Goal: Information Seeking & Learning: Find specific fact

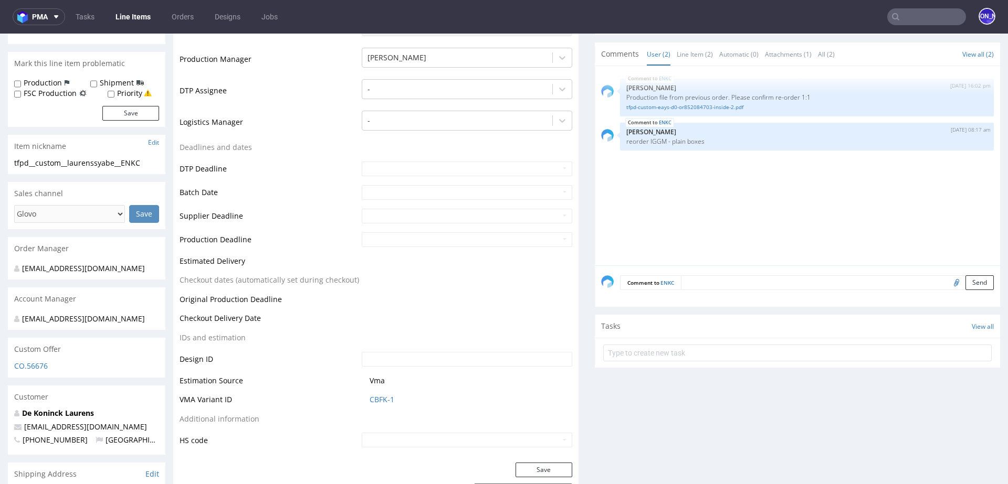
scroll to position [245, 0]
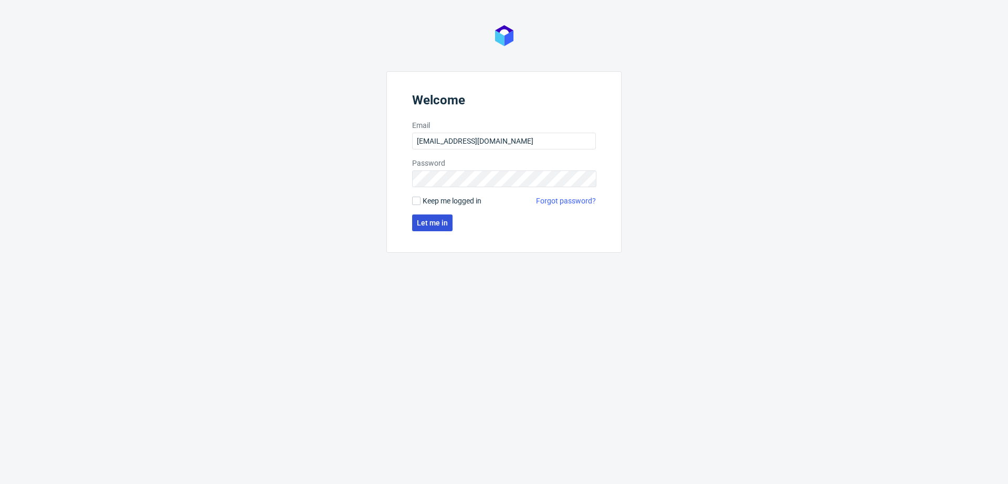
click at [437, 228] on button "Let me in" at bounding box center [432, 223] width 40 height 17
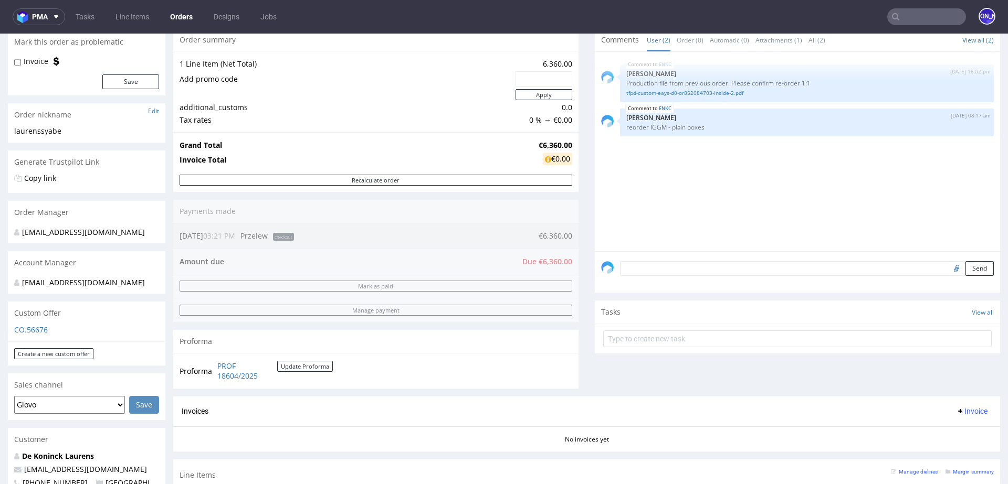
scroll to position [118, 0]
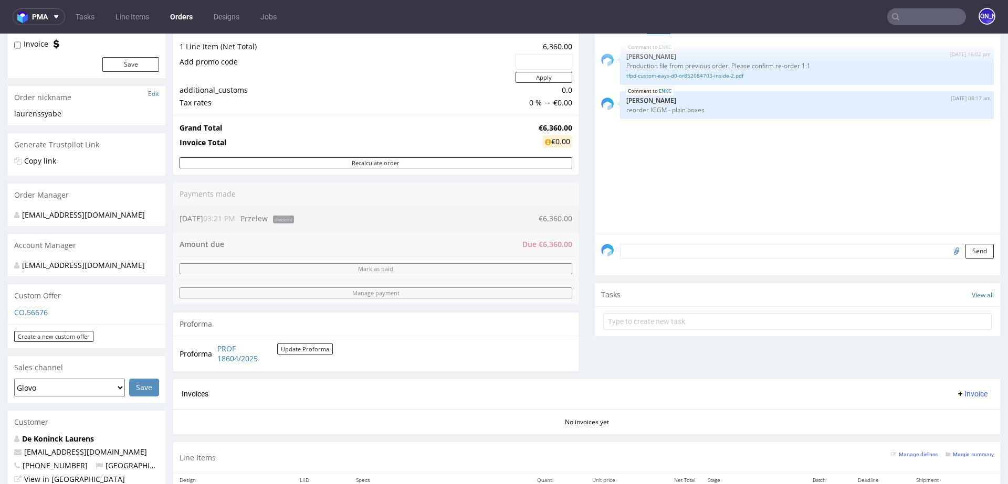
click at [859, 246] on textarea at bounding box center [807, 251] width 374 height 15
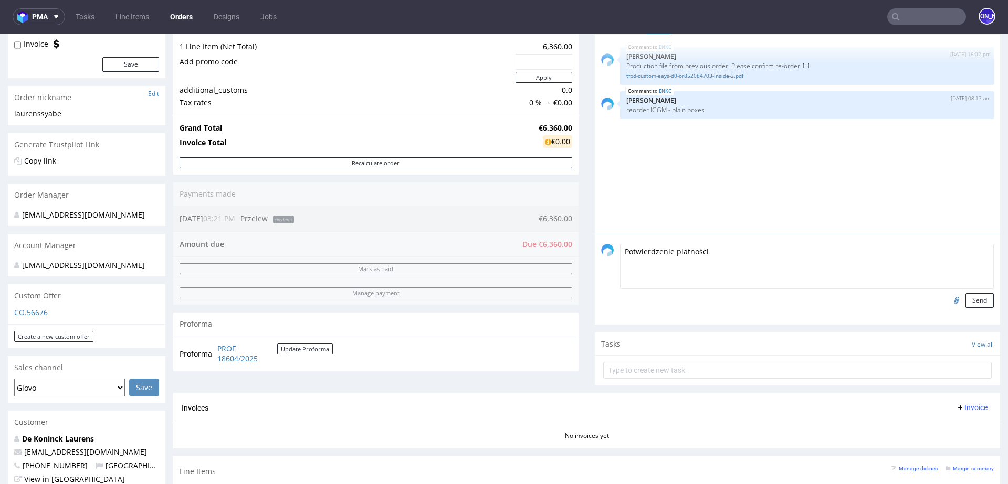
type textarea "Potwierdzenie platności"
click at [947, 300] on input "file" at bounding box center [954, 300] width 15 height 14
click at [947, 306] on div at bounding box center [956, 300] width 18 height 15
click at [947, 301] on input "file" at bounding box center [954, 300] width 15 height 14
type input "C:\fakepath\IMG_0662.jpeg"
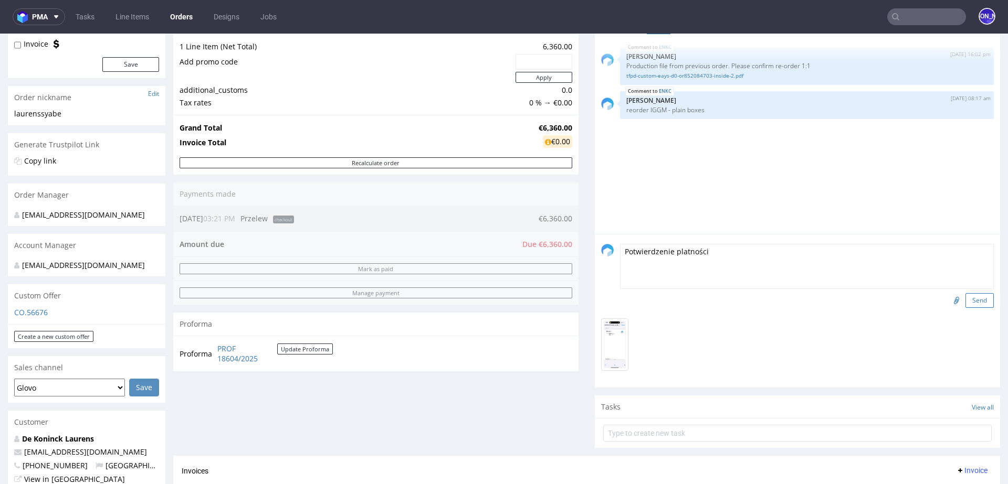
click at [969, 303] on button "Send" at bounding box center [979, 300] width 28 height 15
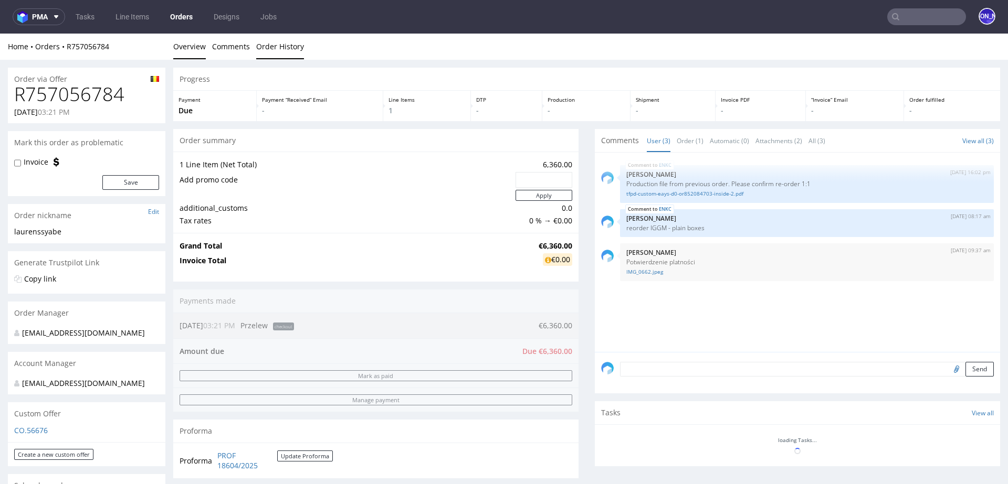
scroll to position [0, 0]
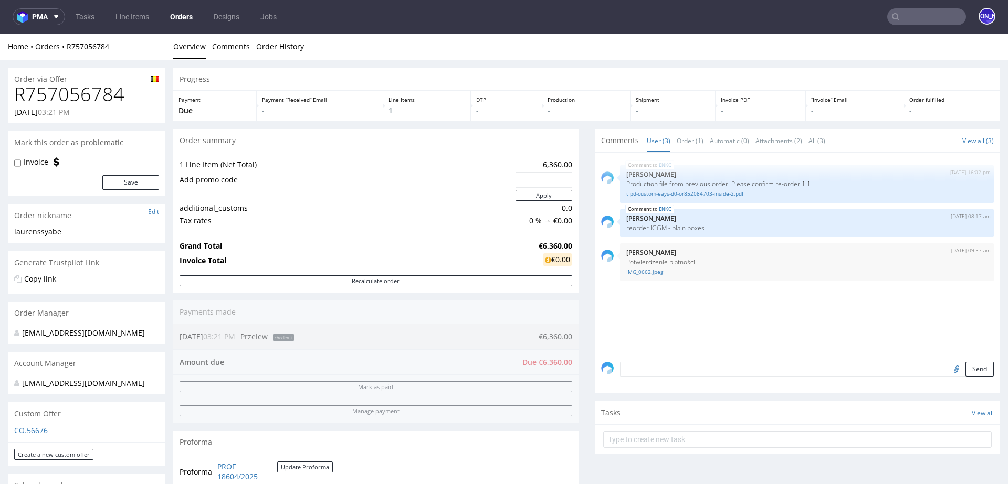
click at [910, 17] on input "text" at bounding box center [926, 16] width 79 height 17
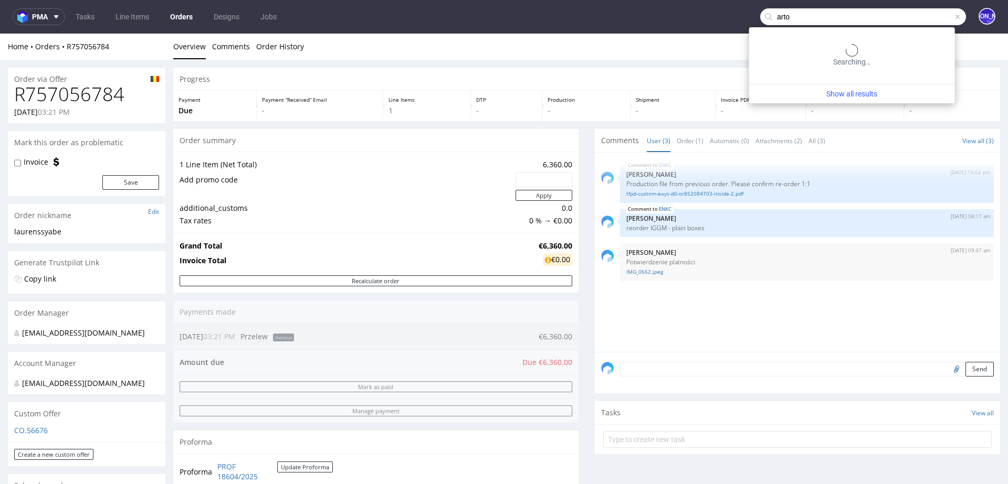
type input "arto"
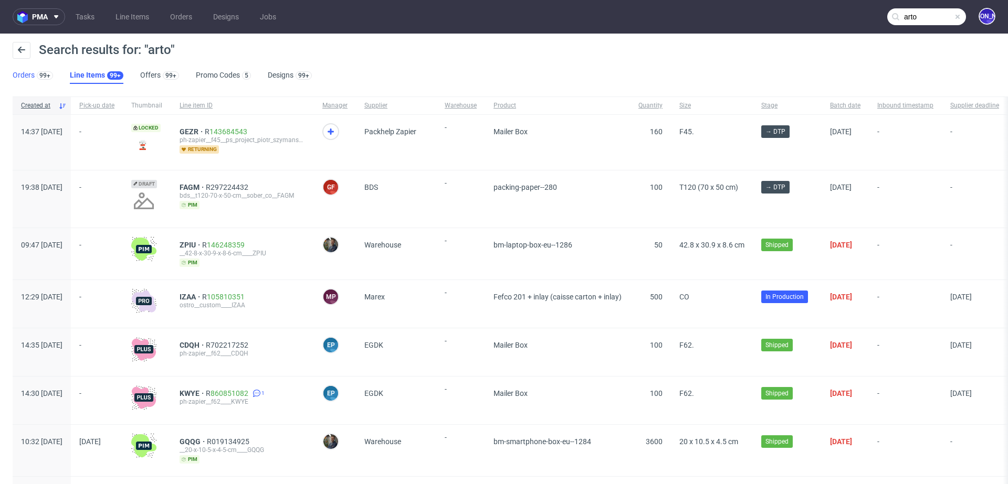
click at [30, 74] on link "Orders 99+" at bounding box center [33, 75] width 40 height 17
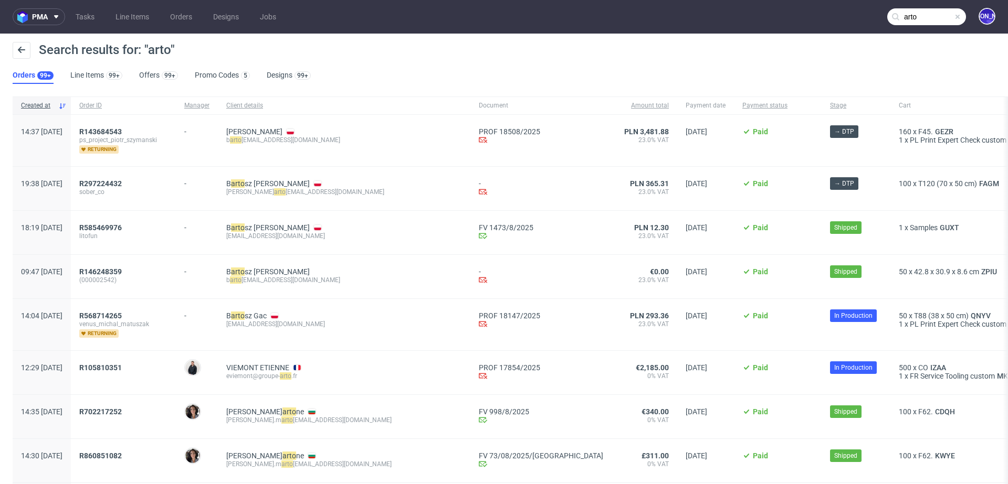
scroll to position [24, 0]
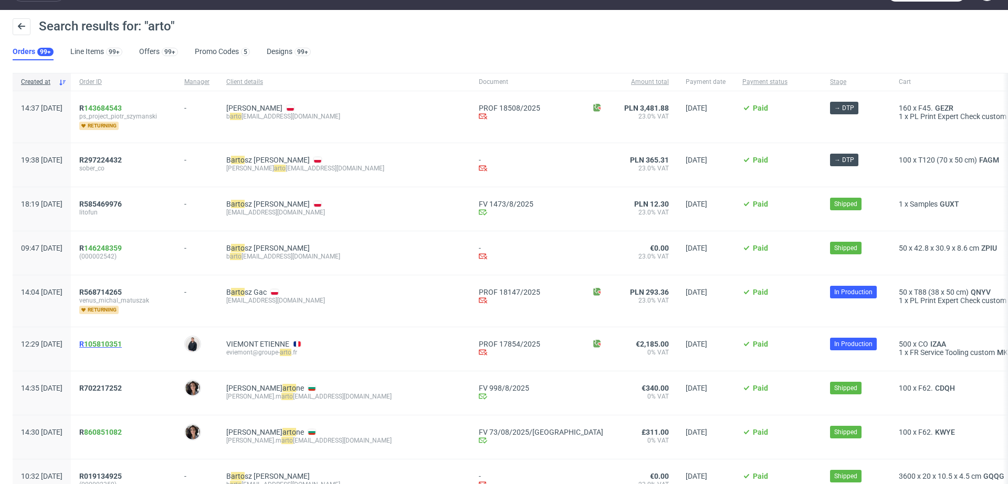
click at [113, 344] on span "R 105810351" at bounding box center [100, 344] width 43 height 8
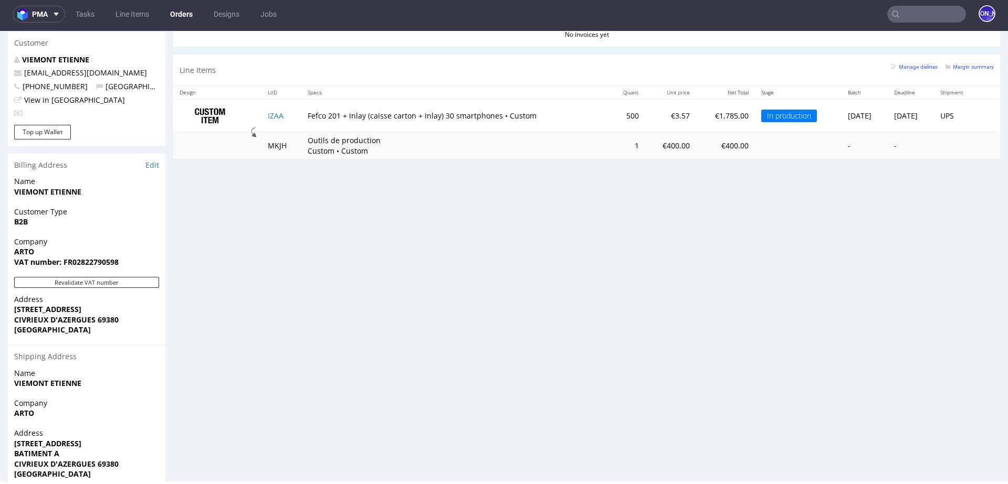
scroll to position [475, 0]
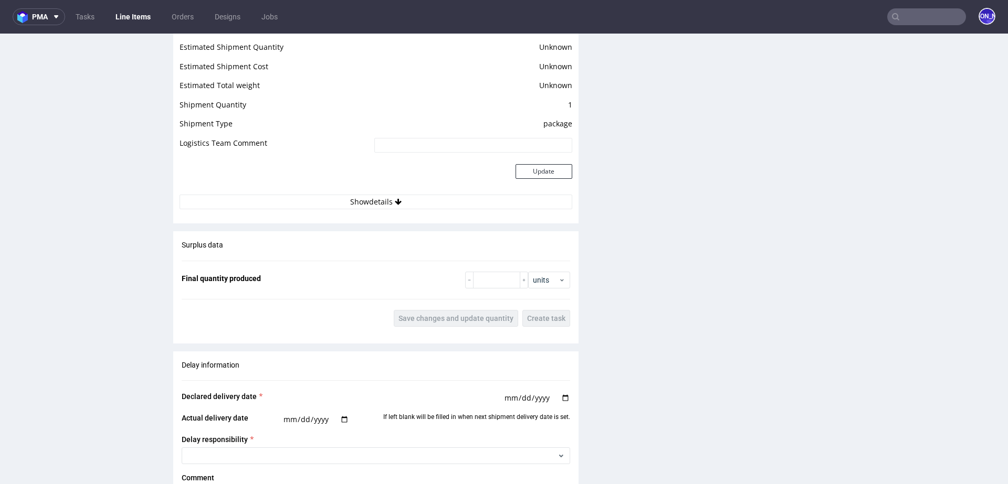
scroll to position [1475, 0]
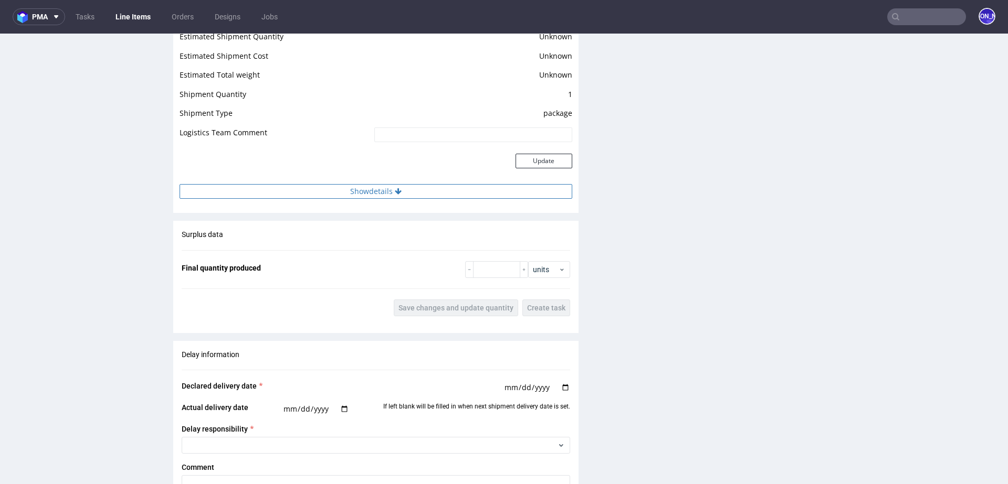
click at [409, 187] on button "Show details" at bounding box center [376, 191] width 393 height 15
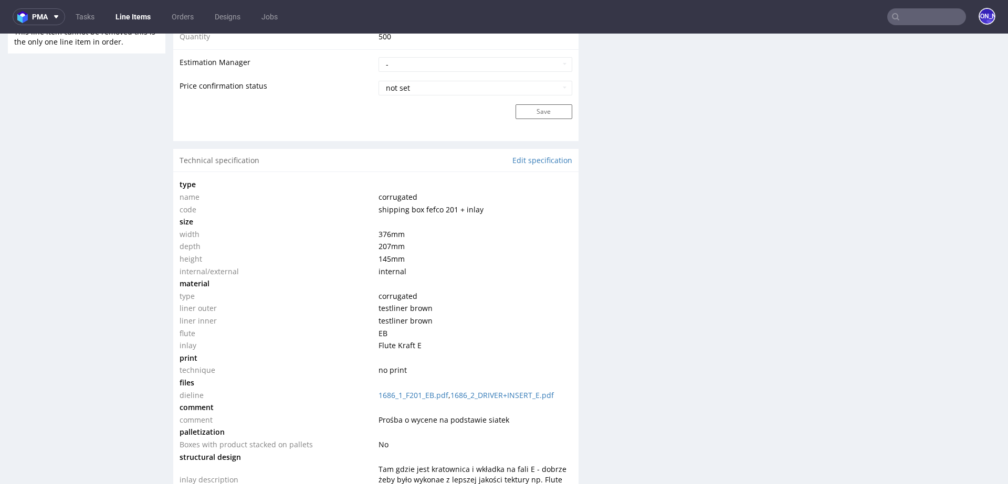
scroll to position [845, 0]
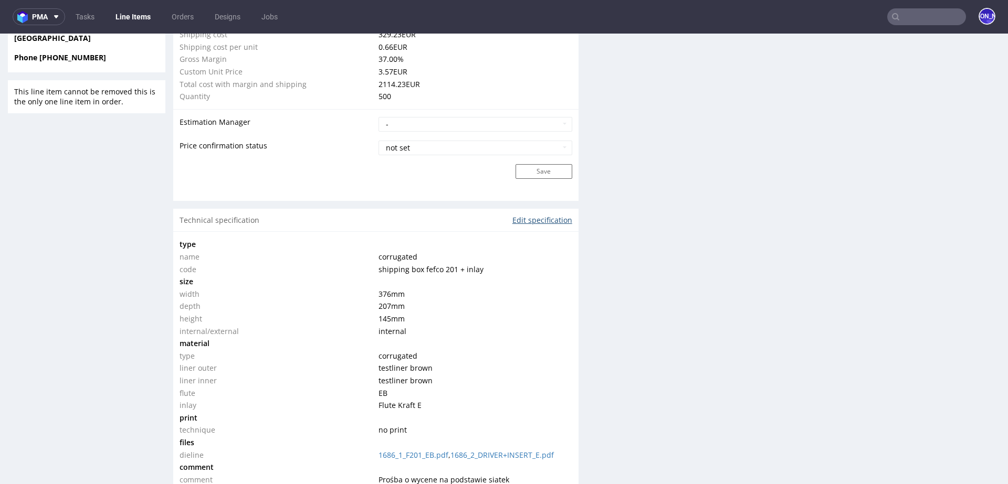
click at [525, 223] on link "Edit specification" at bounding box center [542, 220] width 60 height 10
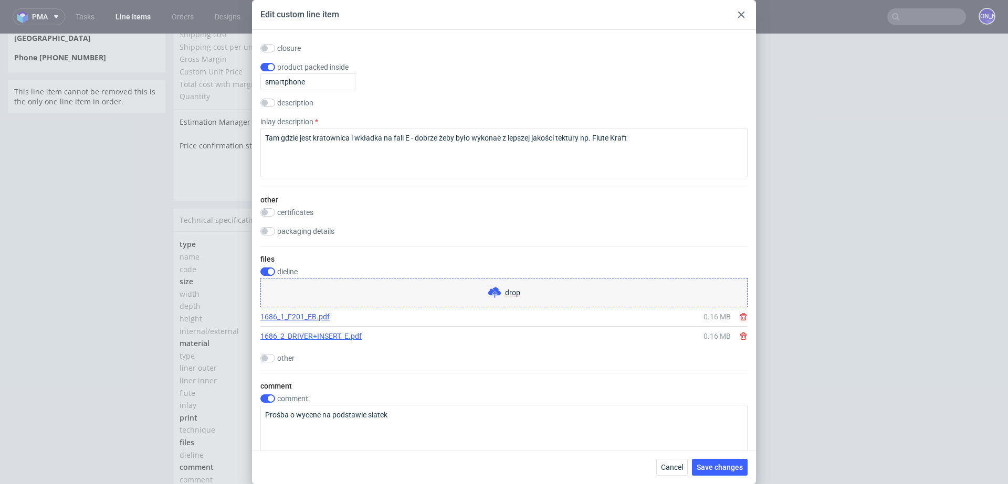
scroll to position [782, 0]
click at [271, 235] on input "checkbox" at bounding box center [267, 233] width 15 height 8
checkbox input "true"
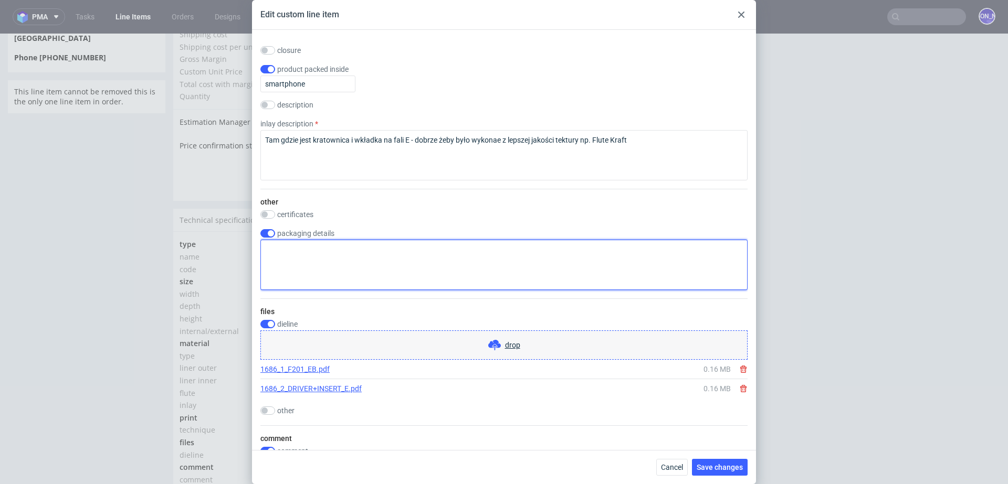
click at [292, 261] on textarea at bounding box center [503, 265] width 487 height 50
paste textarea "Access permitted for rigid trucks only; if arriving with a semi-trailer truck, …"
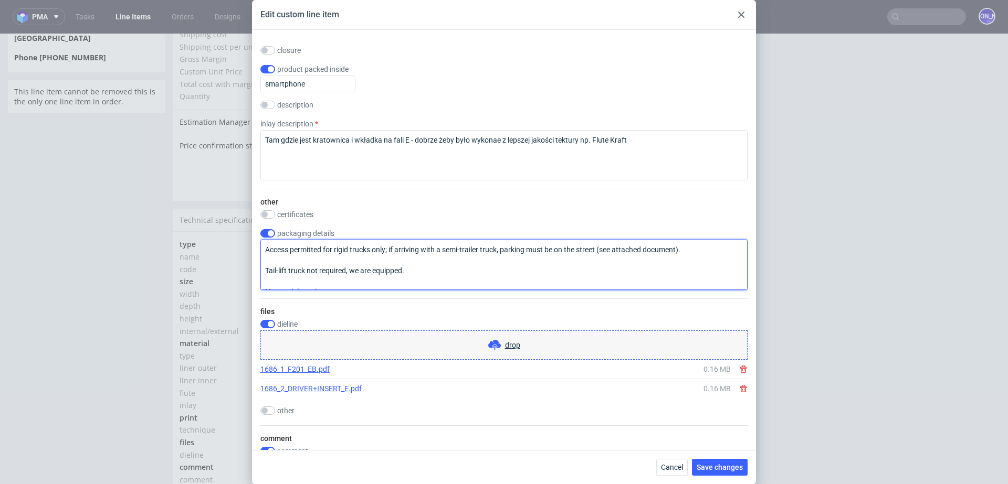
scroll to position [48, 0]
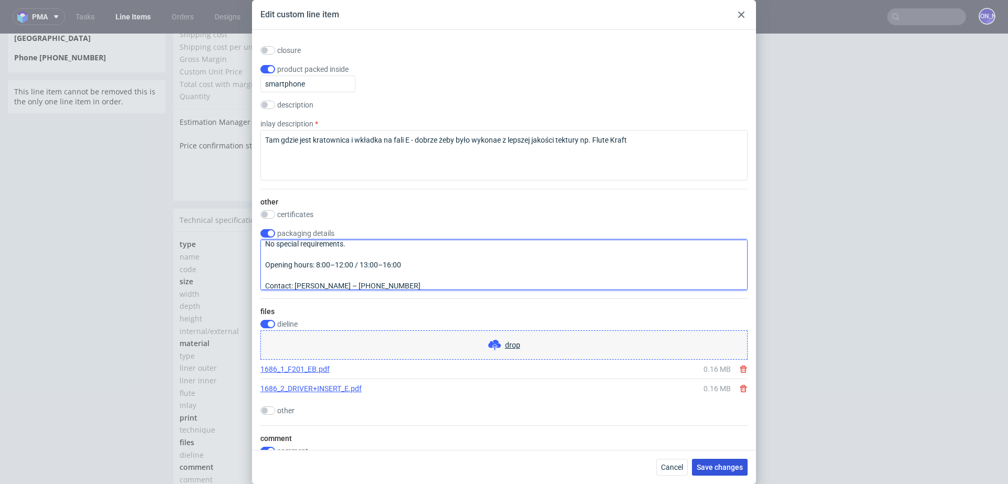
type textarea "Access permitted for rigid trucks only; if arriving with a semi-trailer truck, …"
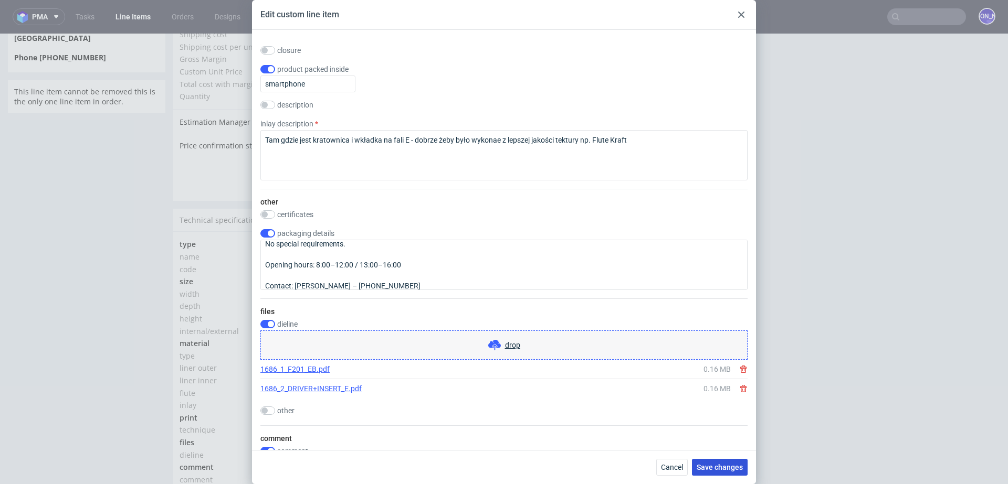
click at [722, 461] on button "Save changes" at bounding box center [720, 467] width 56 height 17
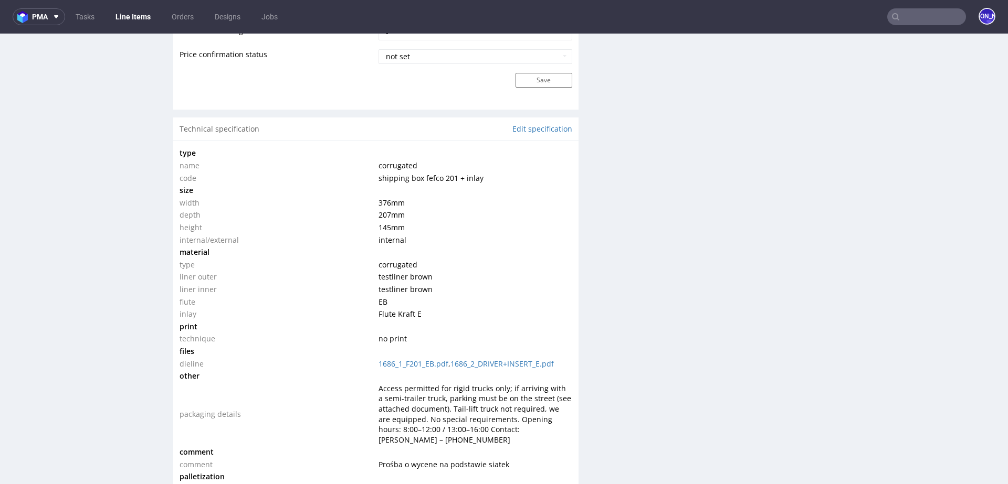
scroll to position [937, 0]
click at [532, 124] on link "Edit specification" at bounding box center [542, 128] width 60 height 10
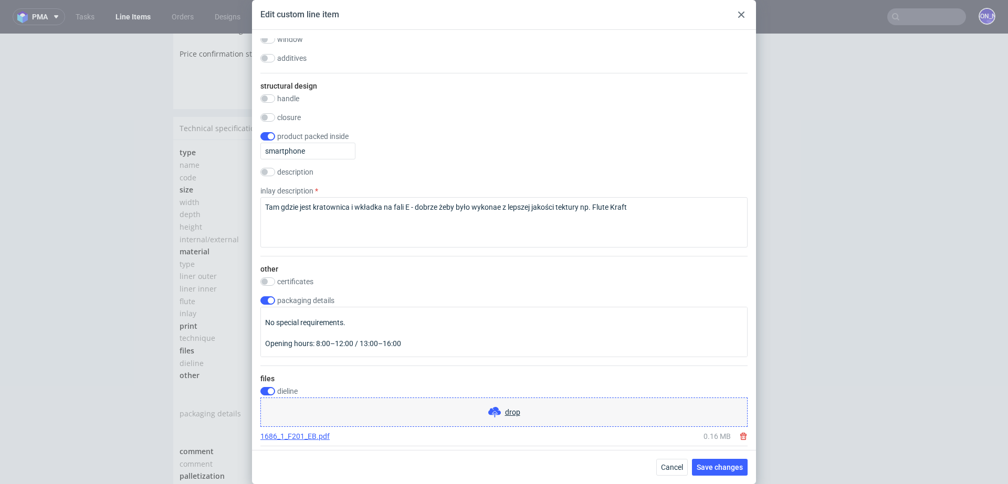
scroll to position [40, 0]
click at [508, 409] on span "drop" at bounding box center [512, 412] width 15 height 10
click at [724, 465] on span "Save changes" at bounding box center [720, 467] width 46 height 7
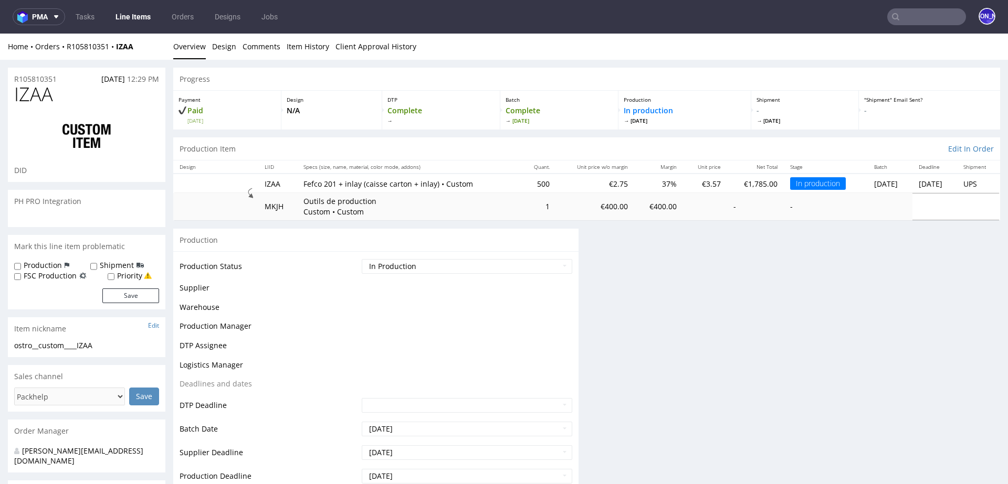
scroll to position [0, 0]
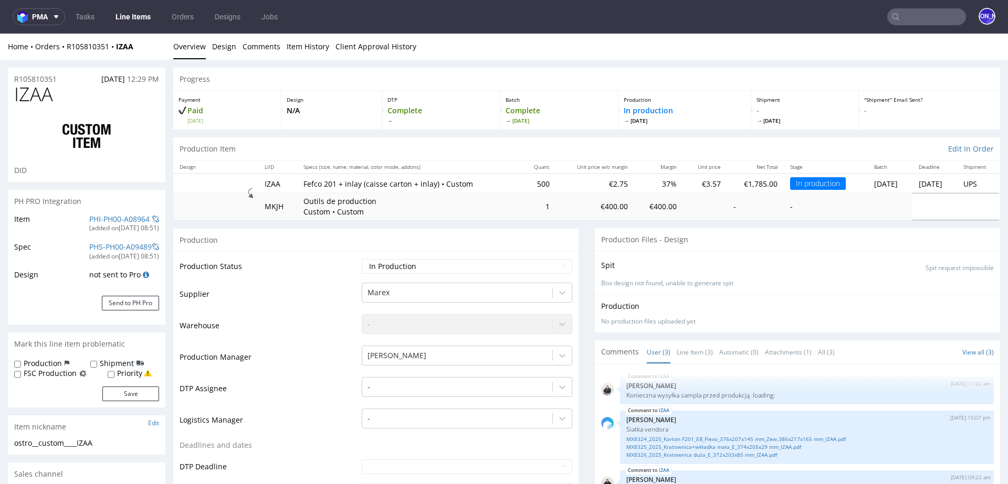
click at [96, 363] on div "Shipment" at bounding box center [117, 364] width 54 height 10
click at [91, 365] on input "Shipment" at bounding box center [93, 365] width 7 height 8
checkbox input "true"
click at [130, 396] on button "Save" at bounding box center [130, 394] width 57 height 15
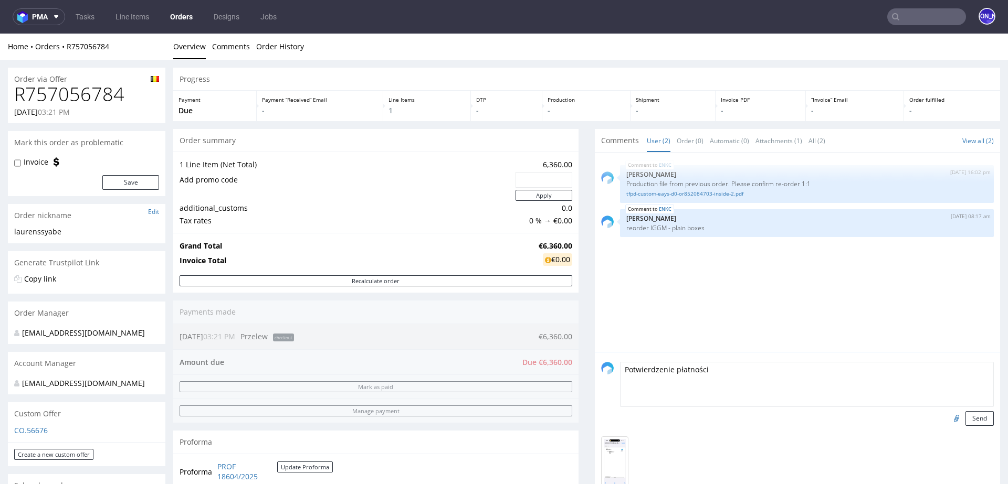
click at [914, 14] on input "text" at bounding box center [926, 16] width 79 height 17
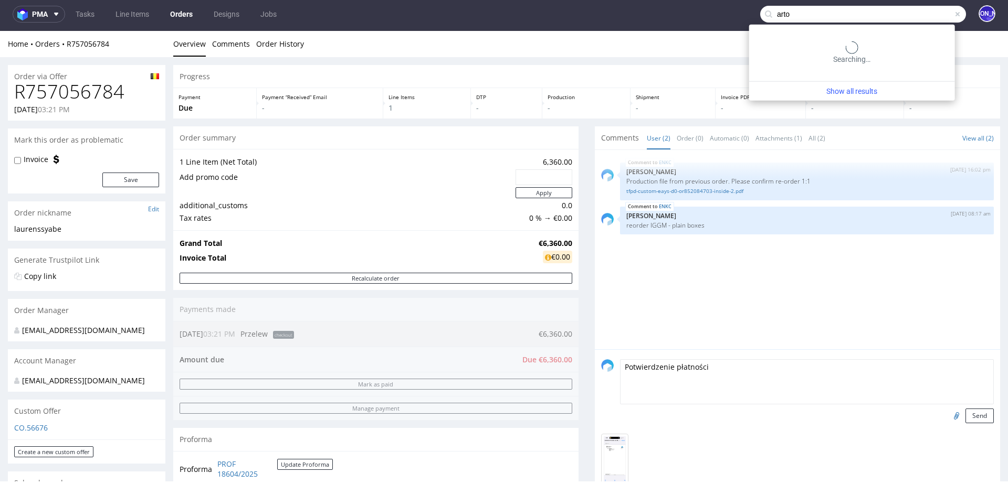
type input "arto"
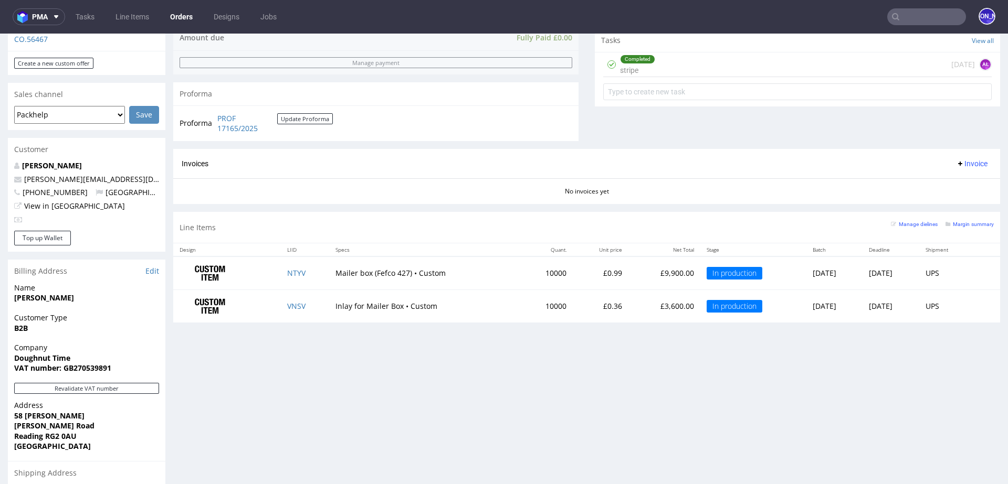
scroll to position [346, 0]
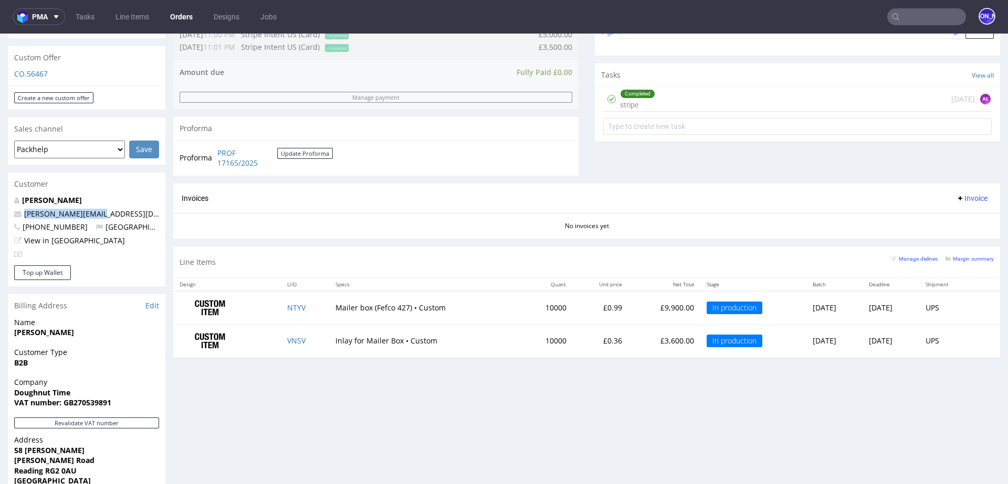
drag, startPoint x: 107, startPoint y: 214, endPoint x: 1, endPoint y: 214, distance: 106.0
click at [1, 214] on div "Order via Offer R635501150 13.08.2025 12:25 PM Mark this order as problematic I…" at bounding box center [504, 205] width 1008 height 985
copy span "tom@rodeo-group.com"
click at [899, 19] on input "text" at bounding box center [926, 16] width 79 height 17
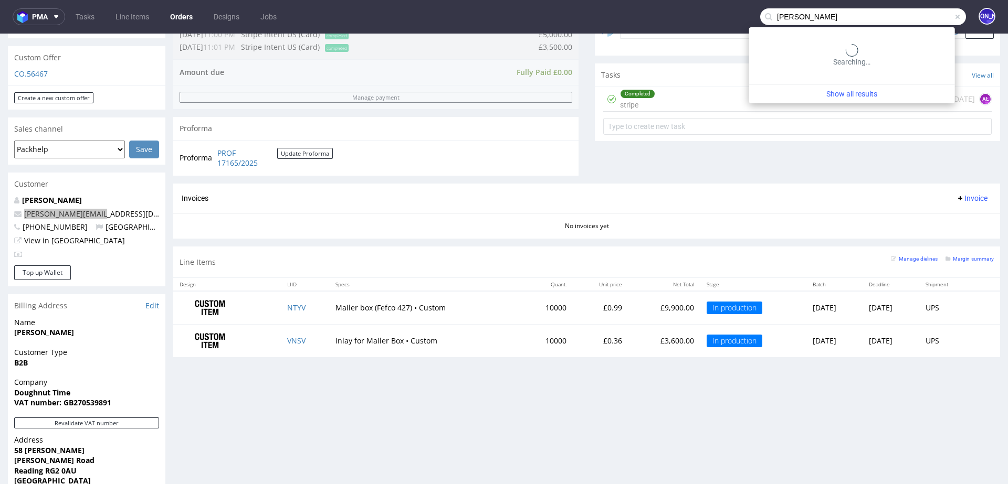
type input "martone"
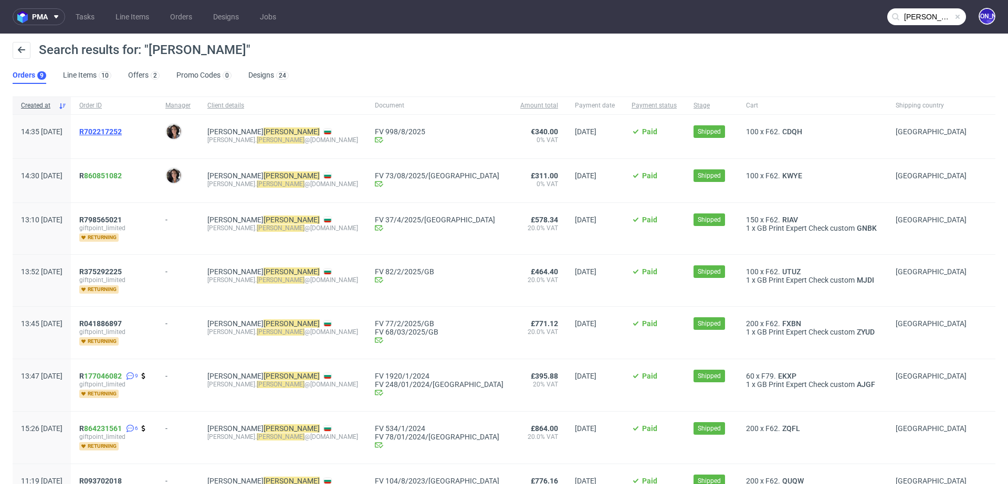
click at [118, 131] on span "R702217252" at bounding box center [100, 132] width 43 height 8
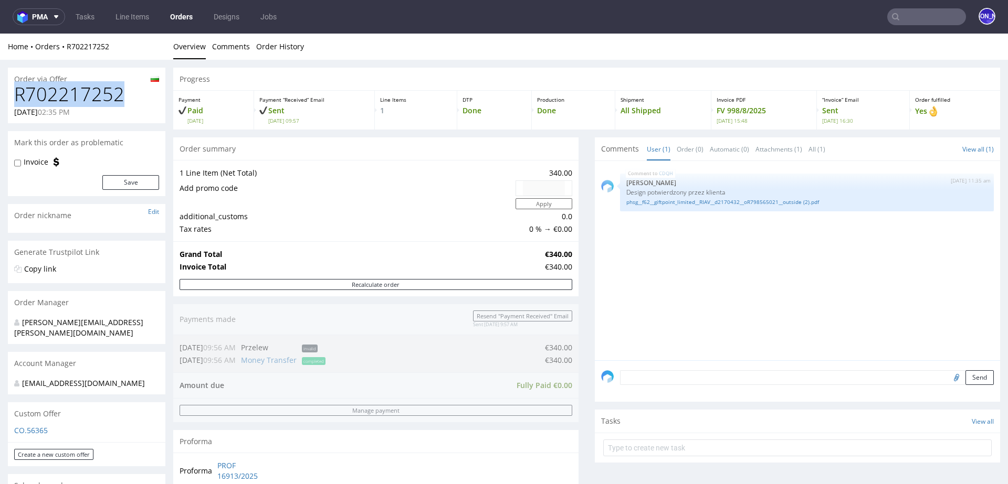
drag, startPoint x: 122, startPoint y: 98, endPoint x: 0, endPoint y: 98, distance: 122.3
copy h1 "R702217252"
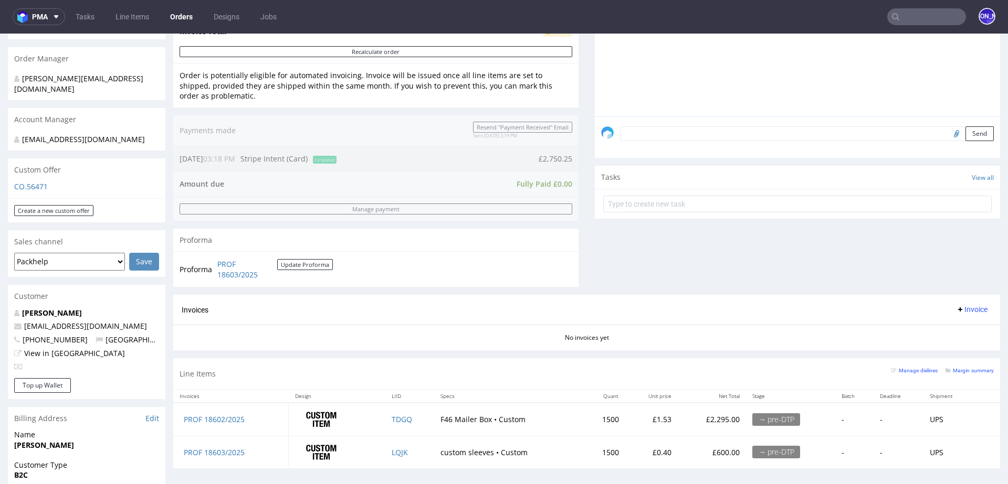
scroll to position [294, 0]
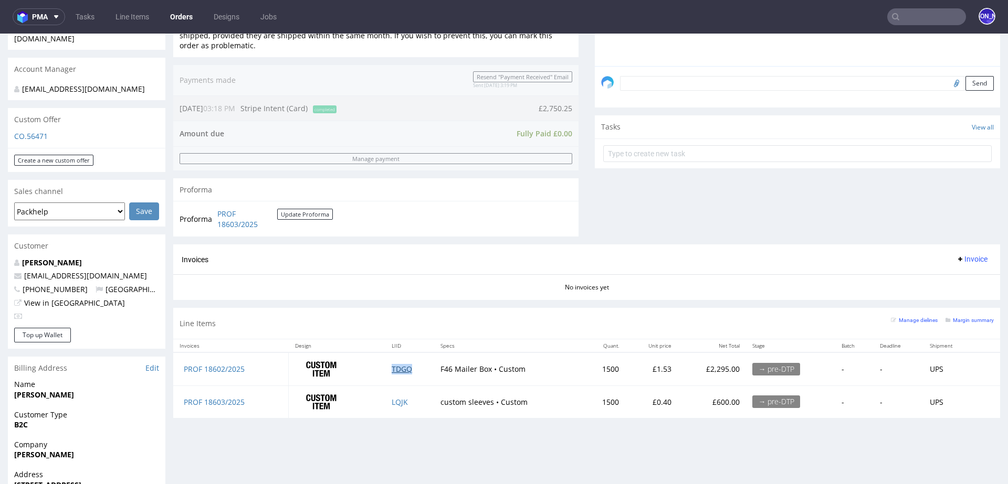
click at [395, 366] on link "TDGQ" at bounding box center [402, 369] width 20 height 10
click at [395, 399] on link "LQJK" at bounding box center [400, 402] width 16 height 10
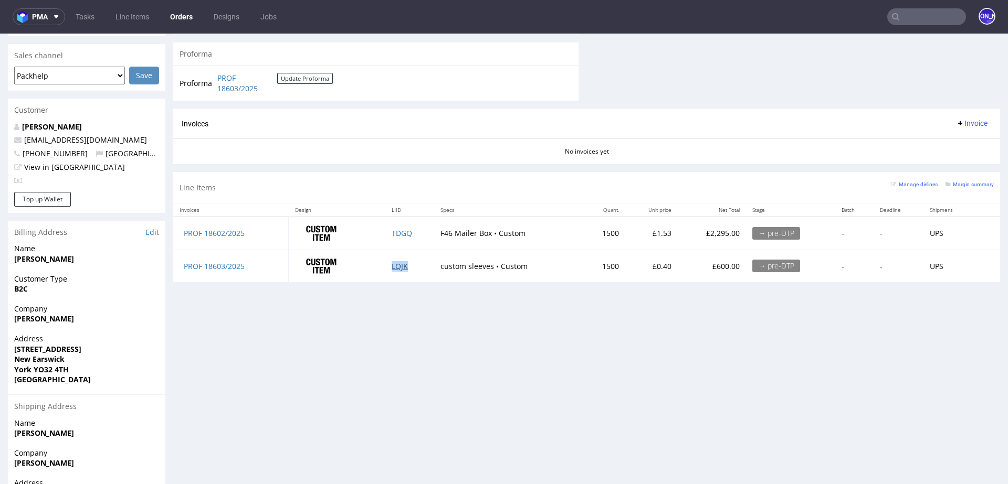
scroll to position [507, 0]
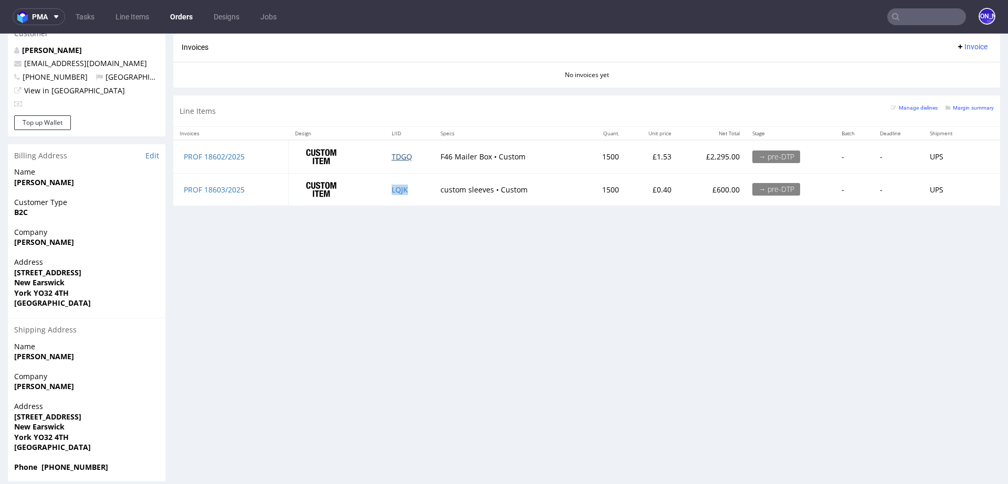
click at [397, 155] on link "TDGQ" at bounding box center [402, 157] width 20 height 10
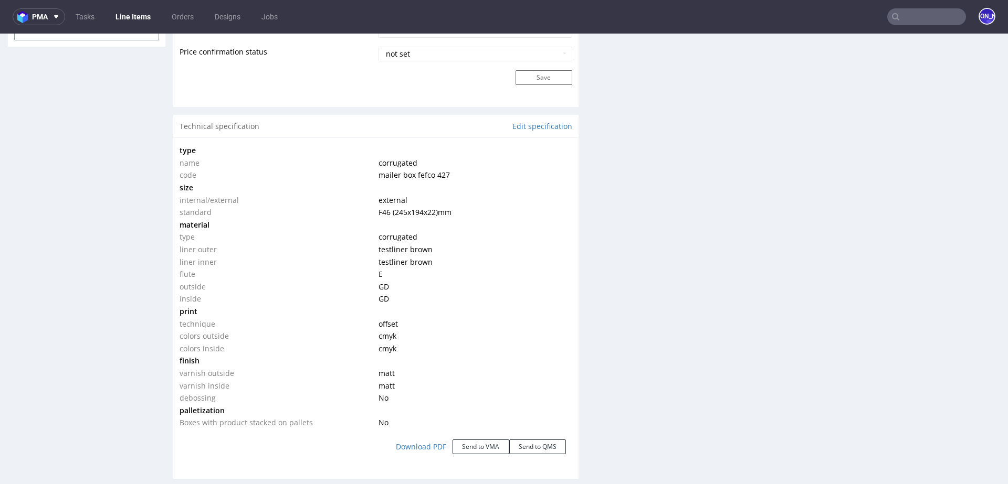
scroll to position [580, 0]
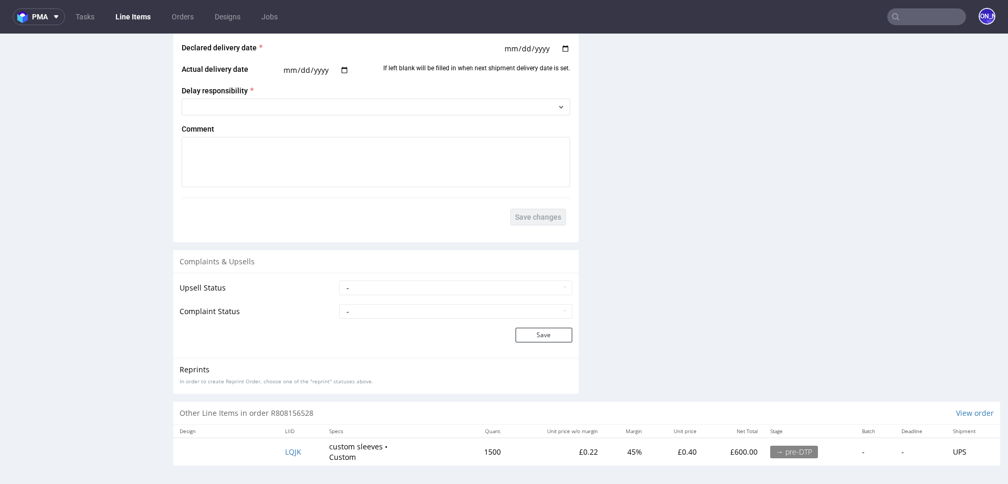
scroll to position [3, 0]
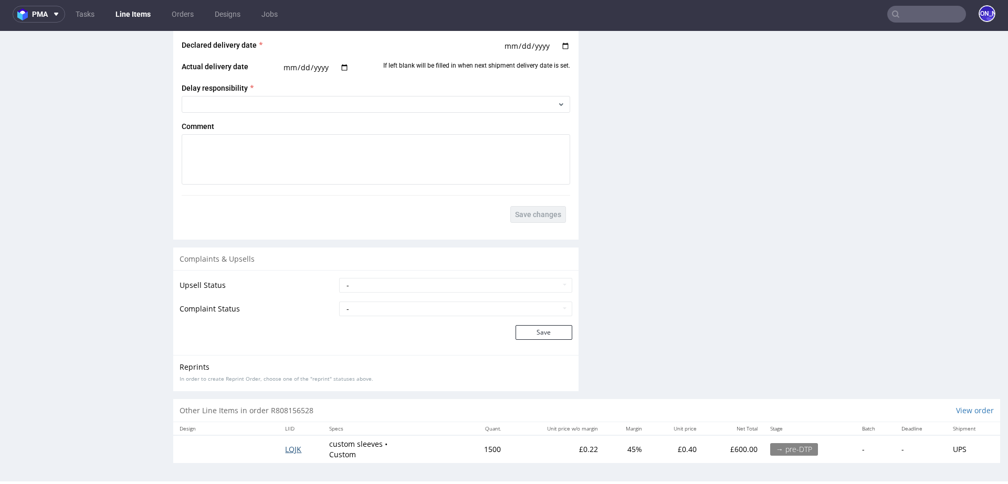
click at [290, 450] on span "LQJK" at bounding box center [293, 450] width 16 height 10
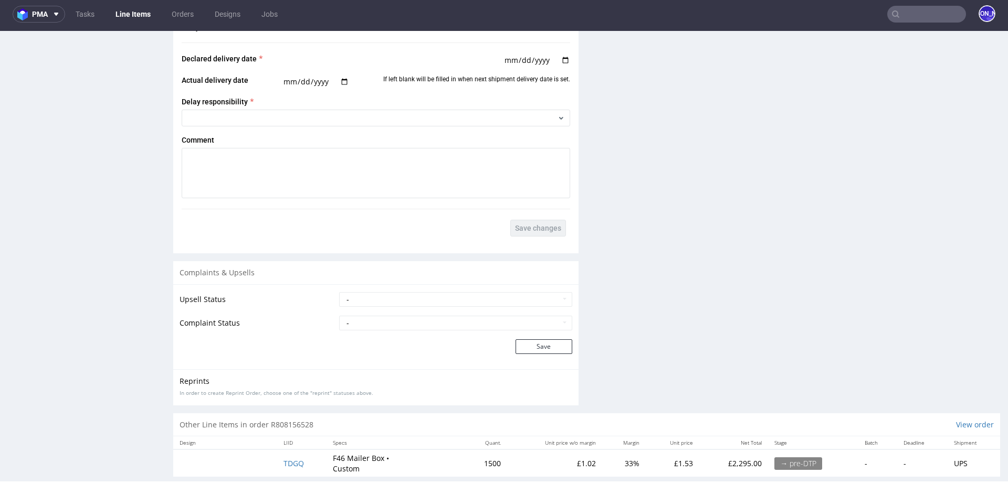
scroll to position [1716, 0]
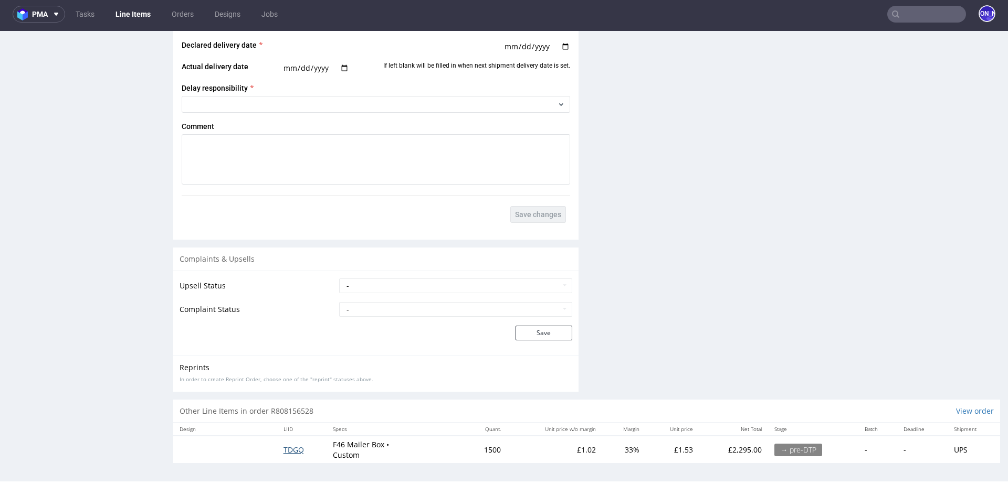
click at [287, 449] on span "TDGQ" at bounding box center [293, 450] width 20 height 10
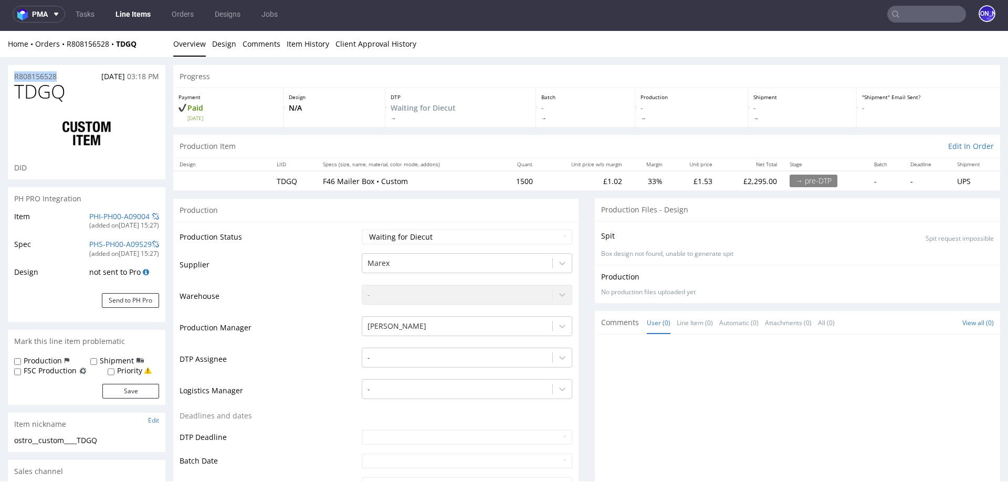
drag, startPoint x: 65, startPoint y: 77, endPoint x: 0, endPoint y: 77, distance: 65.1
copy p "R808156528"
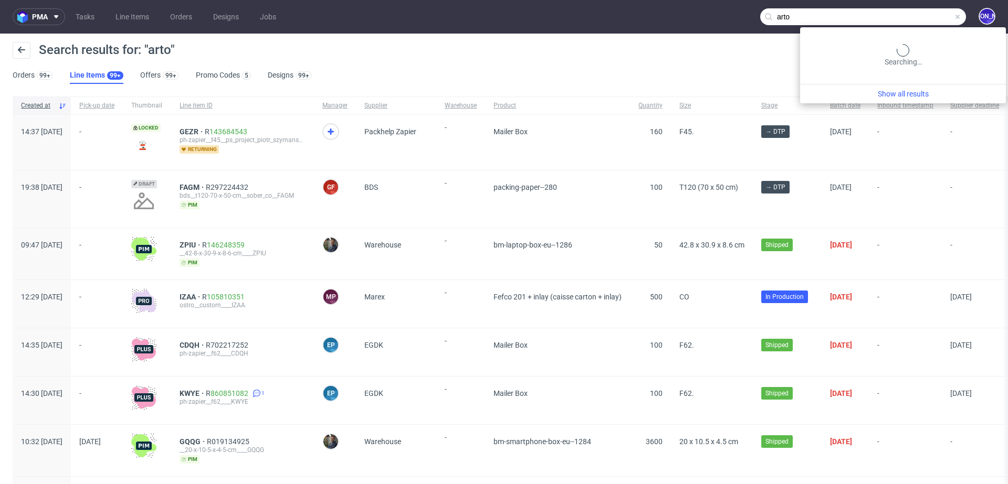
drag, startPoint x: 901, startPoint y: 16, endPoint x: 763, endPoint y: 14, distance: 138.1
click at [763, 14] on nav "pma Tasks Line Items Orders Designs Jobs arto JO" at bounding box center [504, 17] width 1008 height 34
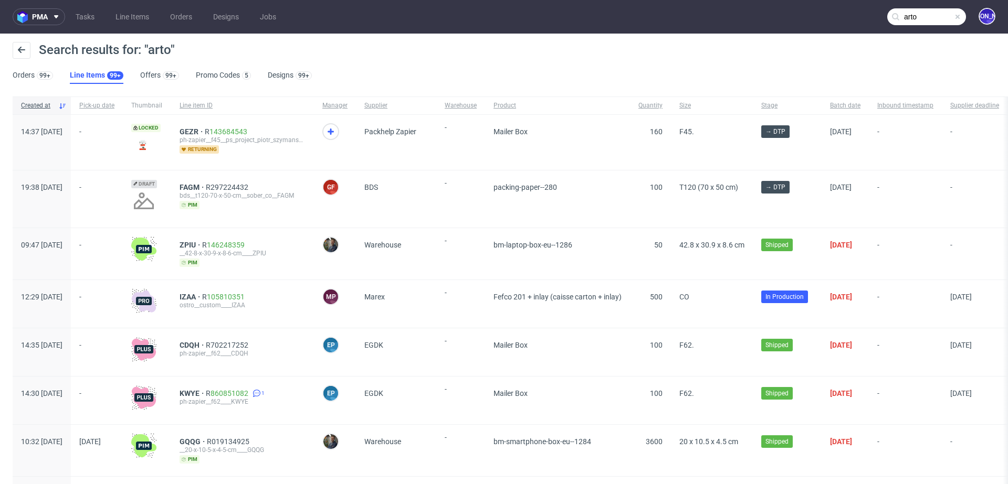
paste input "operations@wearecircles.com"
type input "operations@wearecircles.com"
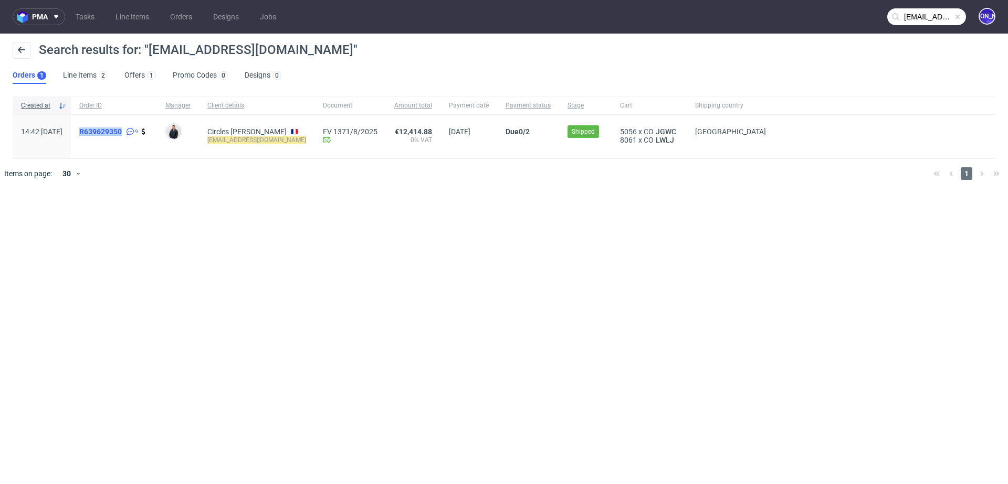
drag, startPoint x: 102, startPoint y: 124, endPoint x: 150, endPoint y: 131, distance: 47.7
click at [150, 131] on div "R639629350 9" at bounding box center [114, 137] width 86 height 44
copy span "R639629350"
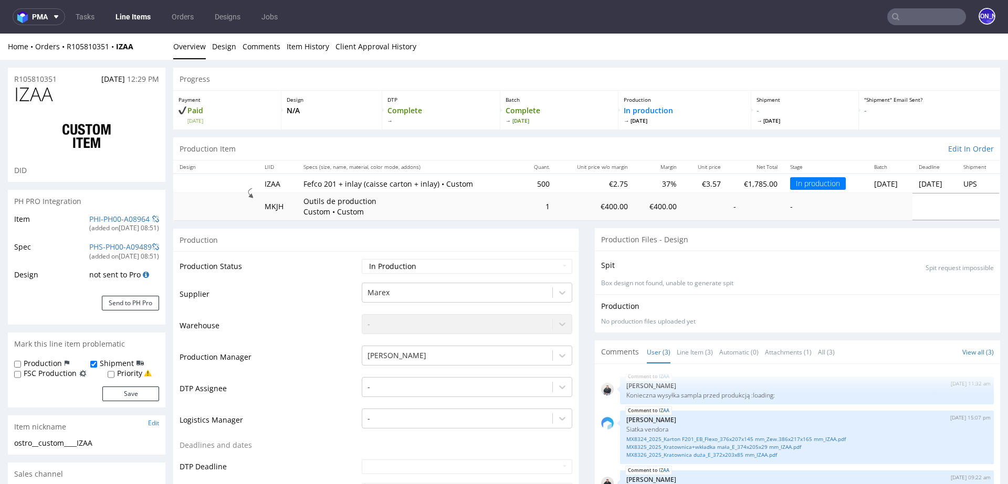
click at [901, 17] on input "text" at bounding box center [926, 16] width 79 height 17
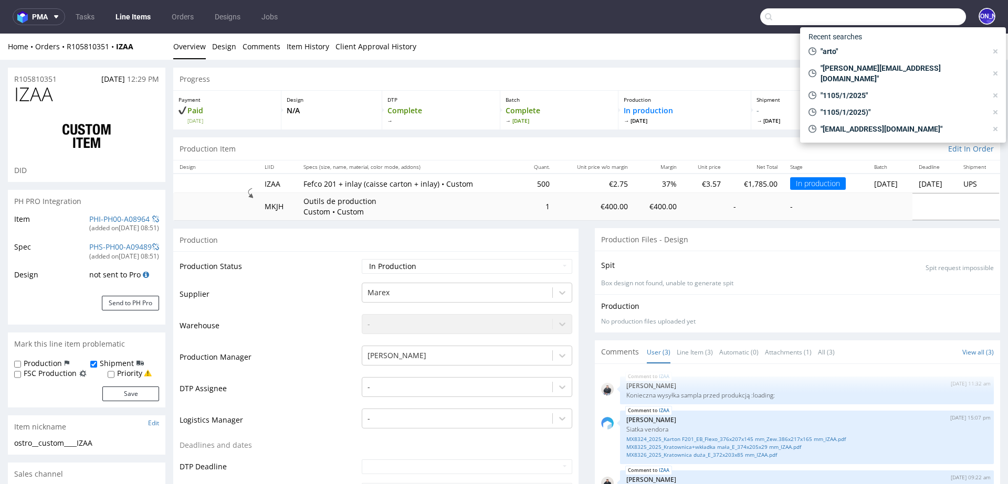
paste input "[EMAIL_ADDRESS][DOMAIN_NAME]"
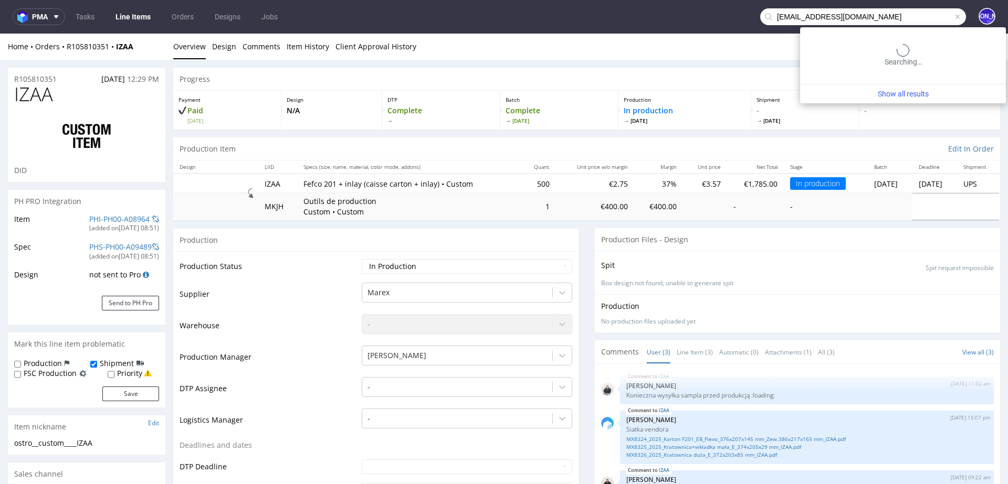
type input "[EMAIL_ADDRESS][DOMAIN_NAME]"
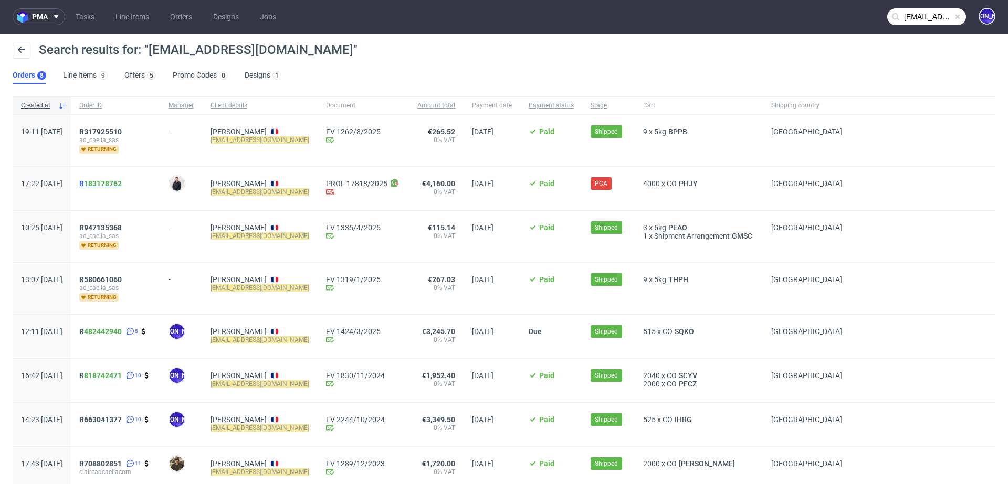
click at [111, 183] on span "R 183178762" at bounding box center [100, 184] width 43 height 8
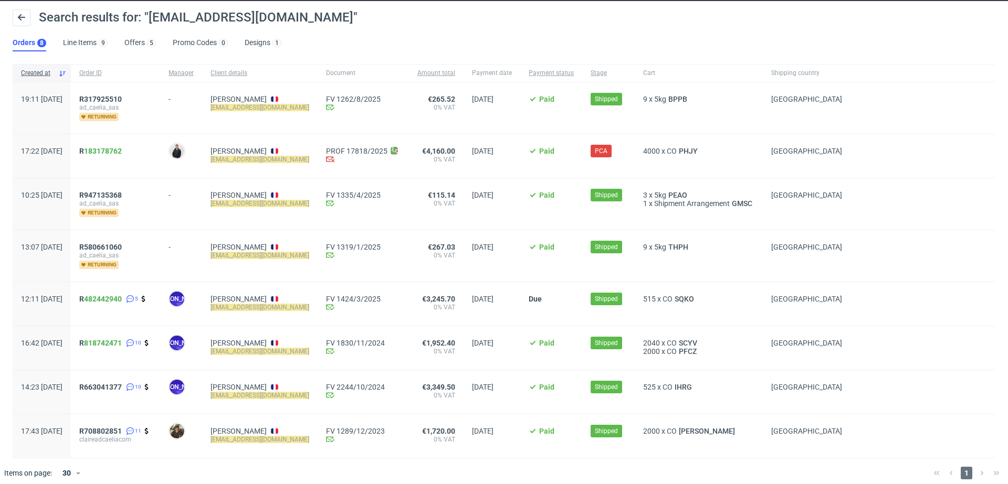
scroll to position [39, 0]
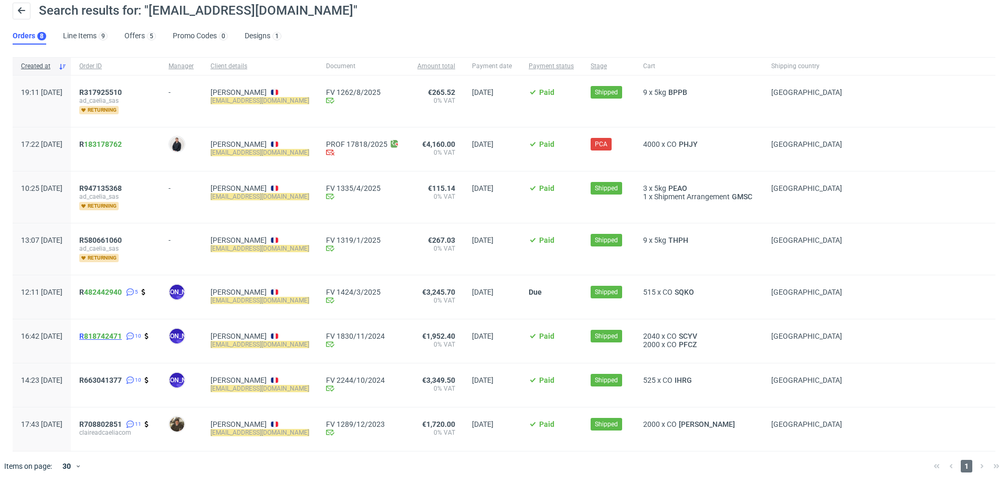
click at [112, 338] on span "R 818742471" at bounding box center [100, 336] width 43 height 8
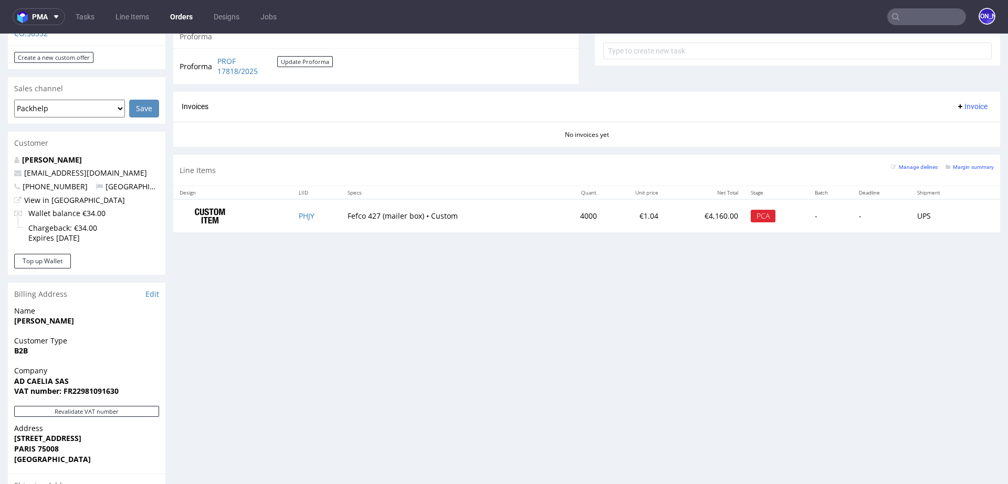
scroll to position [401, 0]
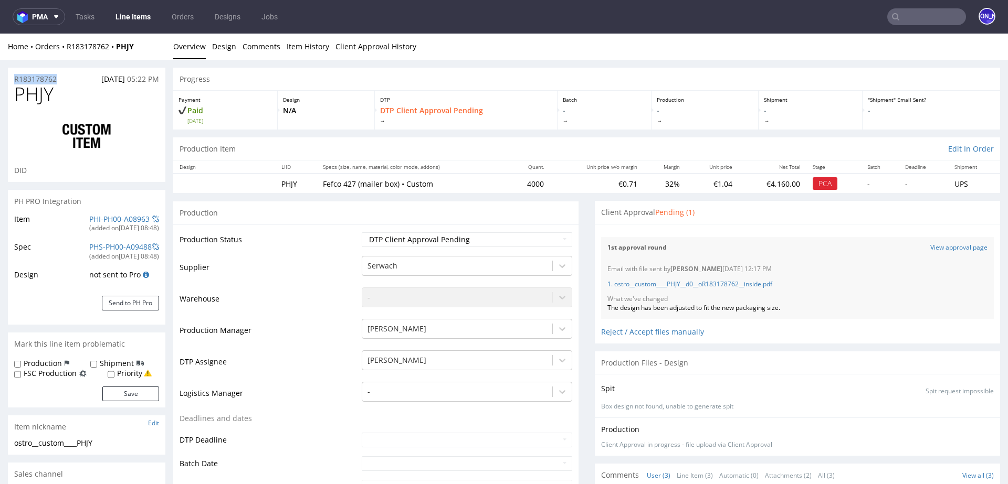
drag, startPoint x: 67, startPoint y: 76, endPoint x: 0, endPoint y: 76, distance: 67.2
copy p "R183178762"
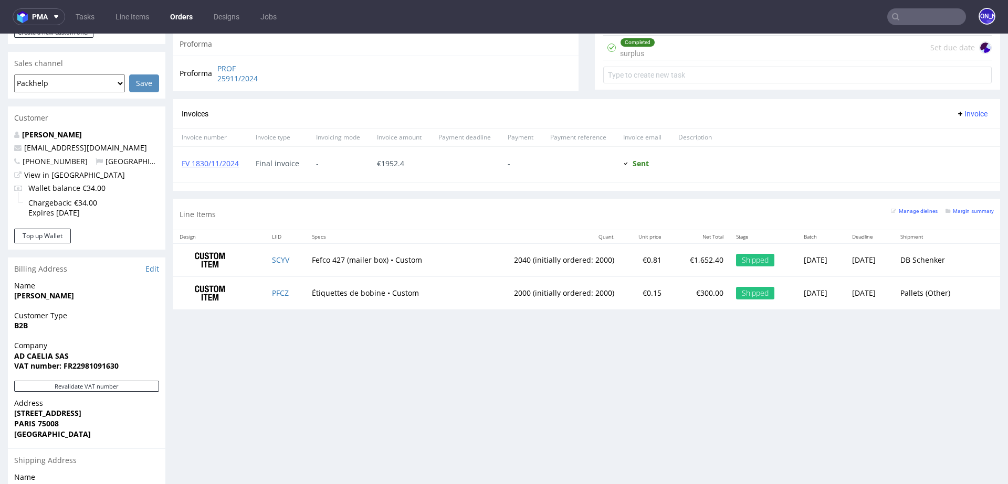
scroll to position [423, 0]
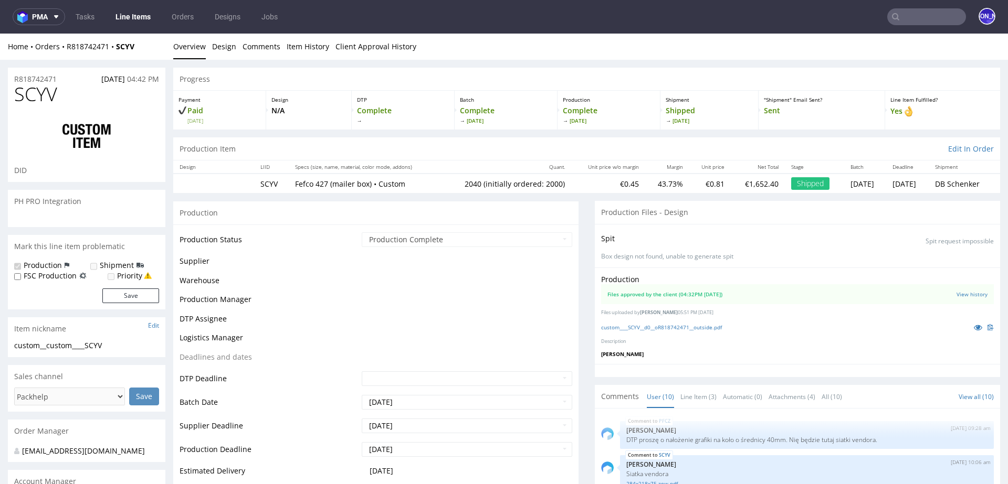
scroll to position [368, 0]
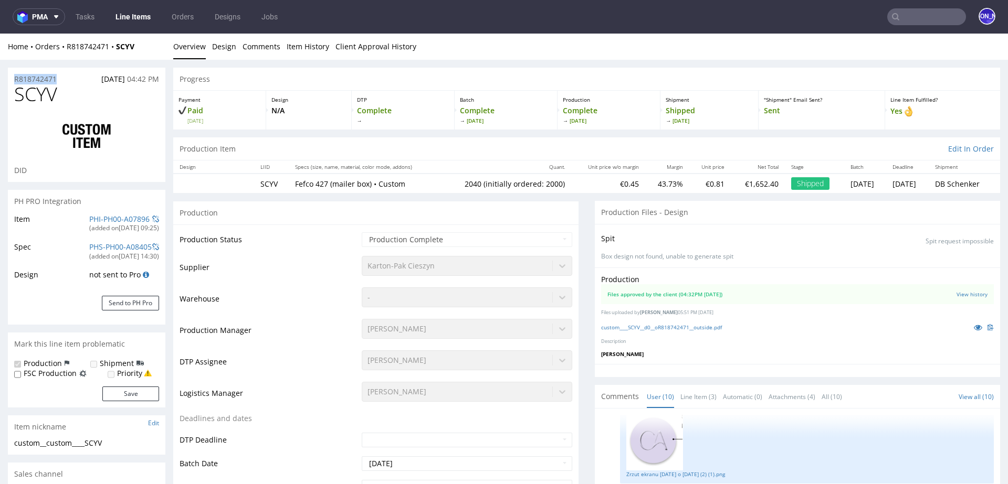
drag, startPoint x: 66, startPoint y: 75, endPoint x: 0, endPoint y: 75, distance: 65.6
copy p "R818742471"
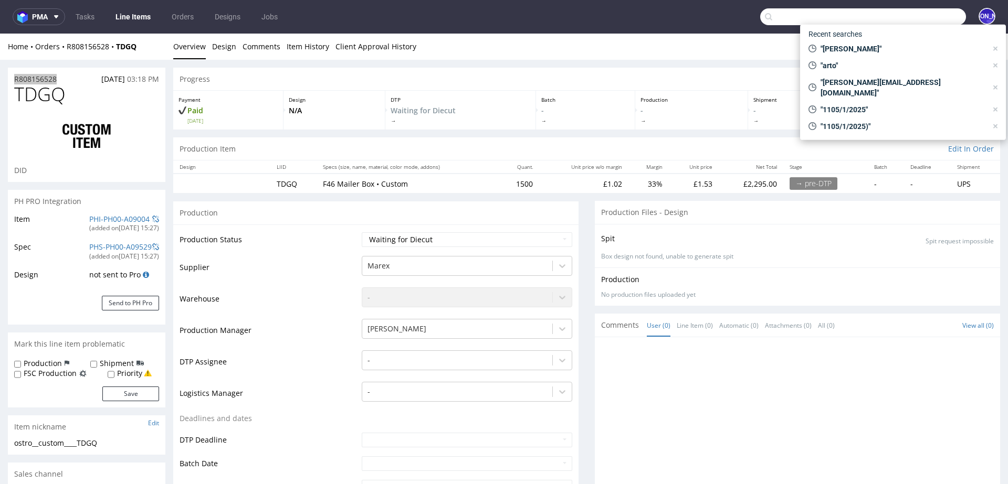
scroll to position [3, 0]
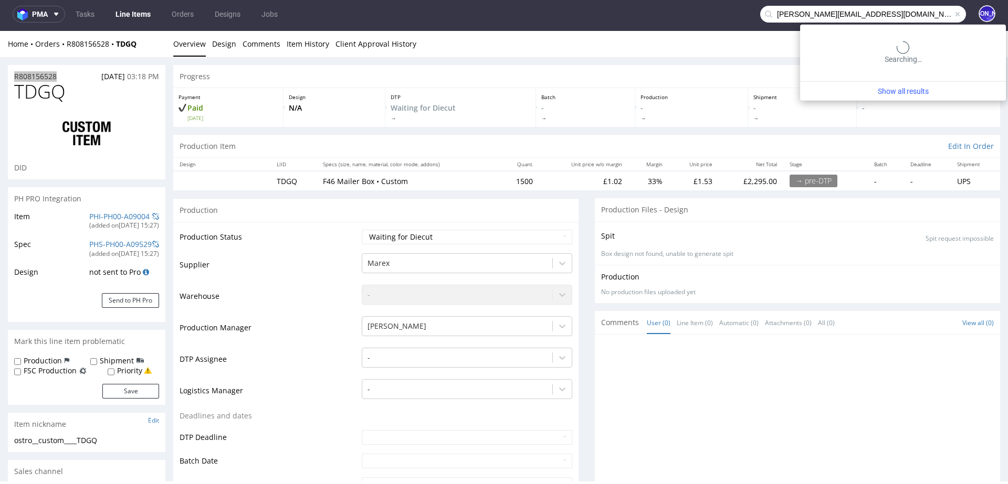
type input "[PERSON_NAME][EMAIL_ADDRESS][DOMAIN_NAME]"
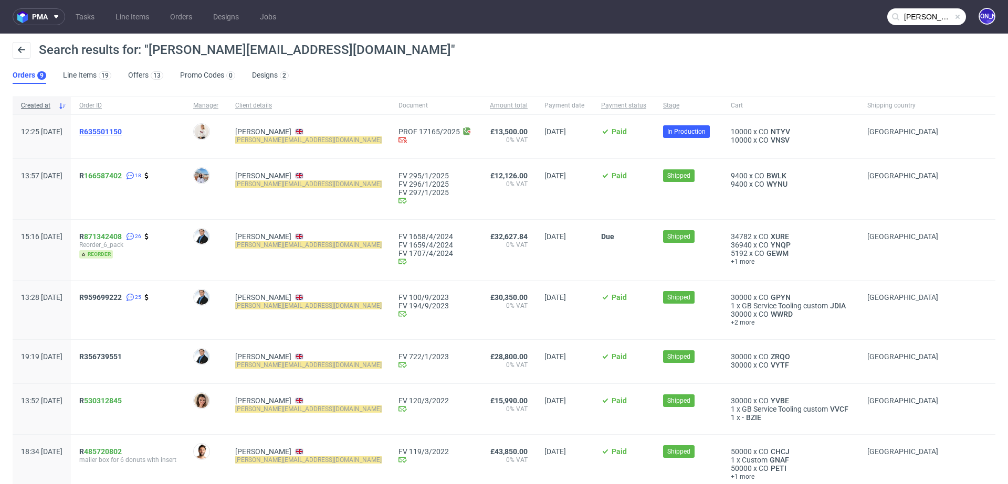
click at [122, 131] on span "R635501150" at bounding box center [100, 132] width 43 height 8
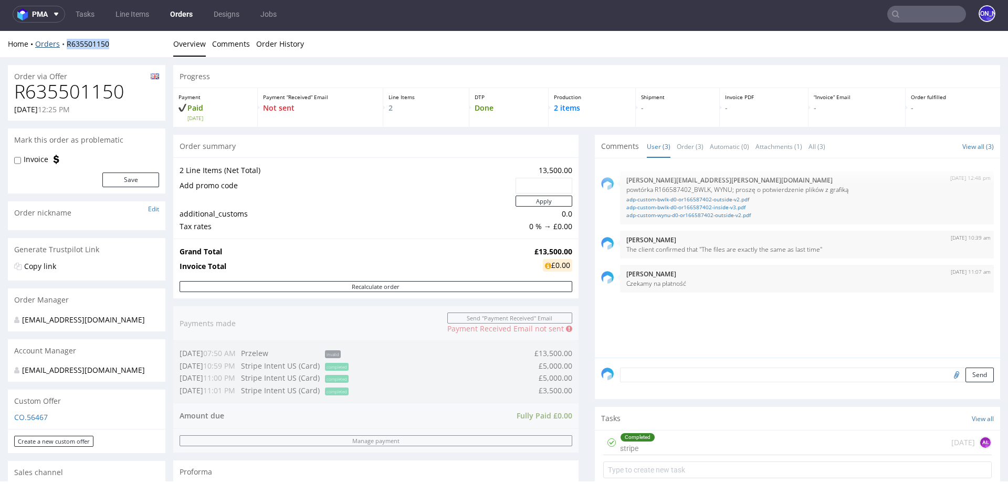
drag, startPoint x: 121, startPoint y: 45, endPoint x: 63, endPoint y: 45, distance: 57.7
click at [63, 45] on div "Home Orders R635501150" at bounding box center [86, 44] width 157 height 10
copy link "R635501150"
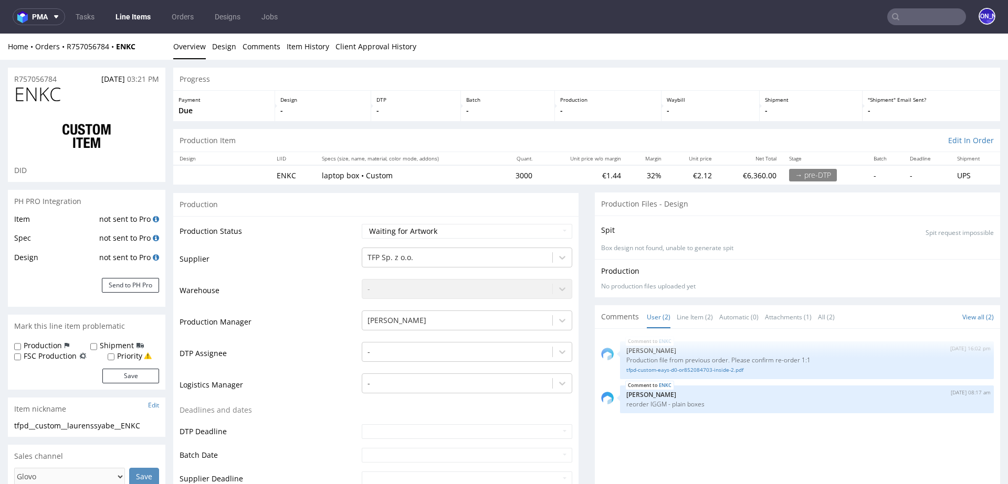
scroll to position [245, 0]
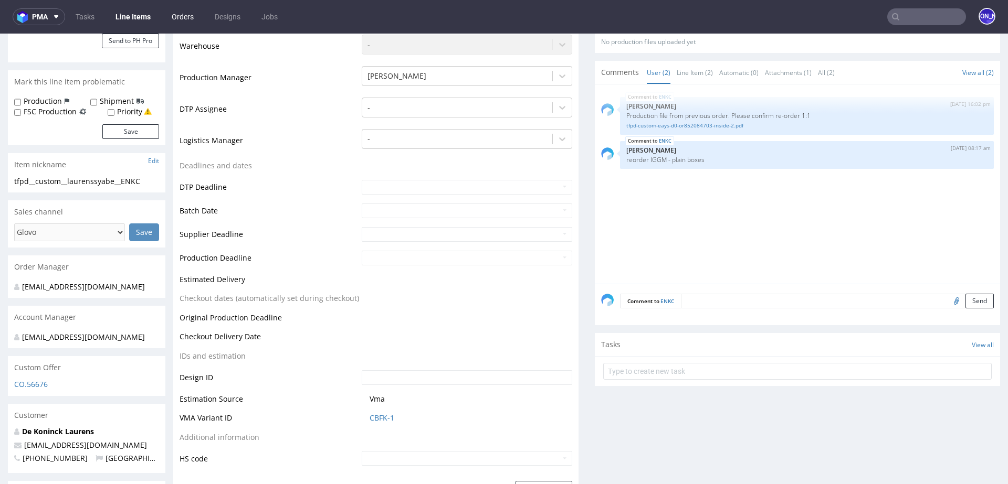
click at [189, 17] on link "Orders" at bounding box center [182, 16] width 35 height 17
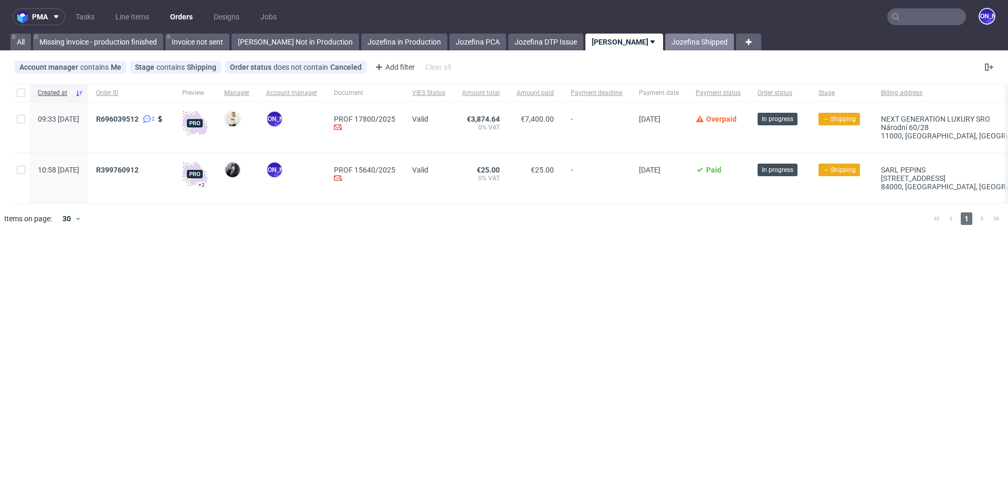
click at [687, 44] on link "Jozefina Shipped" at bounding box center [699, 42] width 69 height 17
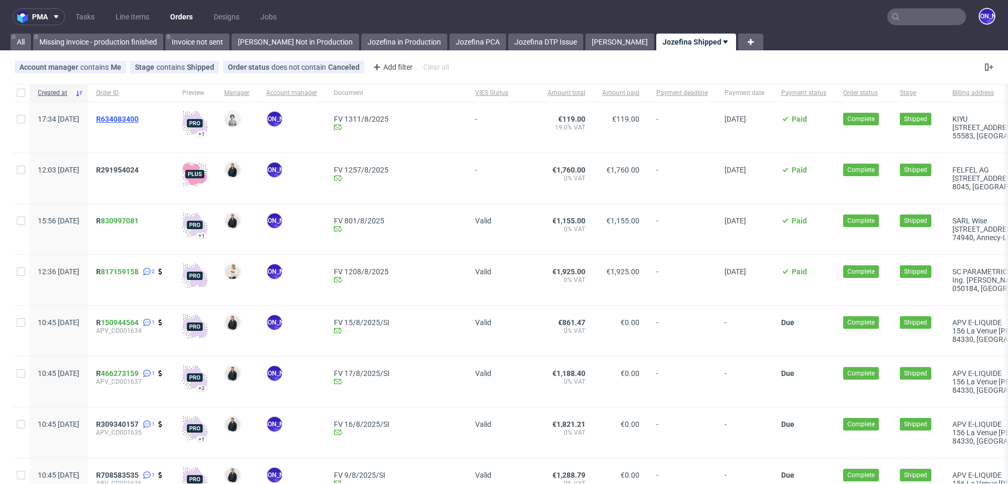
click at [139, 118] on span "R634083400" at bounding box center [117, 119] width 43 height 8
click at [139, 171] on span "R291954024" at bounding box center [117, 170] width 43 height 8
click at [129, 221] on span "R 830997081" at bounding box center [117, 221] width 43 height 8
click at [131, 219] on span "R 830997081" at bounding box center [117, 221] width 43 height 8
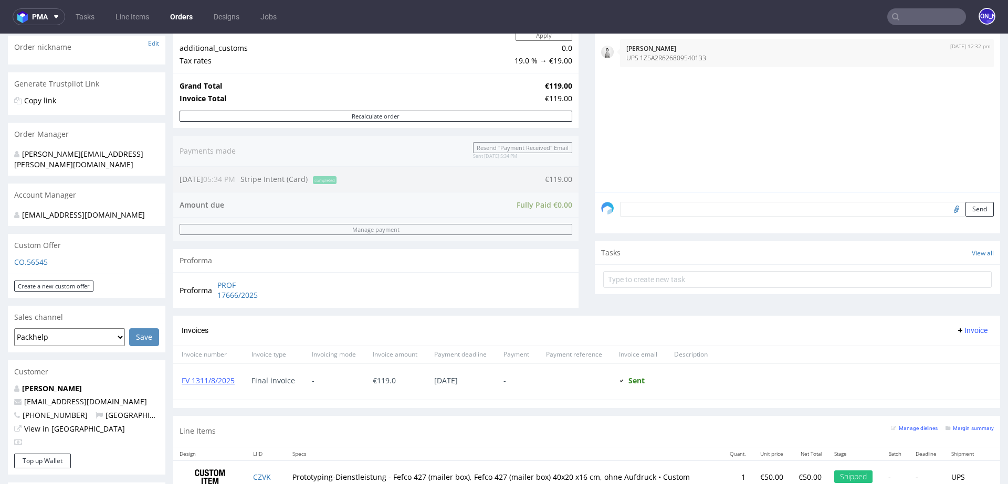
scroll to position [199, 0]
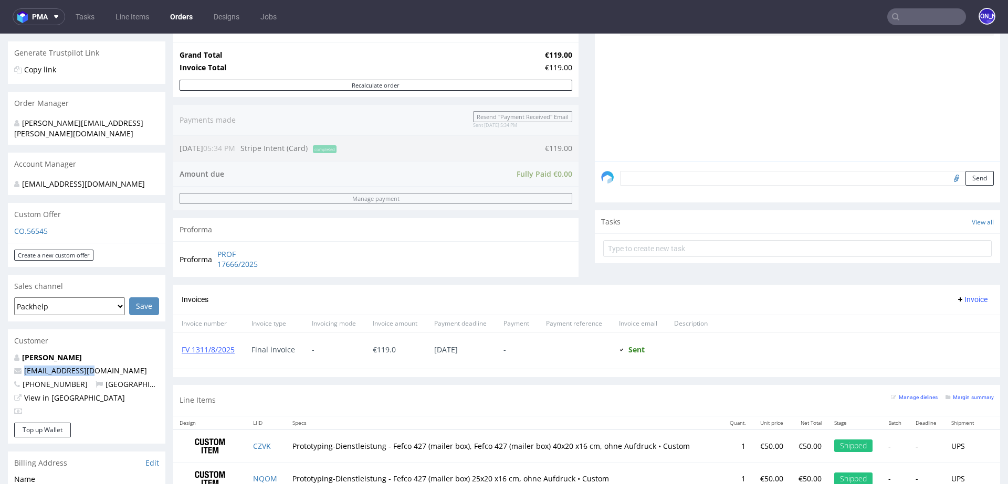
drag, startPoint x: 99, startPoint y: 361, endPoint x: 23, endPoint y: 361, distance: 76.6
click at [23, 366] on p "[EMAIL_ADDRESS][DOMAIN_NAME]" at bounding box center [86, 371] width 145 height 10
copy link "[EMAIL_ADDRESS][DOMAIN_NAME]"
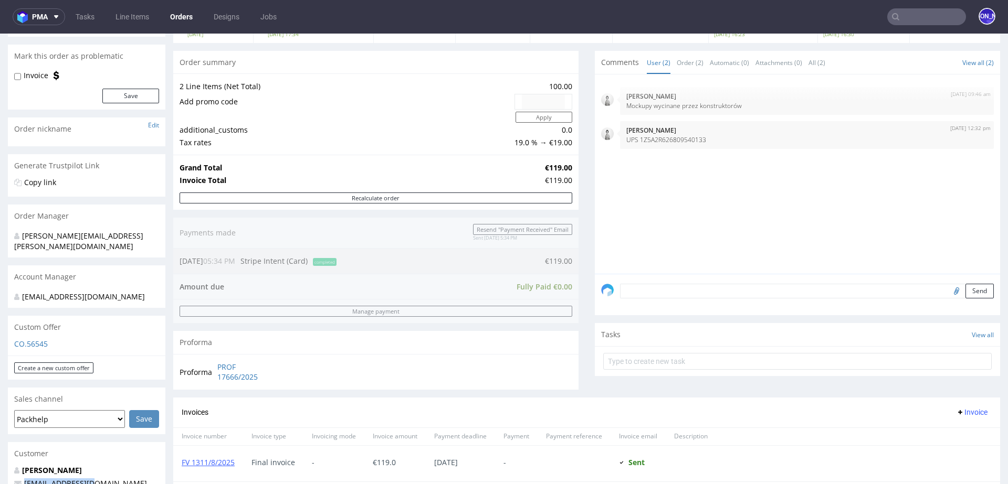
scroll to position [21, 0]
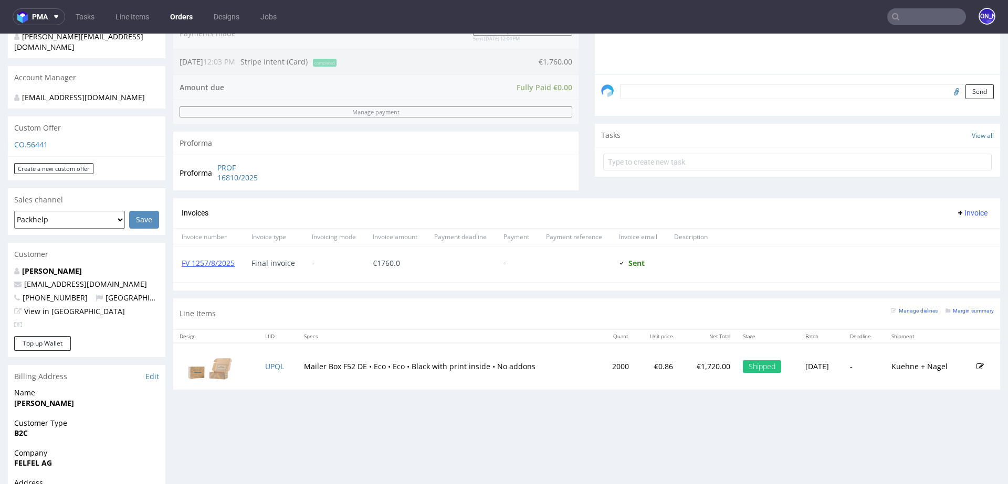
scroll to position [294, 0]
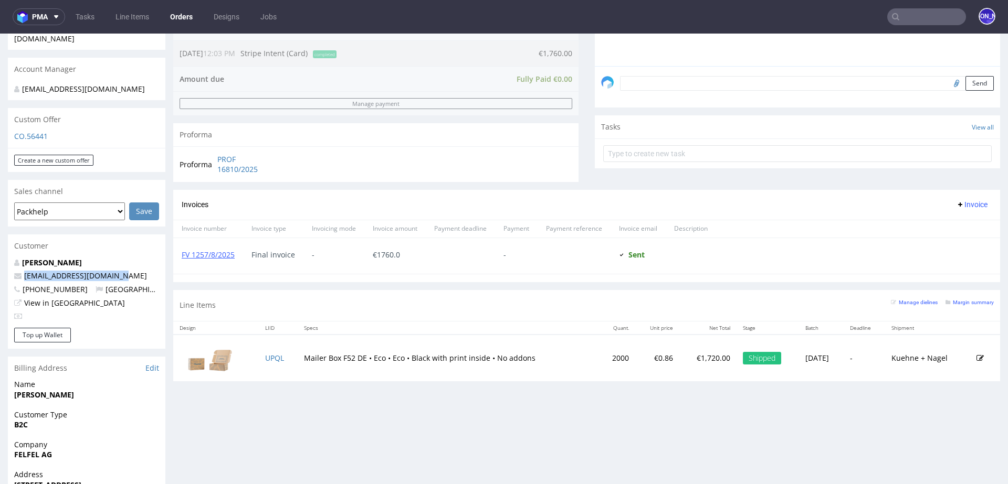
drag, startPoint x: 139, startPoint y: 268, endPoint x: 16, endPoint y: 268, distance: 122.3
click at [16, 271] on p "razi.hedstroem@felfel.ch" at bounding box center [86, 276] width 145 height 10
copy span "razi.hedstroem@felfel.ch"
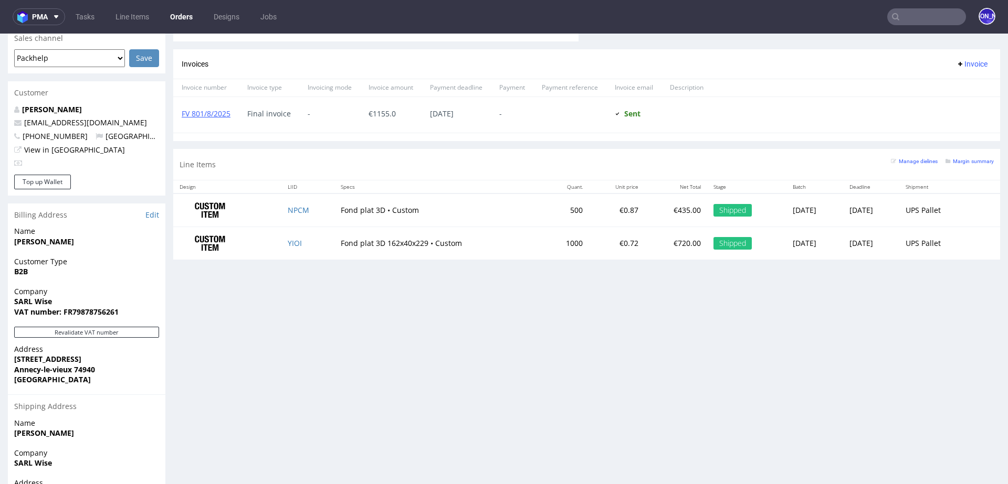
scroll to position [443, 0]
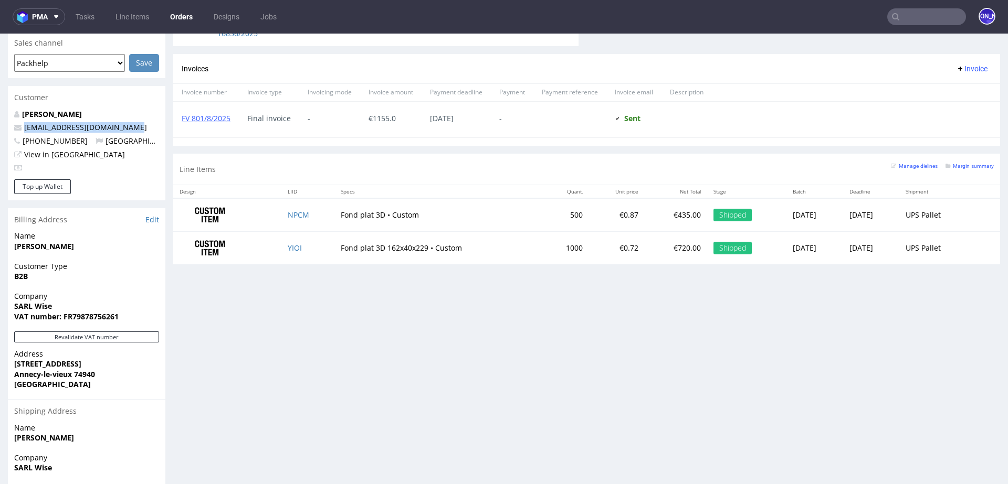
drag, startPoint x: 140, startPoint y: 118, endPoint x: 16, endPoint y: 118, distance: 124.4
click at [16, 122] on p "[EMAIL_ADDRESS][DOMAIN_NAME]" at bounding box center [86, 127] width 145 height 10
copy span "[EMAIL_ADDRESS][DOMAIN_NAME]"
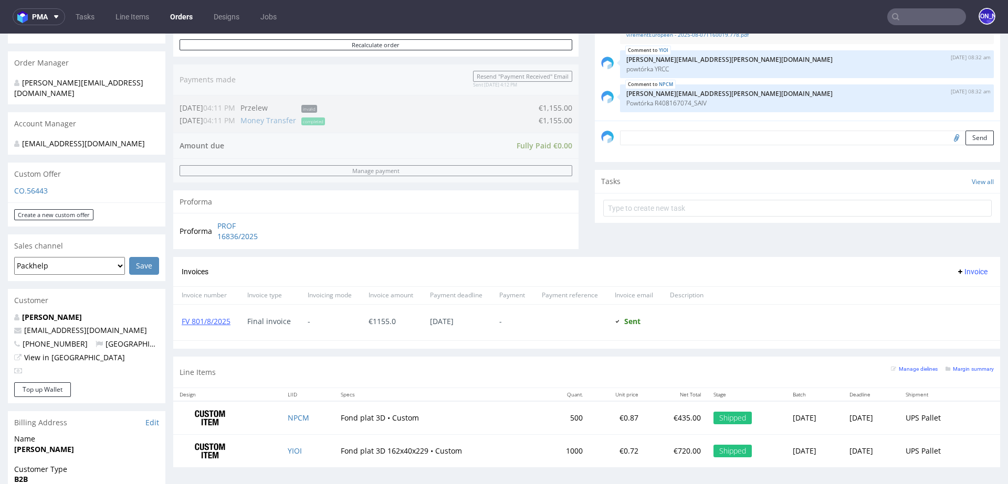
scroll to position [250, 0]
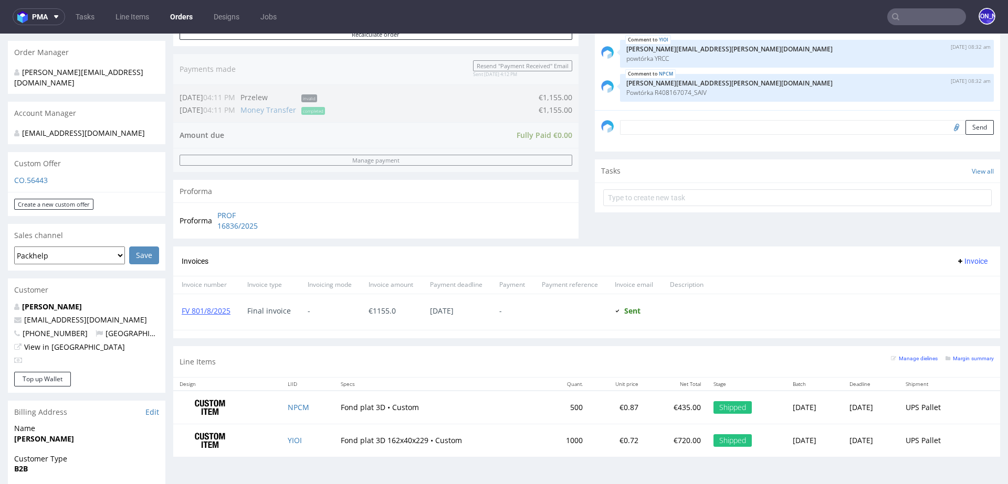
drag, startPoint x: 136, startPoint y: 308, endPoint x: 129, endPoint y: 308, distance: 7.9
click at [129, 315] on p "romain@wisetrailrunning.com" at bounding box center [86, 320] width 145 height 10
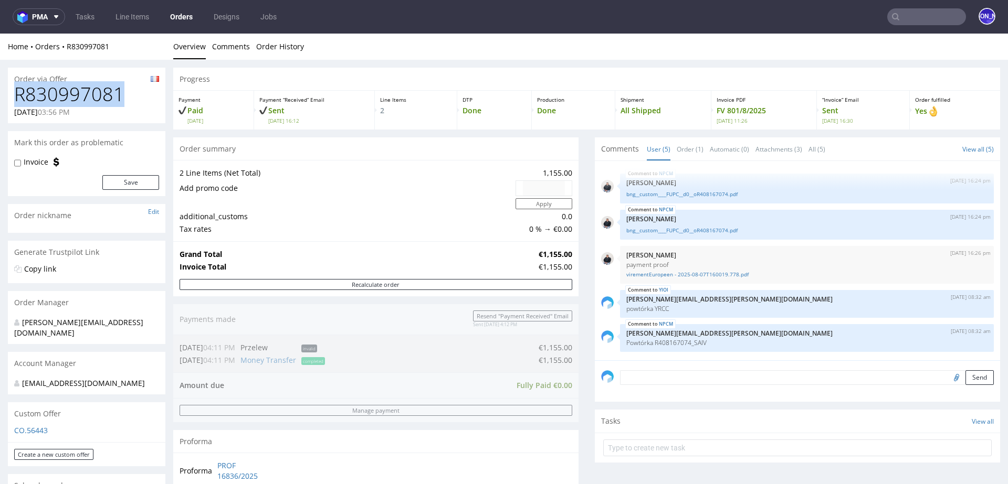
drag, startPoint x: 138, startPoint y: 93, endPoint x: 0, endPoint y: 93, distance: 137.5
copy h1 "R830997081"
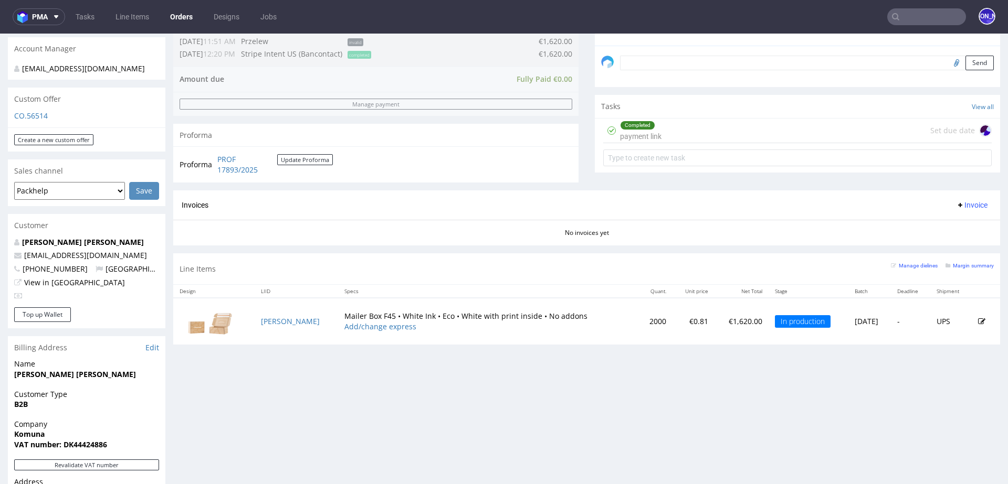
scroll to position [331, 0]
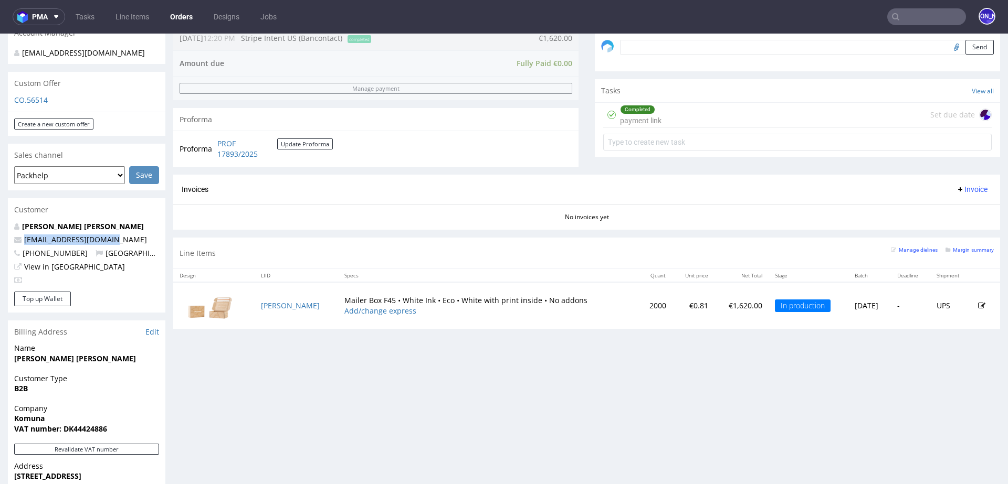
drag, startPoint x: 119, startPoint y: 228, endPoint x: 16, endPoint y: 230, distance: 102.9
click at [16, 235] on p "[EMAIL_ADDRESS][DOMAIN_NAME]" at bounding box center [86, 240] width 145 height 10
copy span "[EMAIL_ADDRESS][DOMAIN_NAME]"
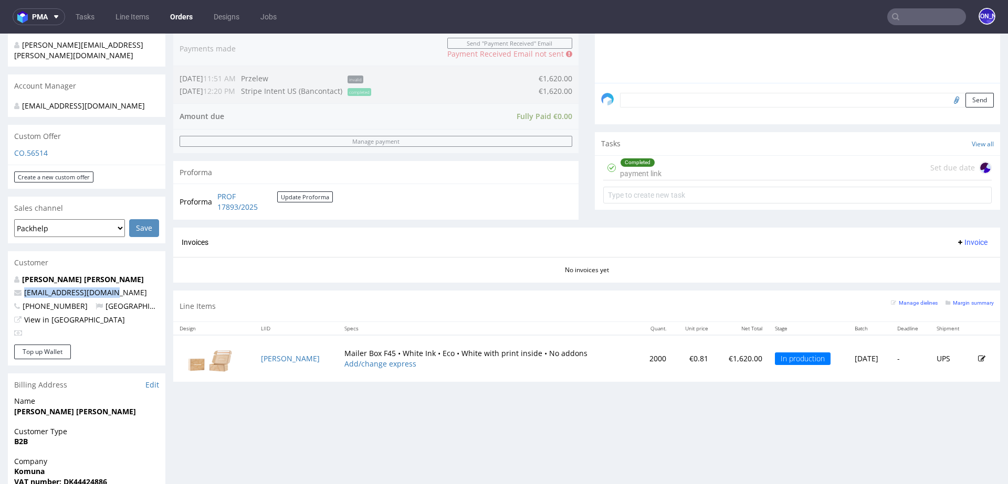
scroll to position [0, 0]
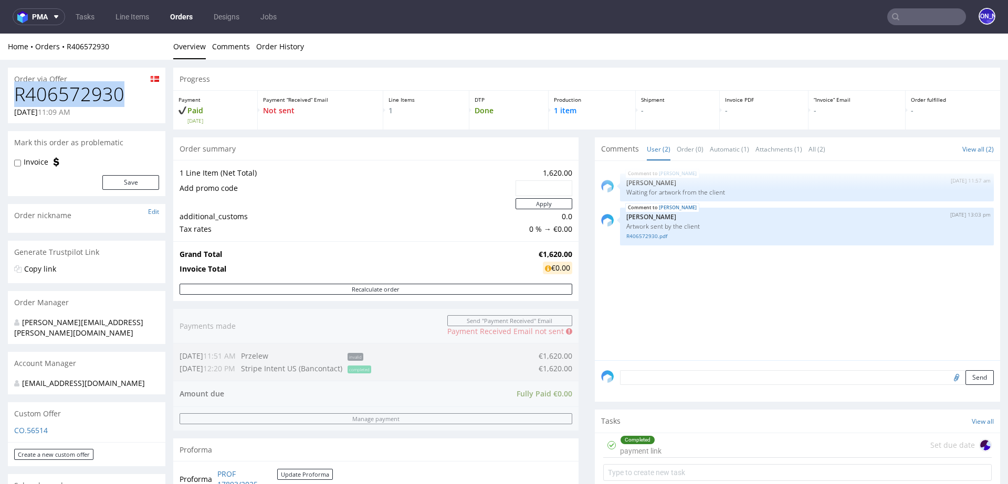
drag, startPoint x: 86, startPoint y: 94, endPoint x: 2, endPoint y: 94, distance: 84.0
copy h1 "R406572930"
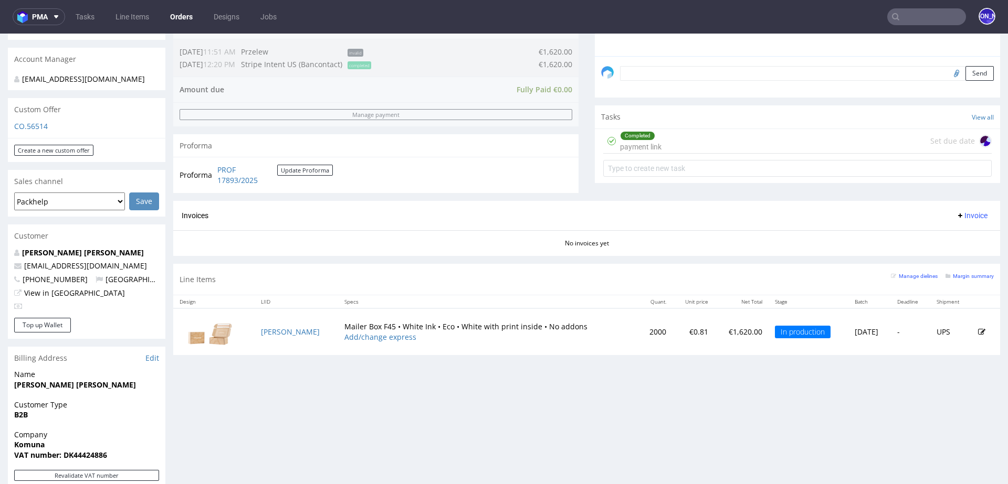
scroll to position [303, 0]
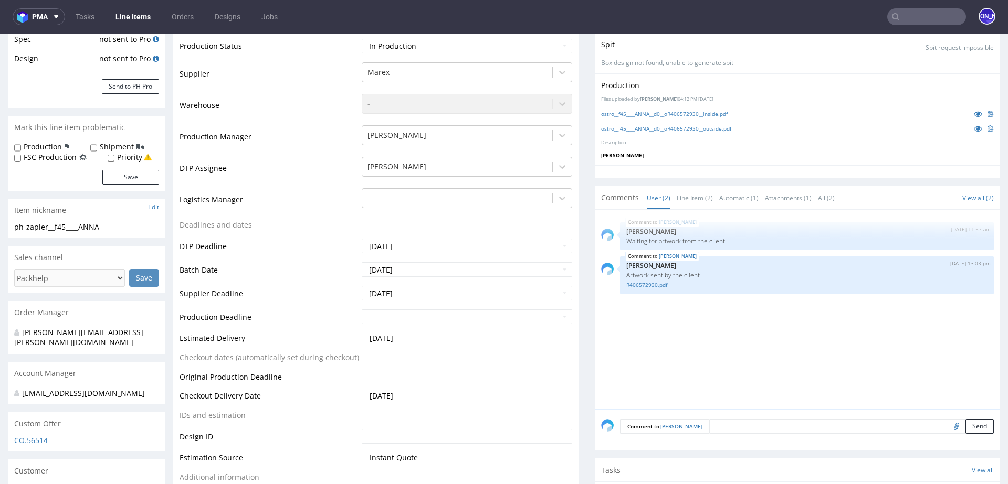
scroll to position [234, 0]
drag, startPoint x: 419, startPoint y: 284, endPoint x: 307, endPoint y: 283, distance: 111.8
click at [307, 283] on tr "Supplier Deadline 2025-09-15" at bounding box center [376, 295] width 393 height 24
click at [425, 284] on input "2025-09-15" at bounding box center [467, 291] width 210 height 15
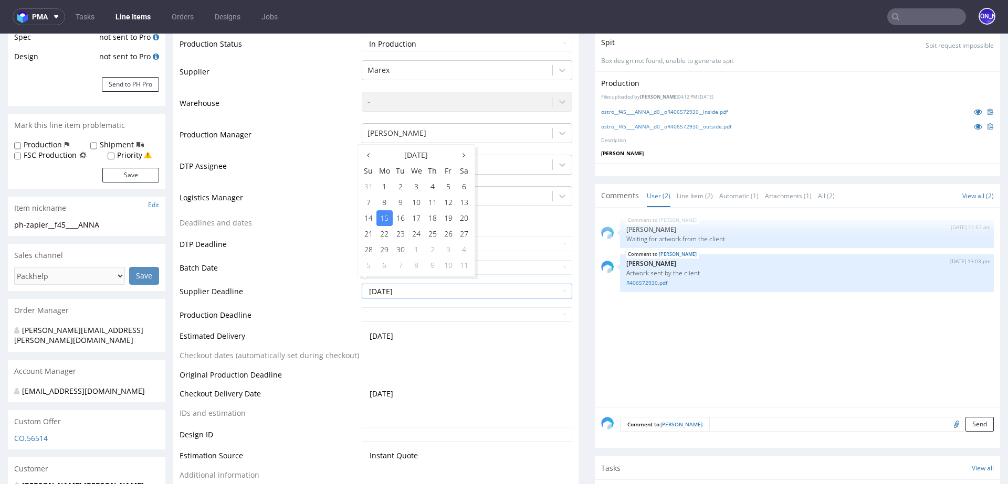
drag, startPoint x: 425, startPoint y: 281, endPoint x: 345, endPoint y: 281, distance: 79.8
click at [345, 283] on tr "Supplier Deadline 2025-09-15" at bounding box center [376, 295] width 393 height 24
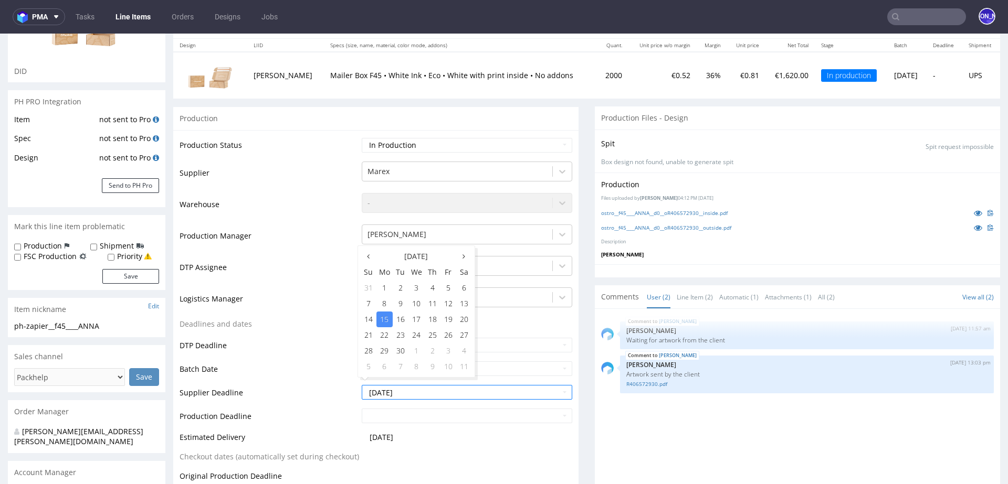
scroll to position [0, 0]
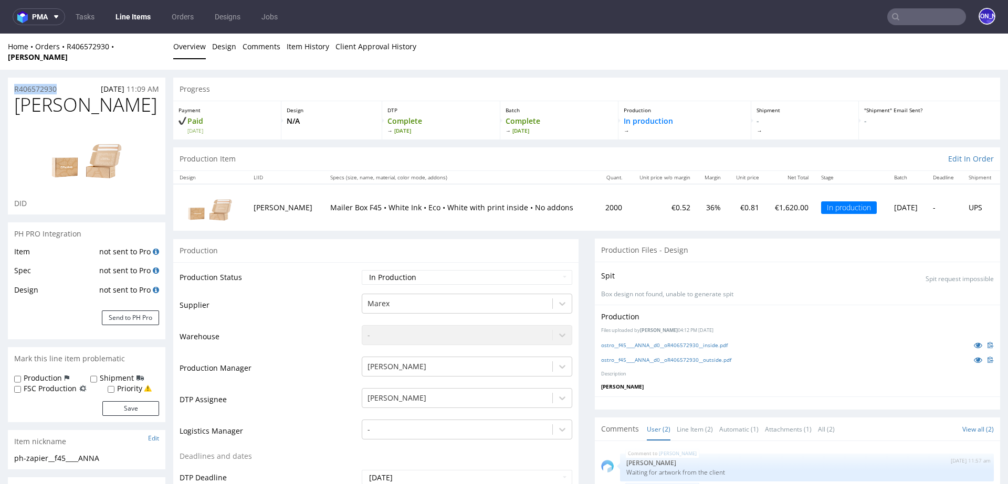
drag, startPoint x: 68, startPoint y: 79, endPoint x: 0, endPoint y: 79, distance: 68.2
copy p "R406572930"
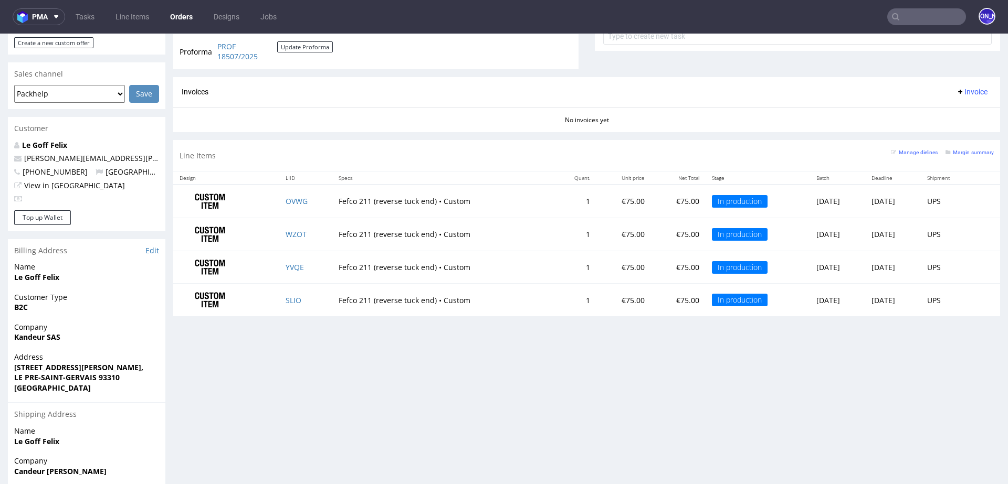
scroll to position [410, 0]
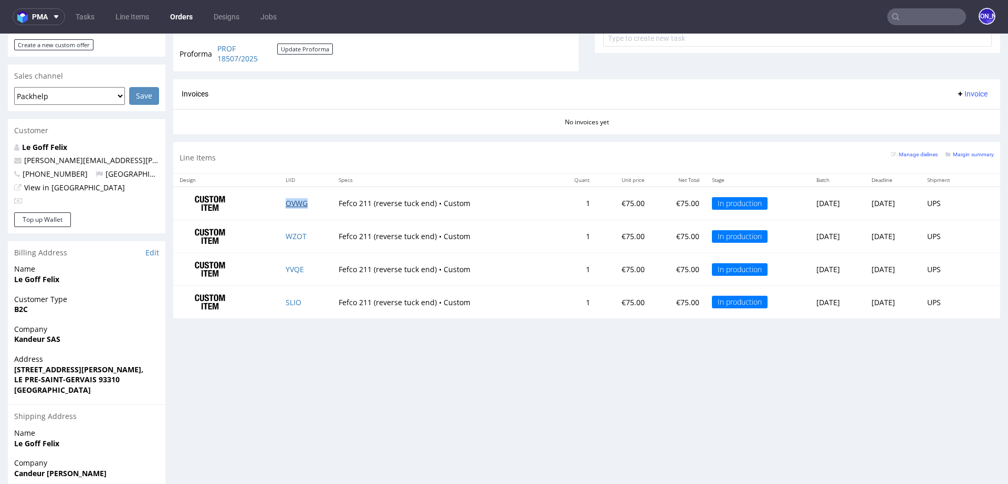
click at [292, 200] on link "OVWG" at bounding box center [297, 203] width 22 height 10
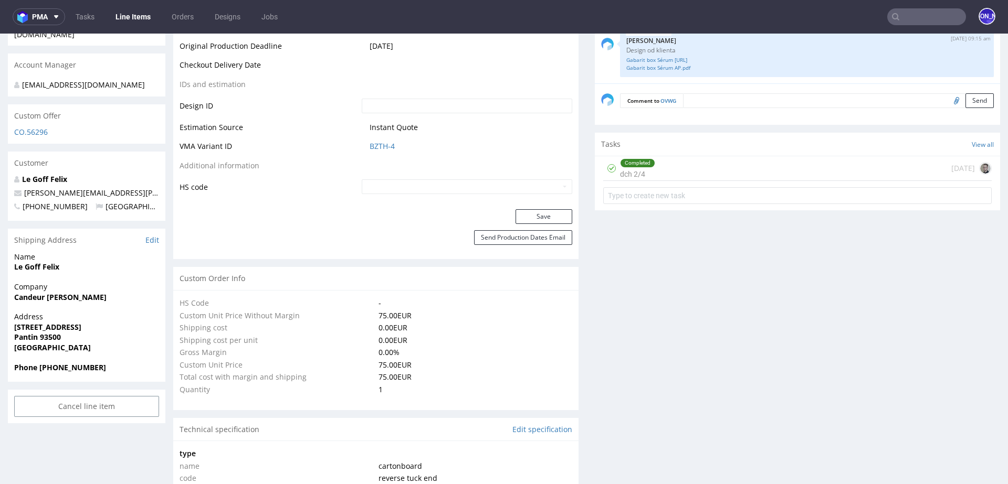
scroll to position [521, 0]
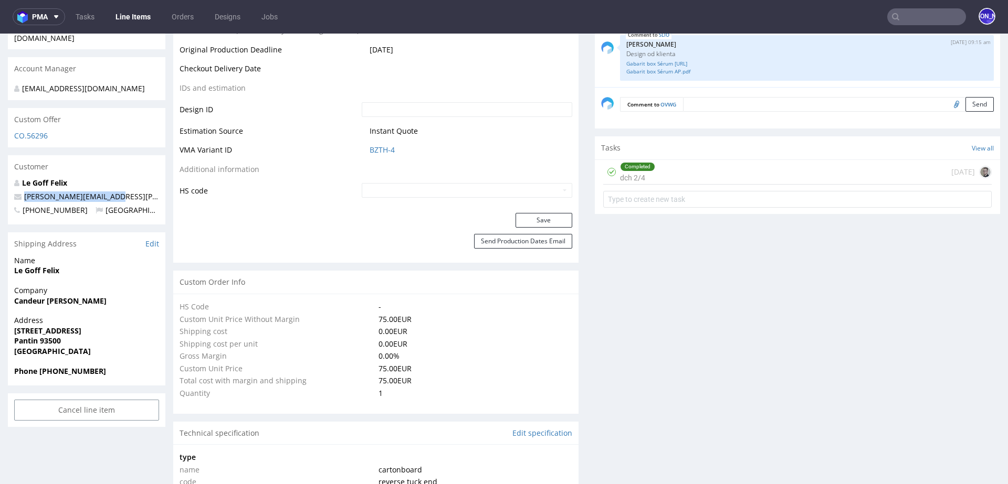
drag, startPoint x: 114, startPoint y: 186, endPoint x: 4, endPoint y: 186, distance: 110.2
copy span "felix.legoff@candeur.co"
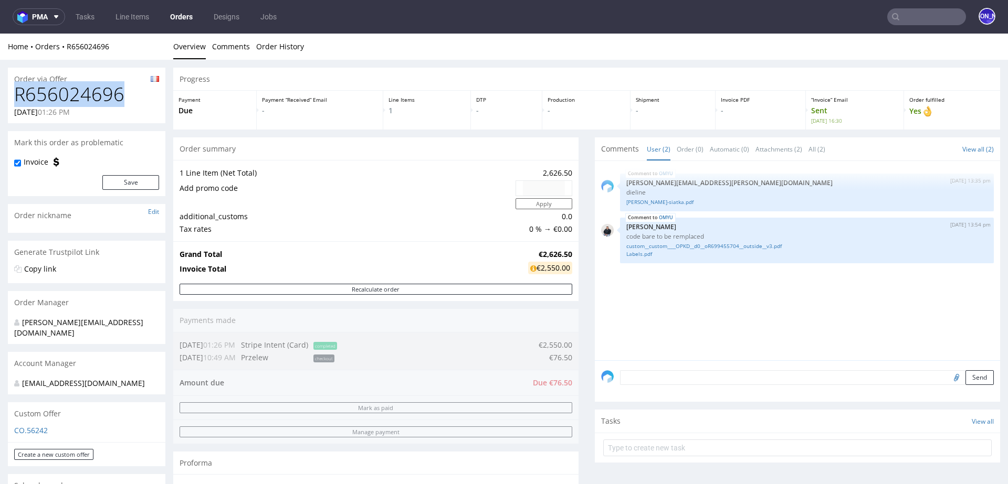
drag, startPoint x: 132, startPoint y: 94, endPoint x: 0, endPoint y: 94, distance: 132.3
copy h1 "R656024696"
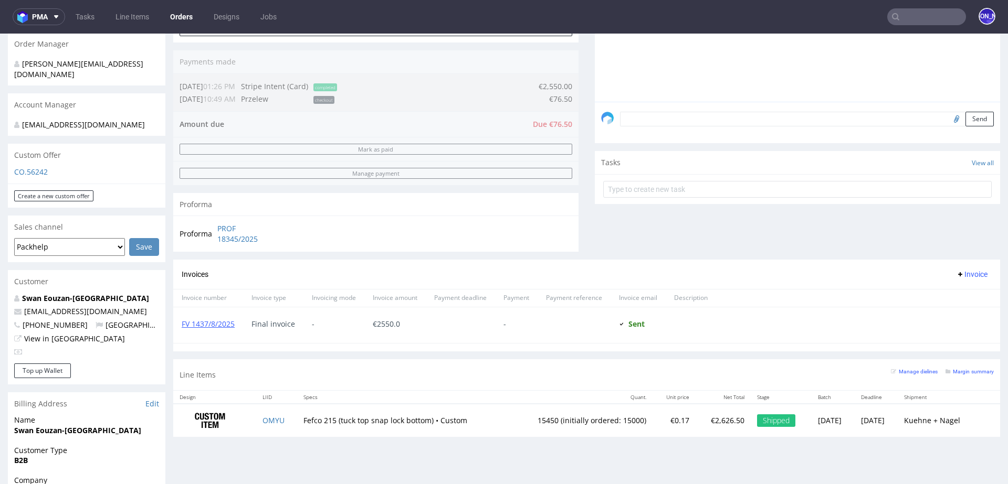
scroll to position [276, 0]
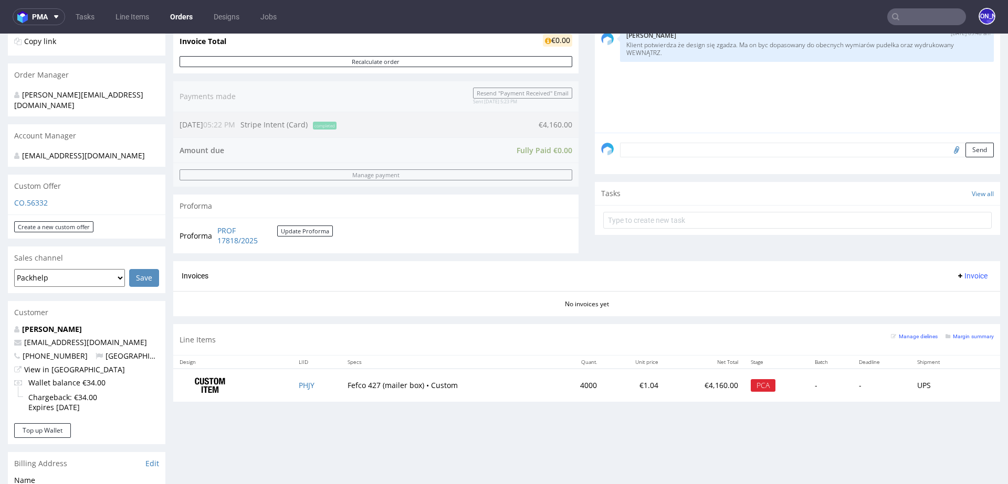
scroll to position [267, 0]
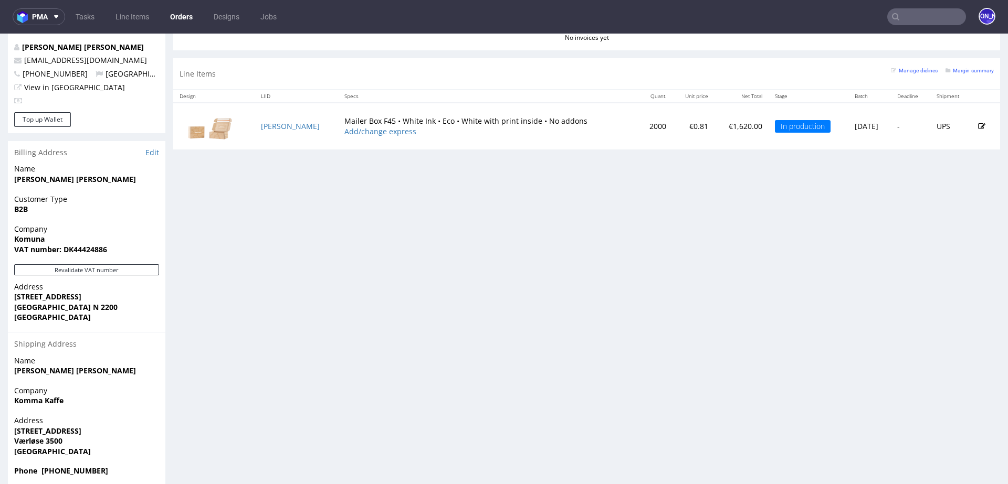
scroll to position [507, 0]
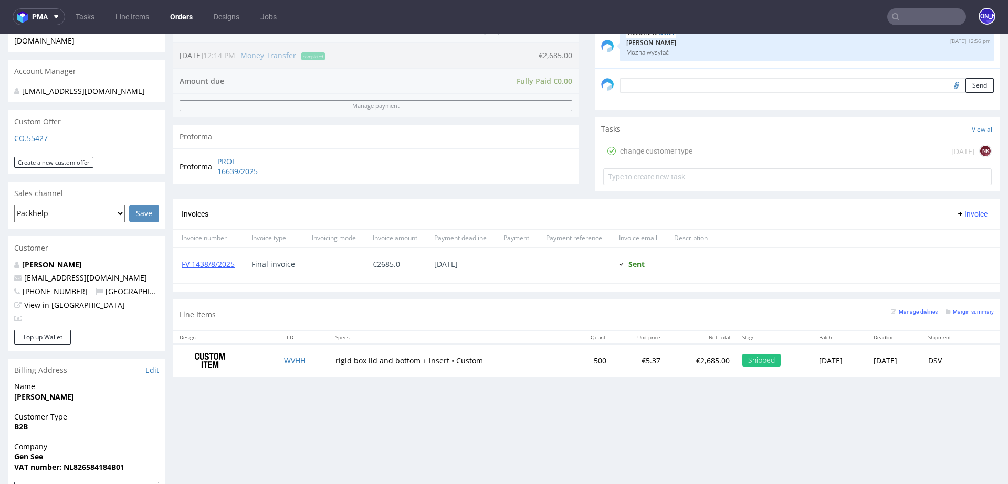
scroll to position [301, 0]
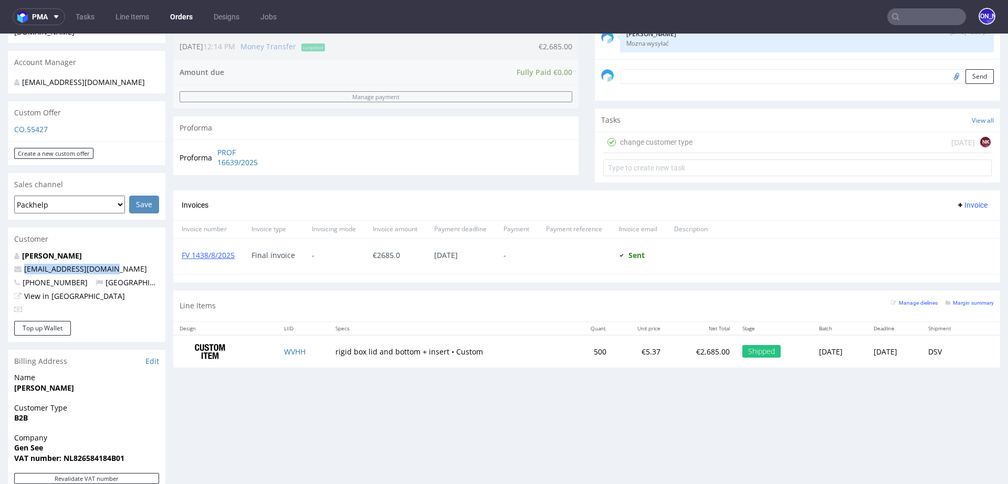
drag, startPoint x: 121, startPoint y: 258, endPoint x: 1, endPoint y: 257, distance: 120.2
click at [1, 257] on div "Order via Offer R383120314 01.07.2025 07:47 AM Mark this order as problematic I…" at bounding box center [504, 236] width 1008 height 955
copy span "danya@genseebeauty.com"
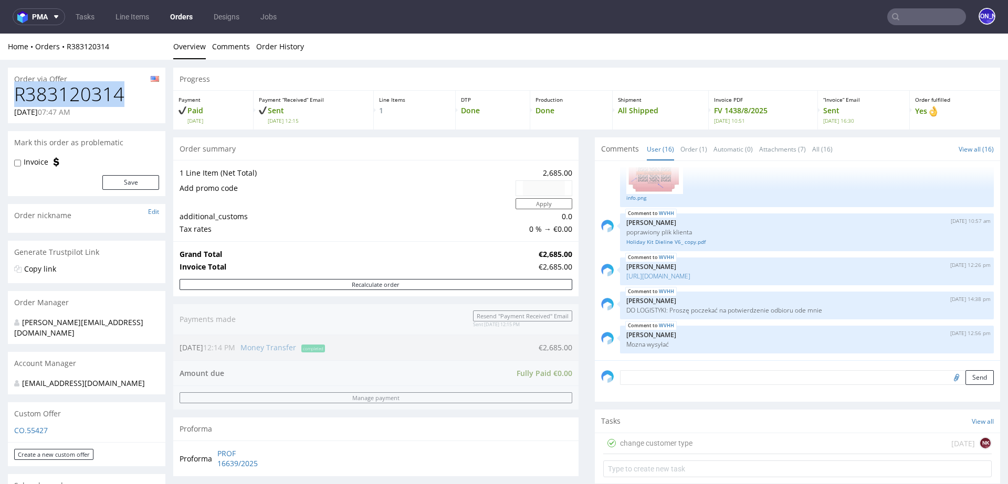
drag, startPoint x: 133, startPoint y: 91, endPoint x: 0, endPoint y: 91, distance: 132.8
copy h1 "R383120314"
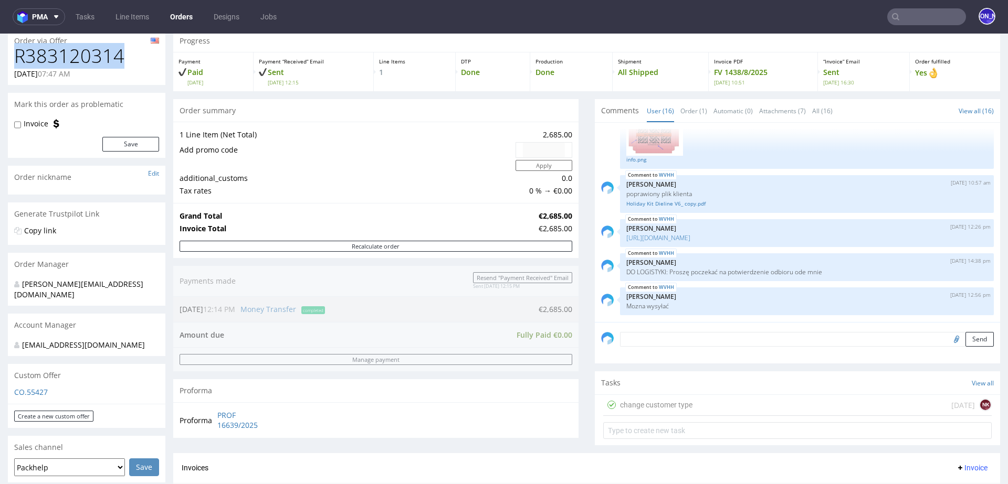
scroll to position [39, 0]
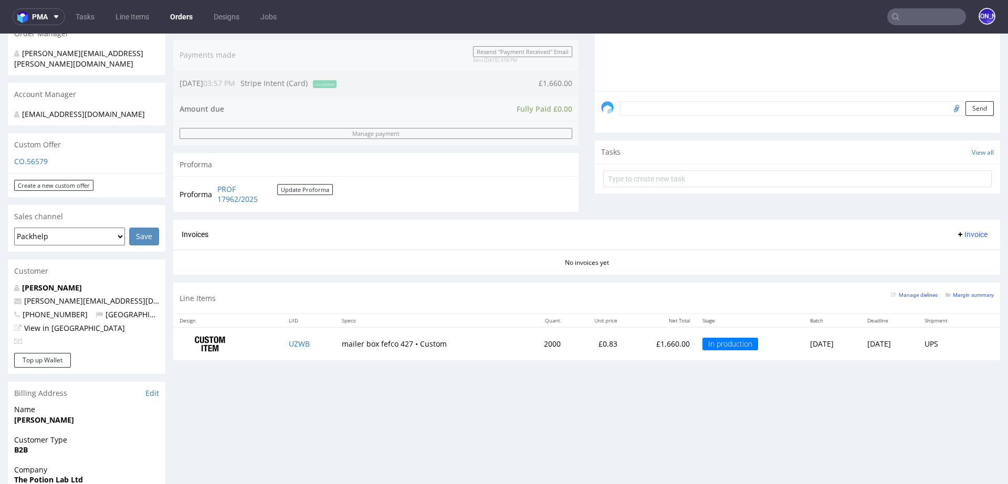
scroll to position [271, 0]
drag, startPoint x: 129, startPoint y: 291, endPoint x: 21, endPoint y: 291, distance: 107.6
click at [21, 294] on p "[PERSON_NAME][EMAIL_ADDRESS][DOMAIN_NAME]" at bounding box center [86, 299] width 145 height 10
copy span "[PERSON_NAME][EMAIL_ADDRESS][DOMAIN_NAME]"
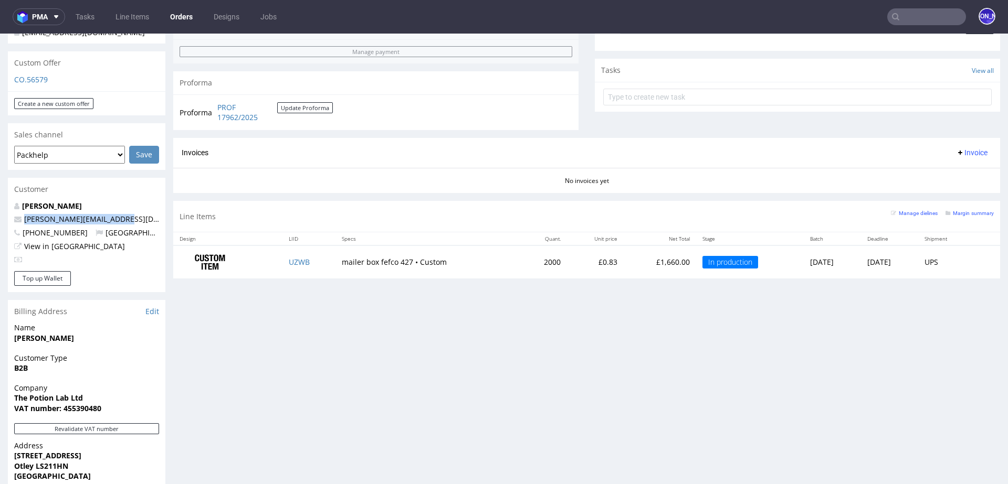
scroll to position [346, 0]
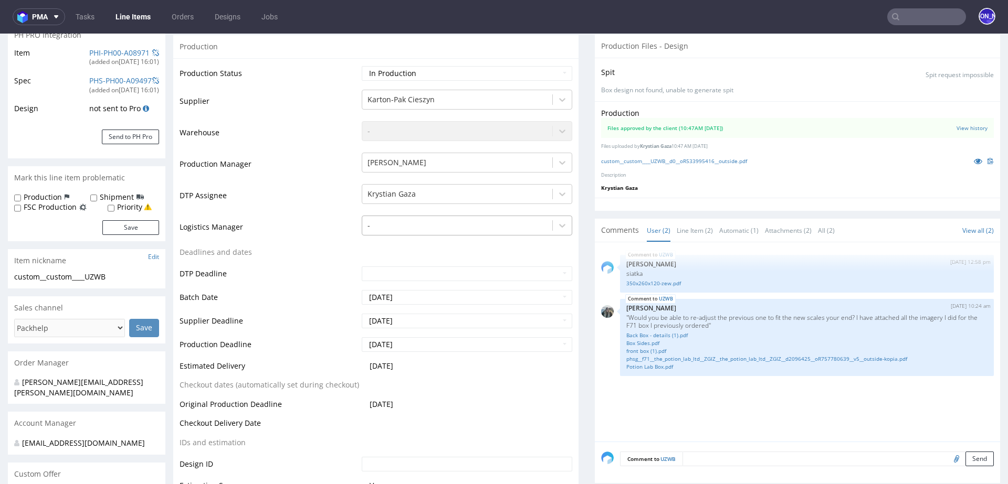
scroll to position [162, 0]
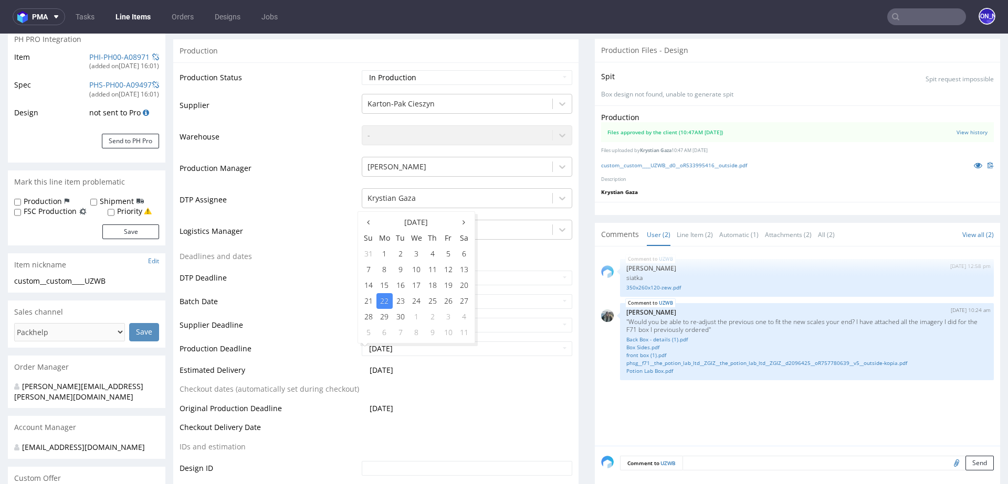
drag, startPoint x: 419, startPoint y: 349, endPoint x: 355, endPoint y: 350, distance: 64.0
click at [359, 350] on td "2025-09-22" at bounding box center [465, 353] width 213 height 24
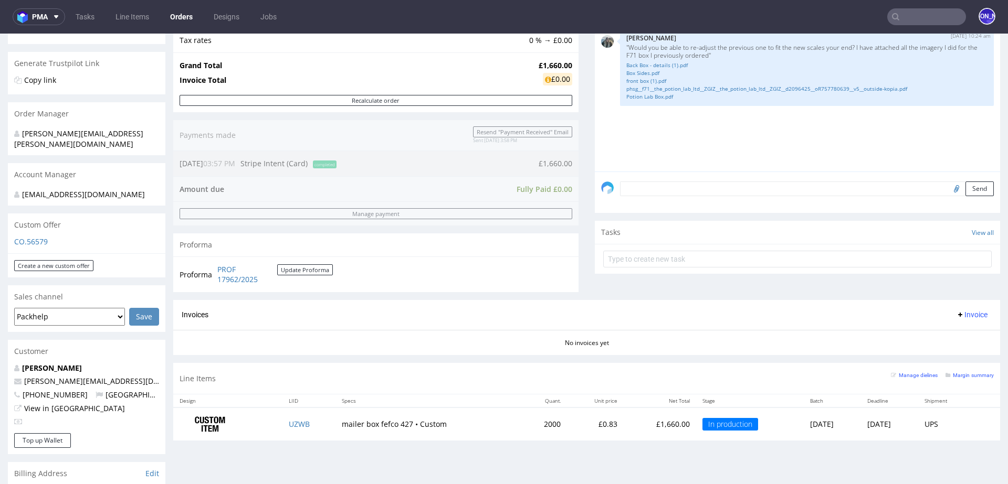
scroll to position [210, 0]
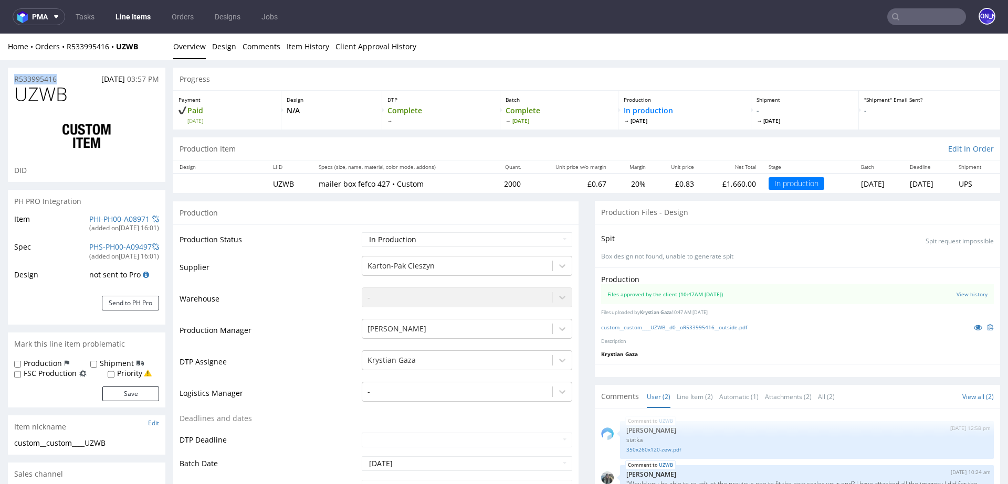
drag, startPoint x: 58, startPoint y: 77, endPoint x: 0, endPoint y: 76, distance: 58.3
copy p "R533995416"
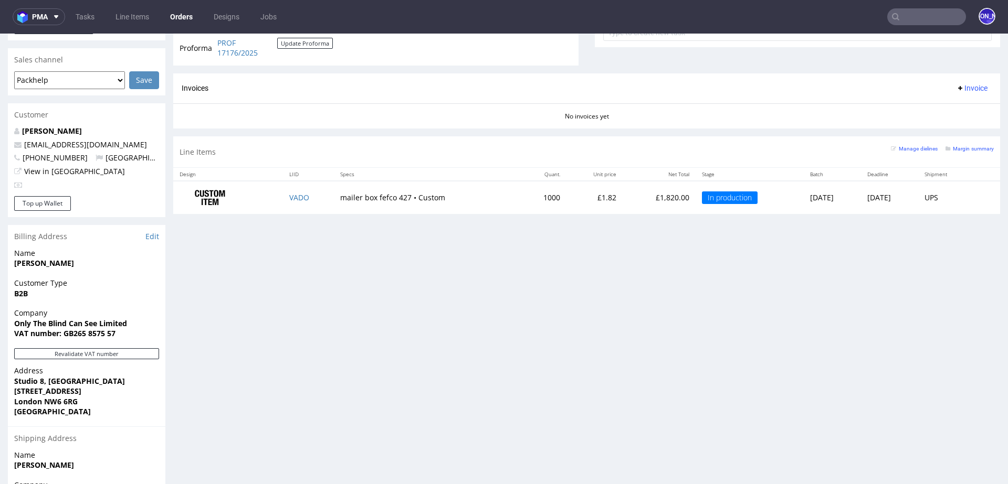
scroll to position [420, 0]
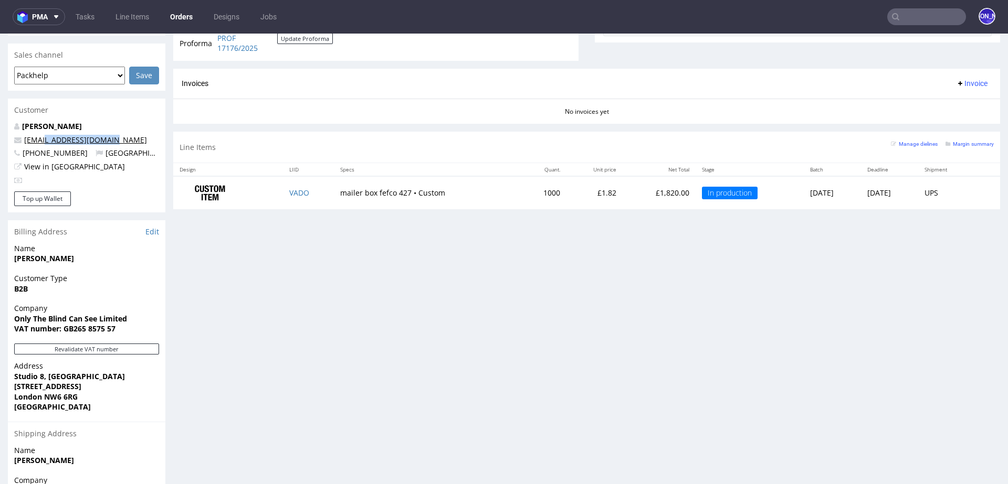
drag, startPoint x: 132, startPoint y: 143, endPoint x: 45, endPoint y: 141, distance: 87.7
click at [45, 141] on p "[EMAIL_ADDRESS][DOMAIN_NAME]" at bounding box center [86, 140] width 145 height 10
copy link "@[DOMAIN_NAME]"
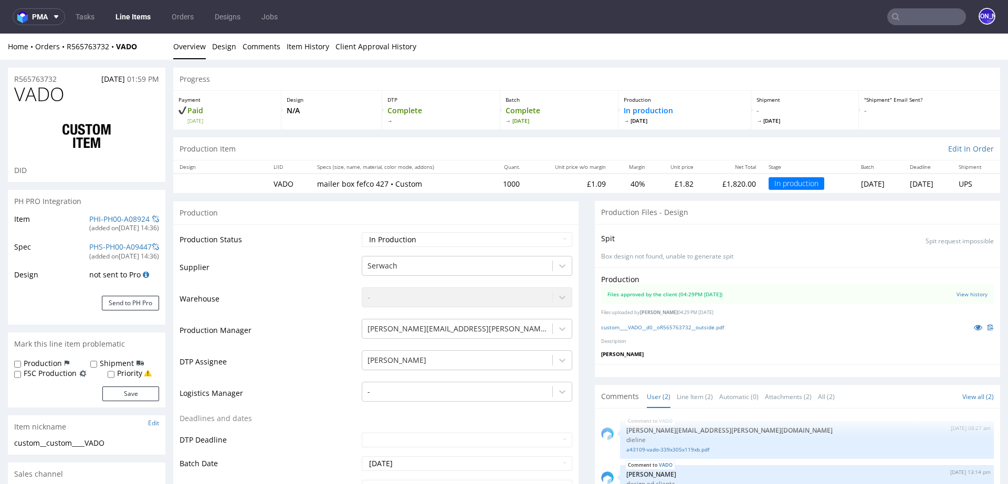
select select "in_progress"
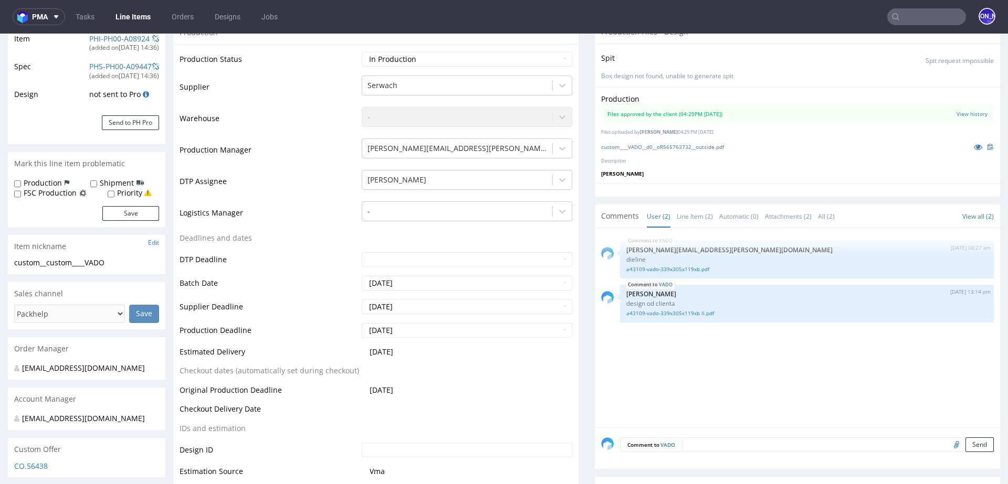
scroll to position [238, 0]
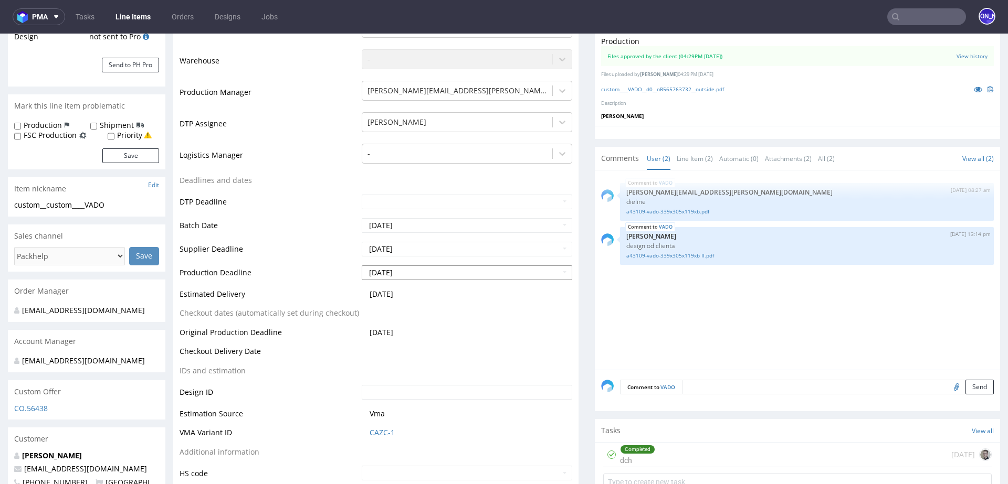
click at [422, 273] on input "2025-09-23" at bounding box center [467, 273] width 210 height 15
drag, startPoint x: 422, startPoint y: 273, endPoint x: 336, endPoint y: 272, distance: 85.6
click at [336, 272] on tr "Production Deadline 2025-09-23" at bounding box center [376, 277] width 393 height 24
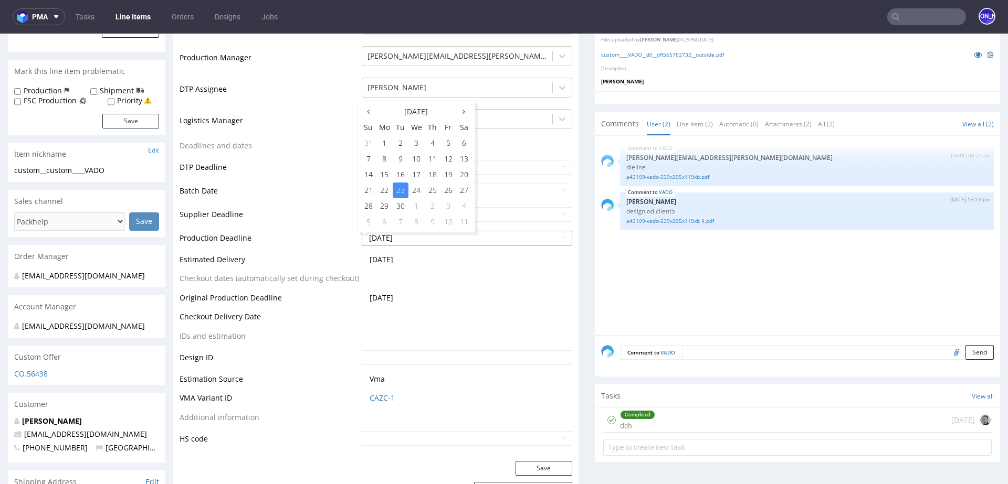
scroll to position [0, 0]
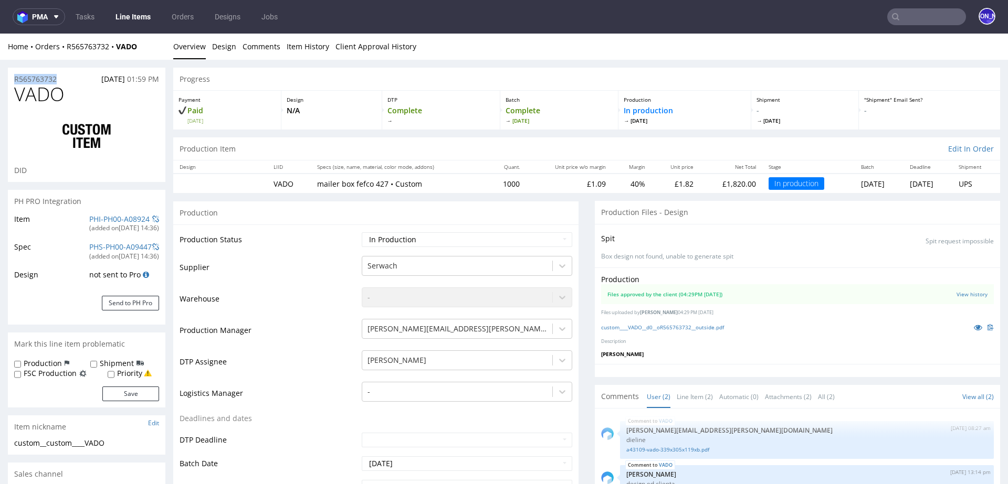
drag, startPoint x: 62, startPoint y: 81, endPoint x: 0, endPoint y: 81, distance: 61.9
copy p "R565763732"
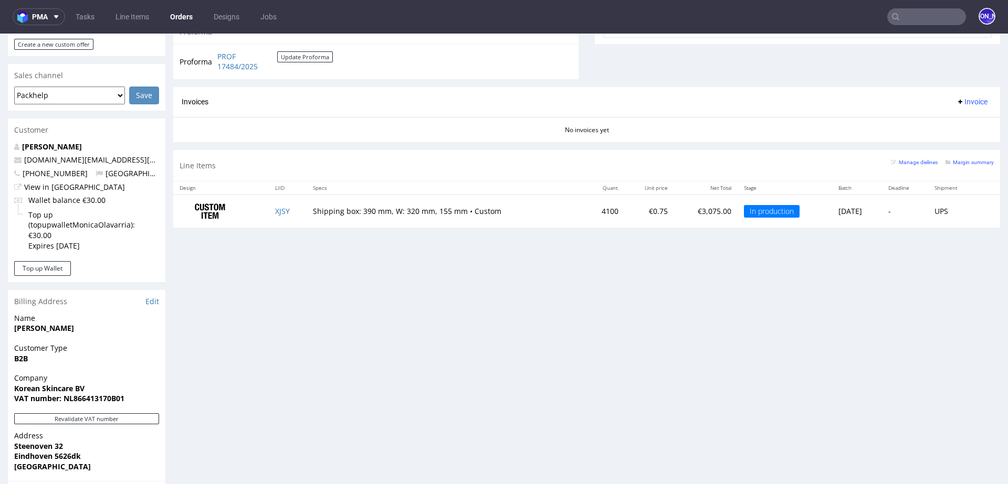
scroll to position [408, 0]
click at [125, 157] on p "[DOMAIN_NAME][EMAIL_ADDRESS][DOMAIN_NAME]" at bounding box center [86, 162] width 145 height 10
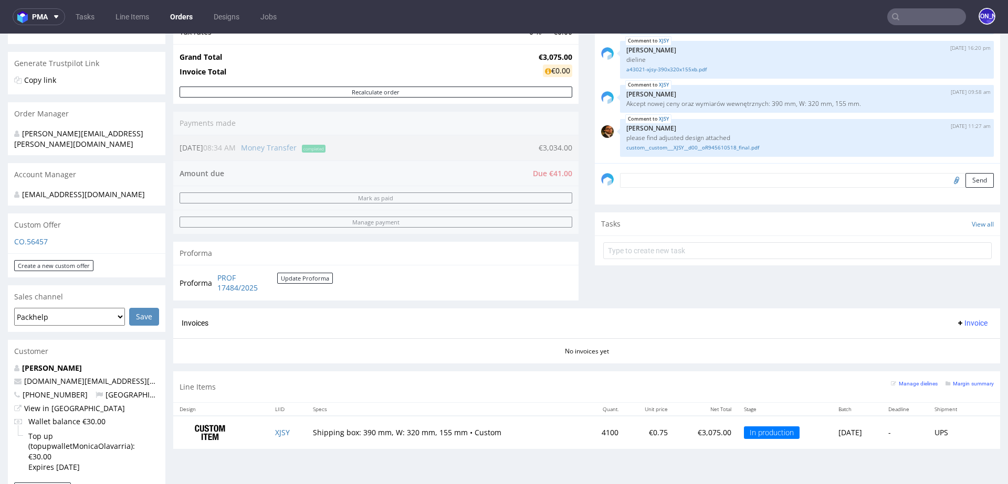
scroll to position [0, 0]
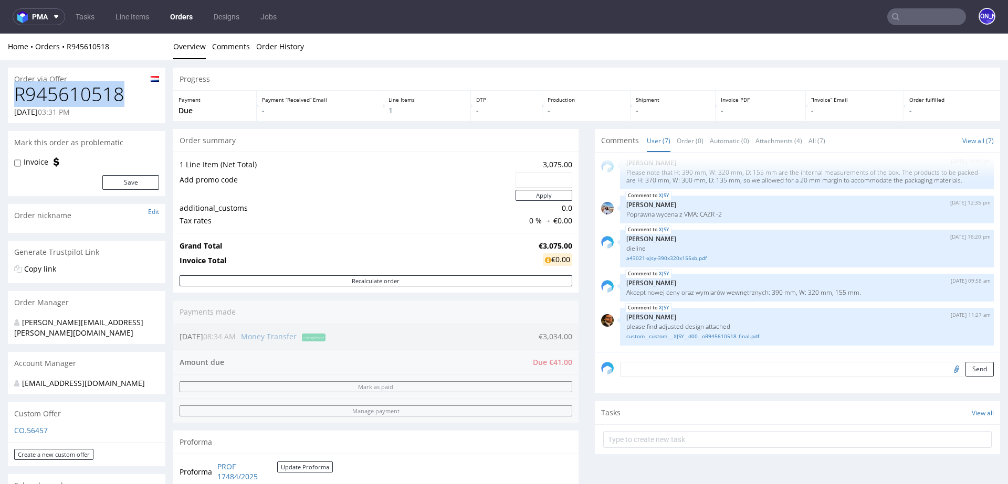
drag, startPoint x: 103, startPoint y: 94, endPoint x: 0, endPoint y: 94, distance: 103.4
copy h1 "R945610518"
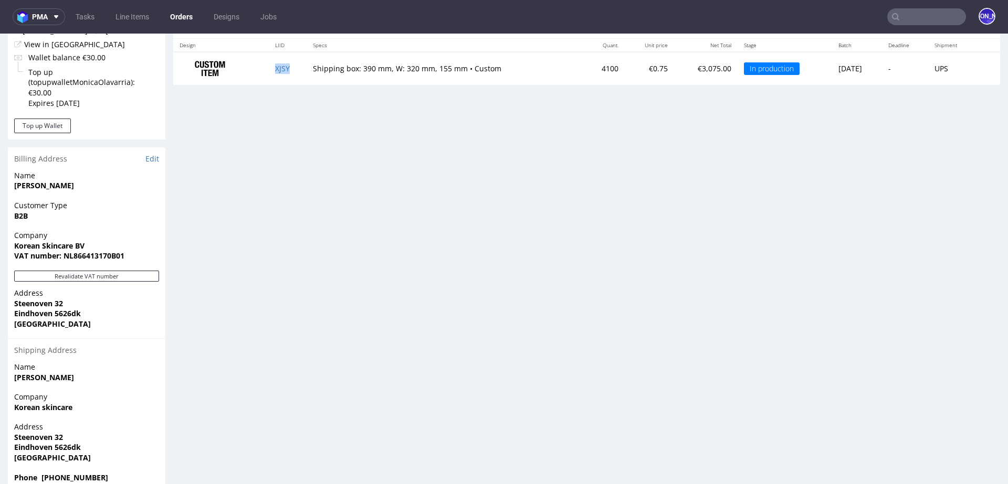
click at [277, 72] on td "XJSY" at bounding box center [288, 68] width 38 height 33
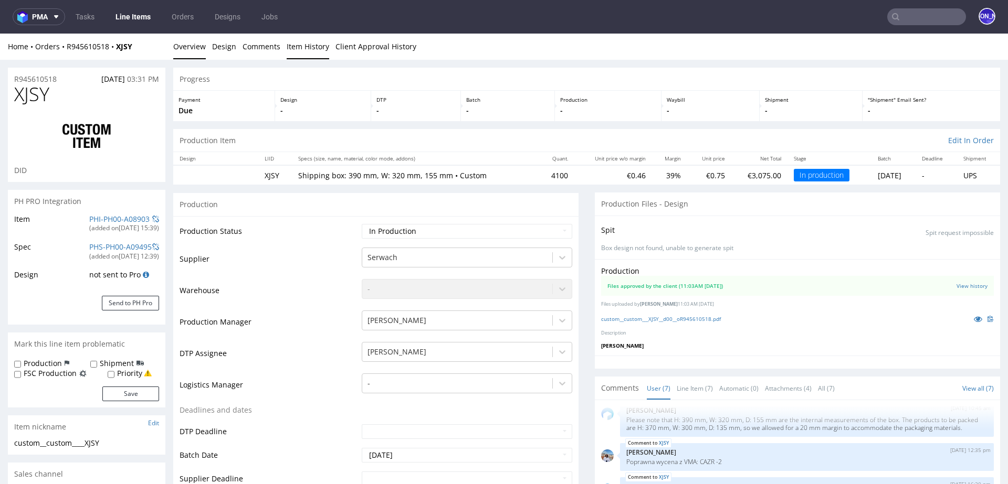
click at [302, 43] on link "Item History" at bounding box center [308, 47] width 43 height 26
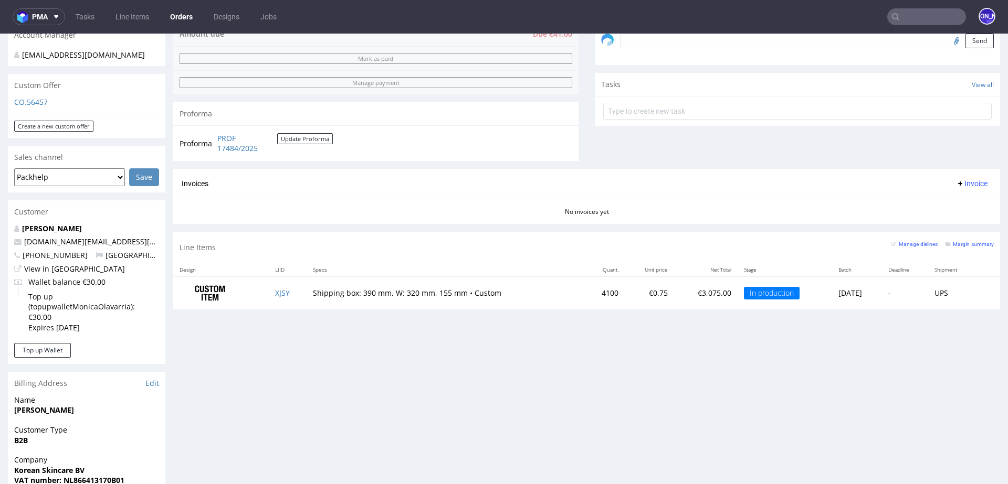
scroll to position [324, 0]
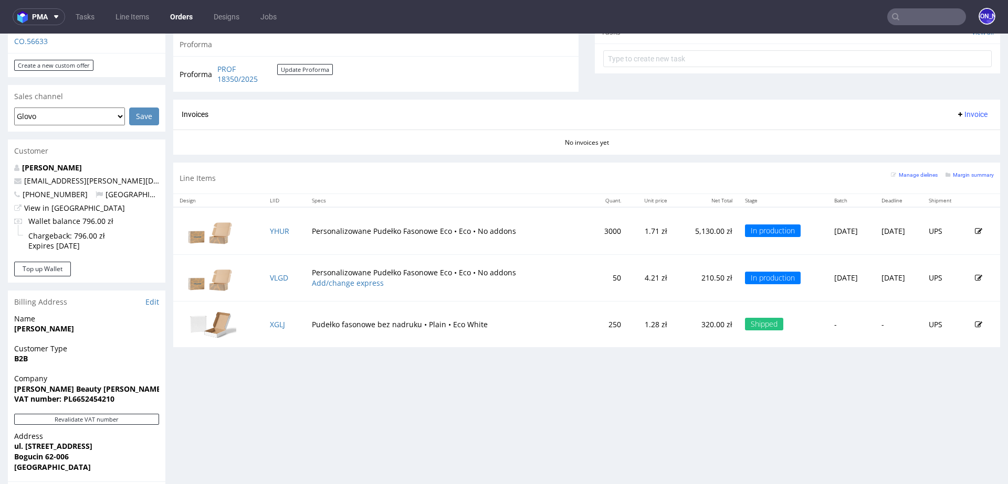
scroll to position [389, 0]
drag, startPoint x: 119, startPoint y: 171, endPoint x: 25, endPoint y: 171, distance: 94.0
click at [25, 176] on p "[EMAIL_ADDRESS][PERSON_NAME][DOMAIN_NAME]" at bounding box center [86, 181] width 145 height 10
copy link "[EMAIL_ADDRESS][PERSON_NAME][DOMAIN_NAME]"
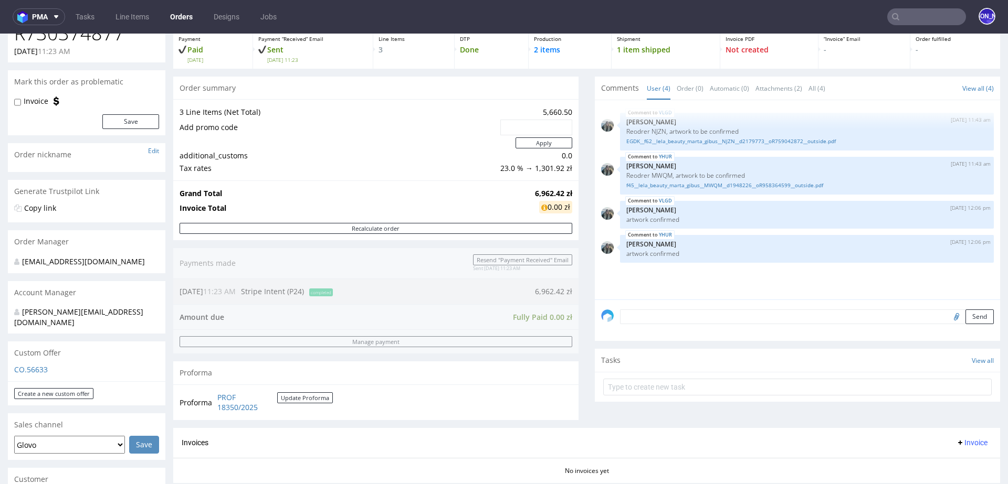
scroll to position [76, 0]
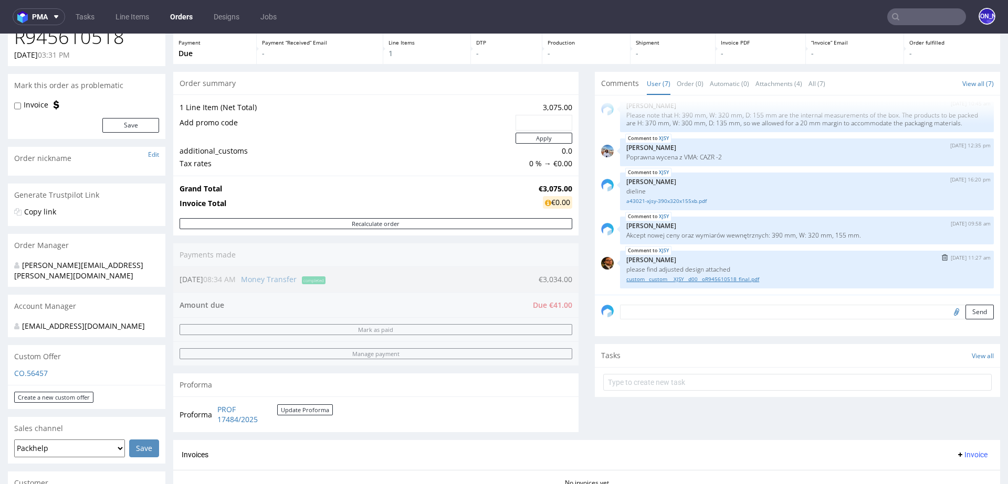
scroll to position [59, 0]
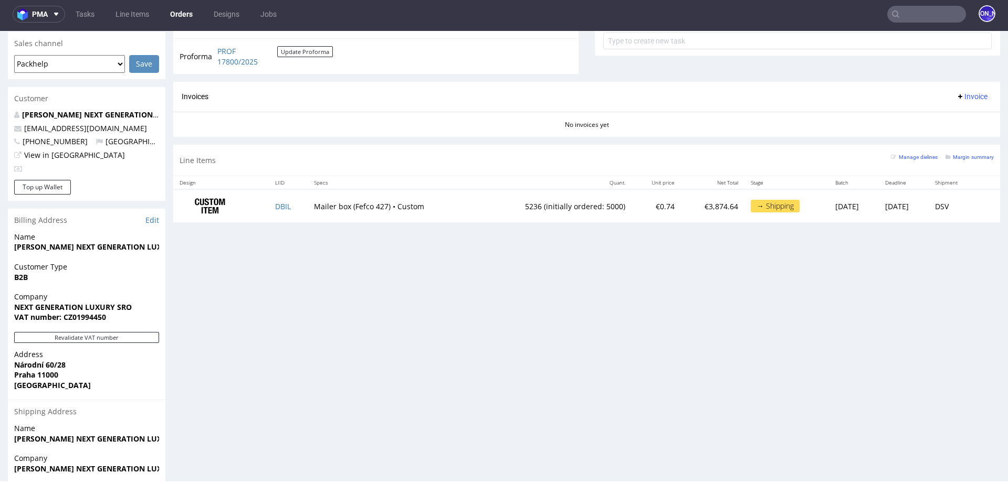
scroll to position [447, 0]
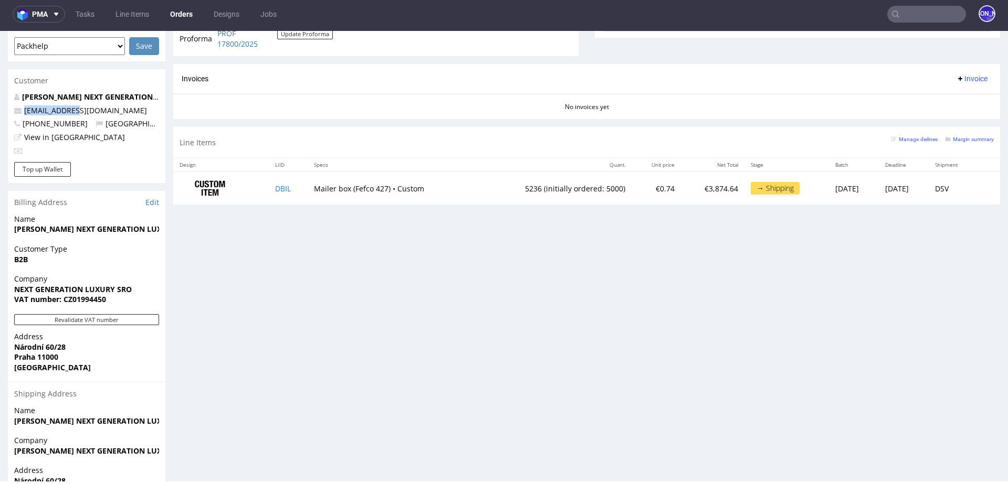
drag, startPoint x: 85, startPoint y: 110, endPoint x: 17, endPoint y: 108, distance: 67.8
click at [17, 108] on p "buyer@eppi.cz" at bounding box center [86, 111] width 145 height 10
copy span "buyer@eppi.cz"
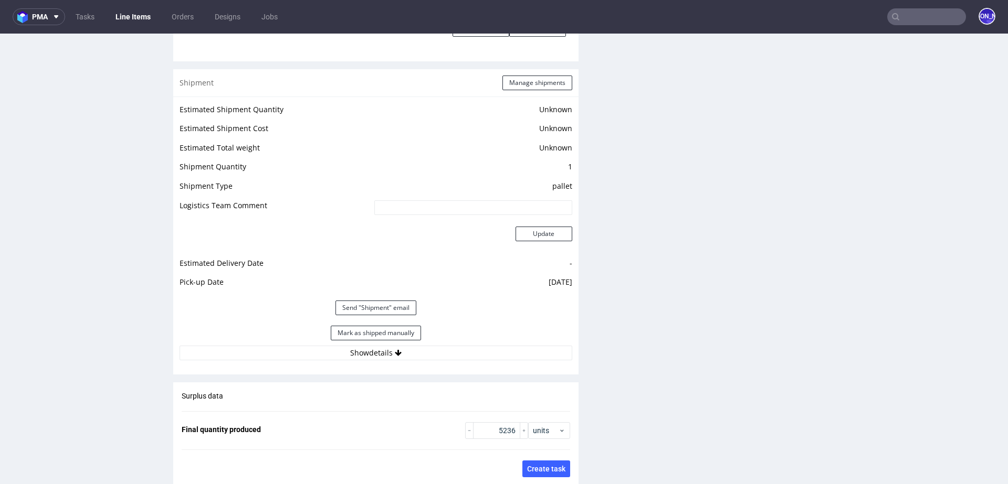
scroll to position [1365, 0]
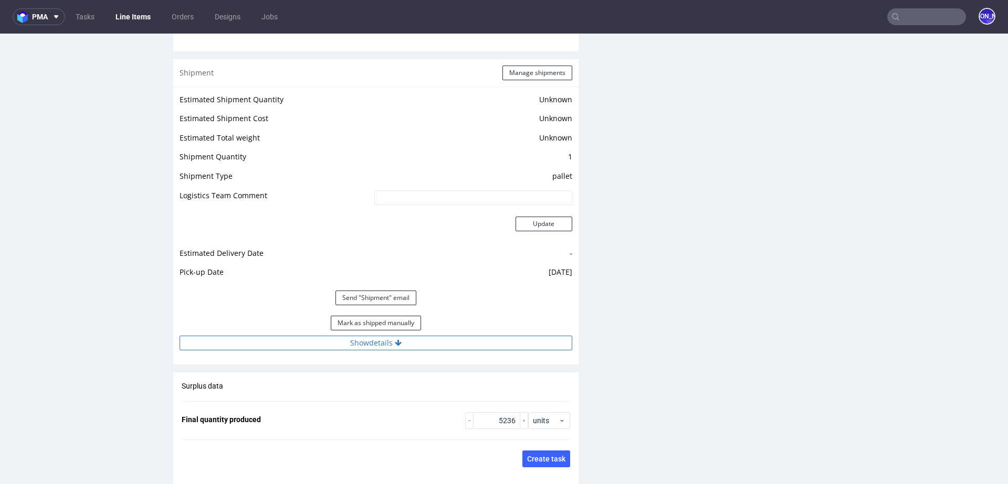
click at [396, 341] on icon at bounding box center [398, 343] width 7 height 7
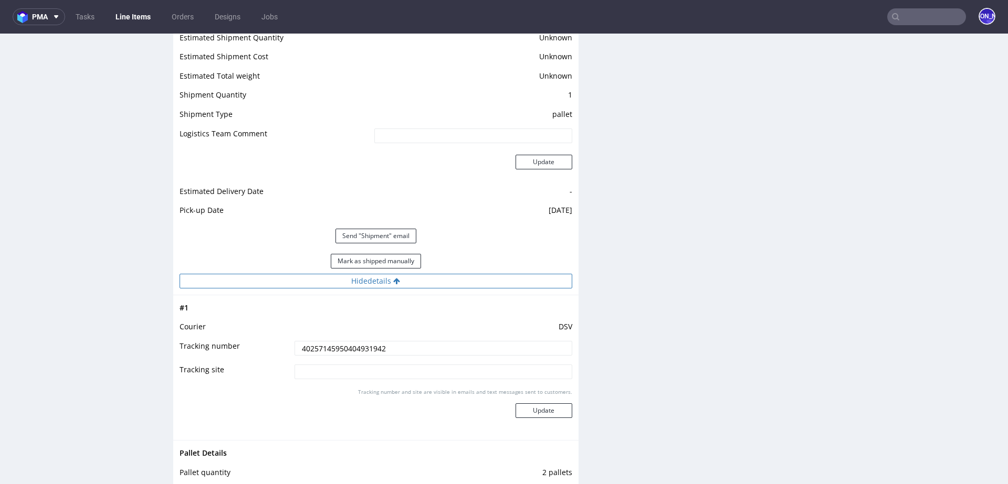
scroll to position [1453, 0]
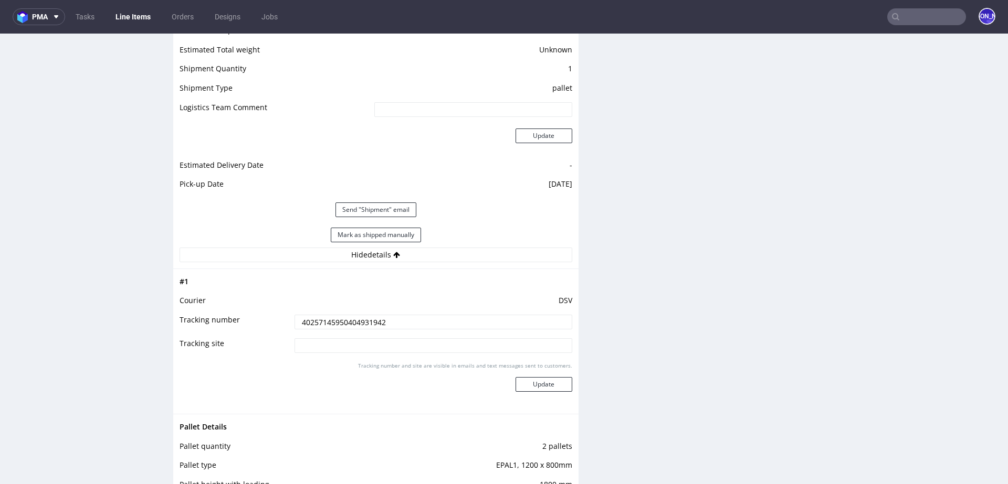
click at [360, 321] on input "40257145950404931942" at bounding box center [433, 322] width 278 height 15
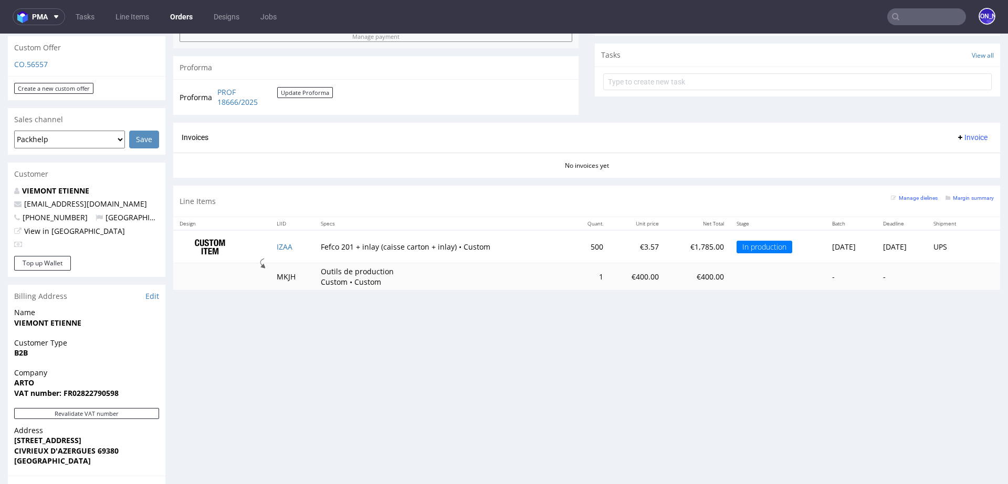
scroll to position [401, 0]
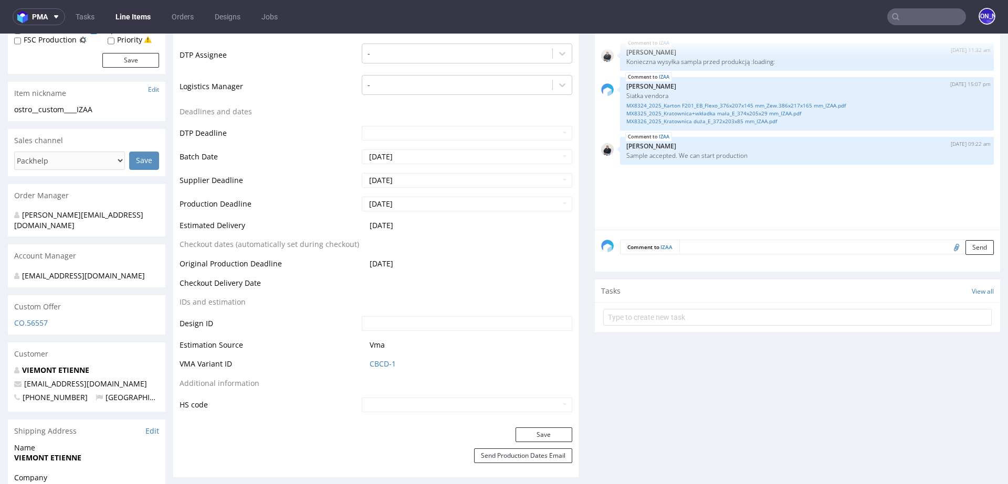
scroll to position [380, 0]
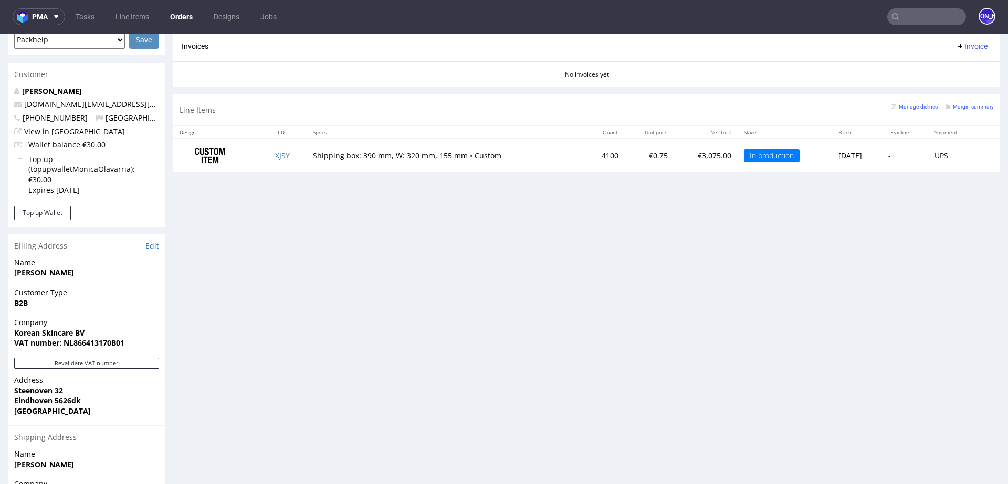
scroll to position [465, 0]
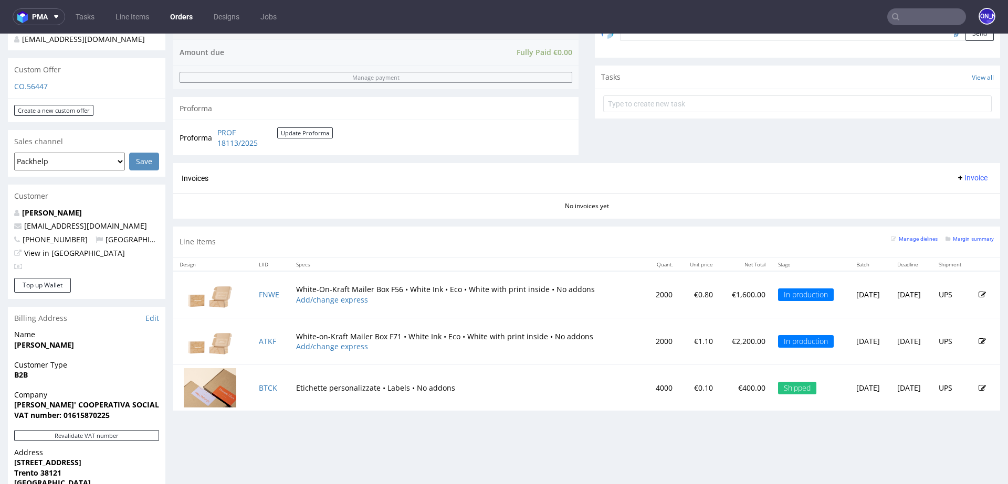
scroll to position [349, 0]
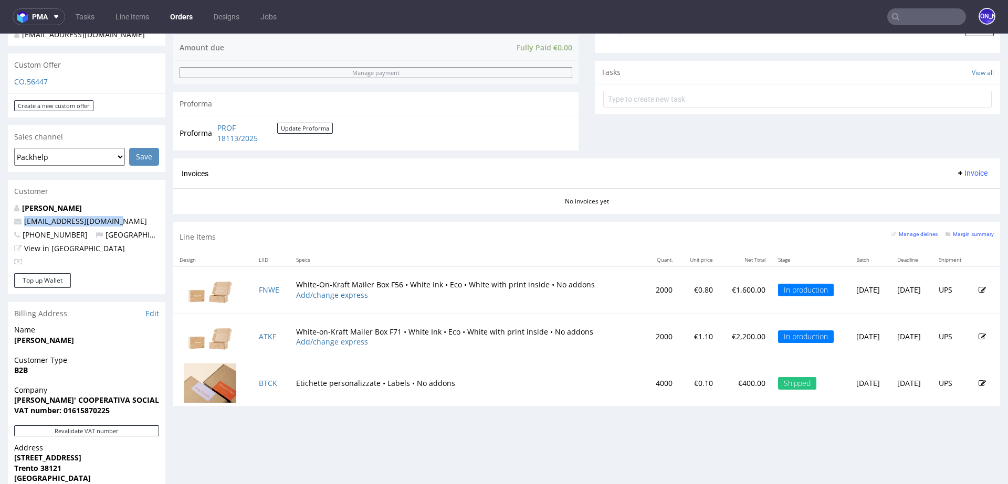
drag, startPoint x: 130, startPoint y: 209, endPoint x: 23, endPoint y: 209, distance: 107.6
click at [23, 216] on p "[EMAIL_ADDRESS][DOMAIN_NAME]" at bounding box center [86, 221] width 145 height 10
copy link "labotega@coopsamuele.it"
click at [262, 286] on link "FNWE" at bounding box center [269, 290] width 20 height 10
click at [260, 336] on link "ATKF" at bounding box center [267, 337] width 17 height 10
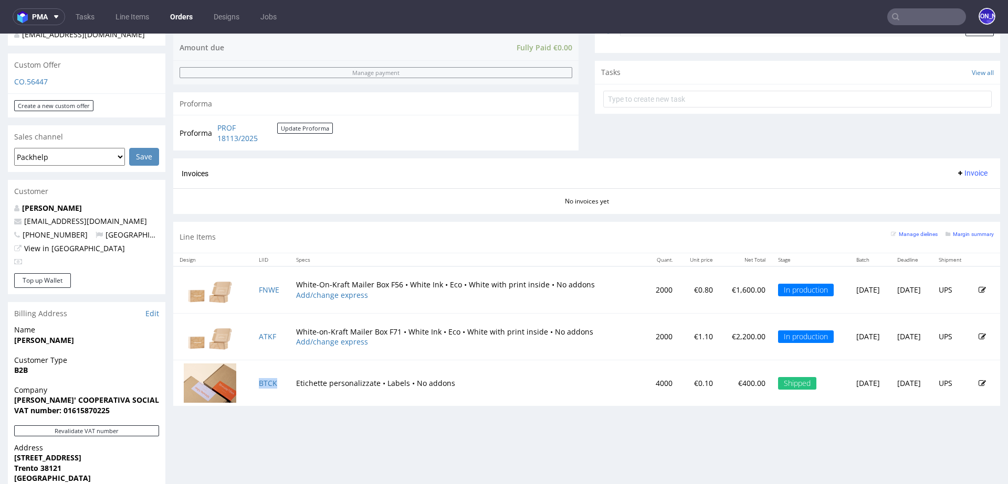
click at [260, 386] on td "BTCK" at bounding box center [271, 384] width 38 height 46
click at [261, 379] on link "BTCK" at bounding box center [268, 383] width 18 height 10
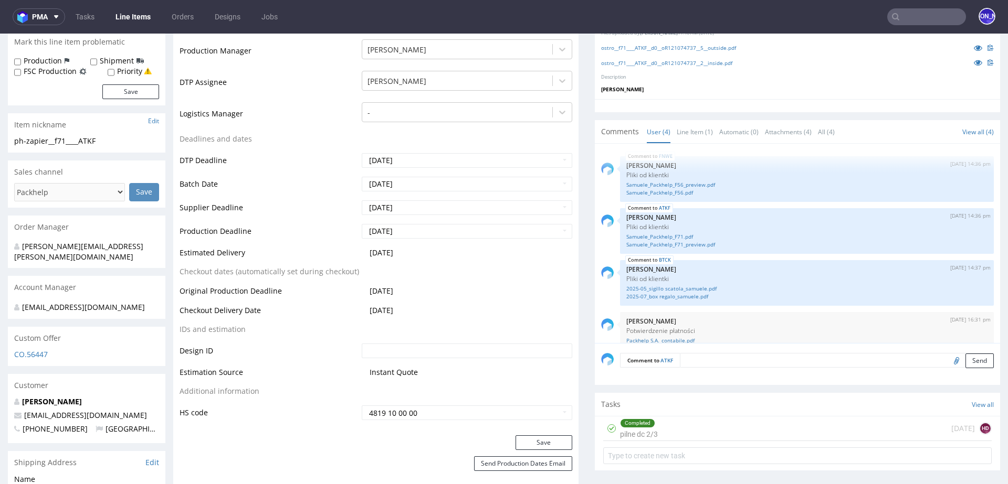
scroll to position [334, 0]
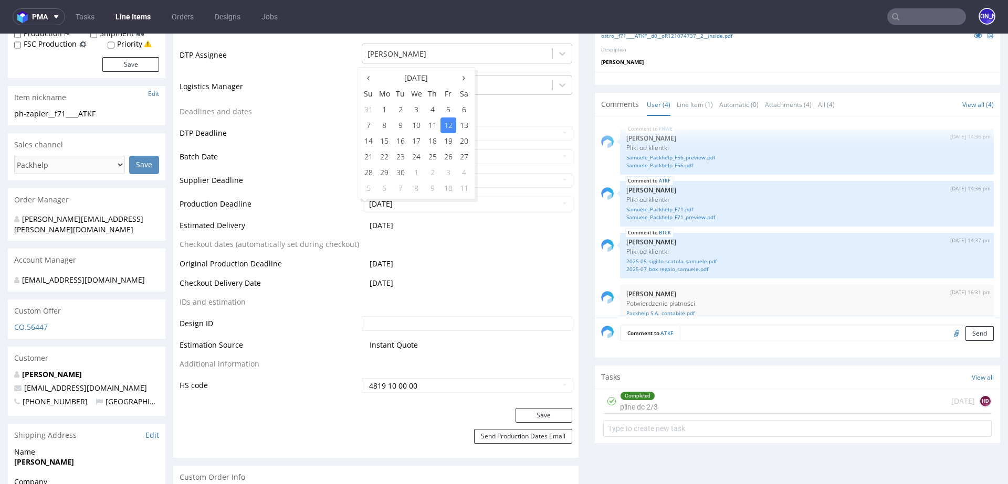
drag, startPoint x: 423, startPoint y: 205, endPoint x: 340, endPoint y: 205, distance: 82.9
click at [340, 205] on tr "Production Deadline 2025-09-12" at bounding box center [376, 208] width 393 height 24
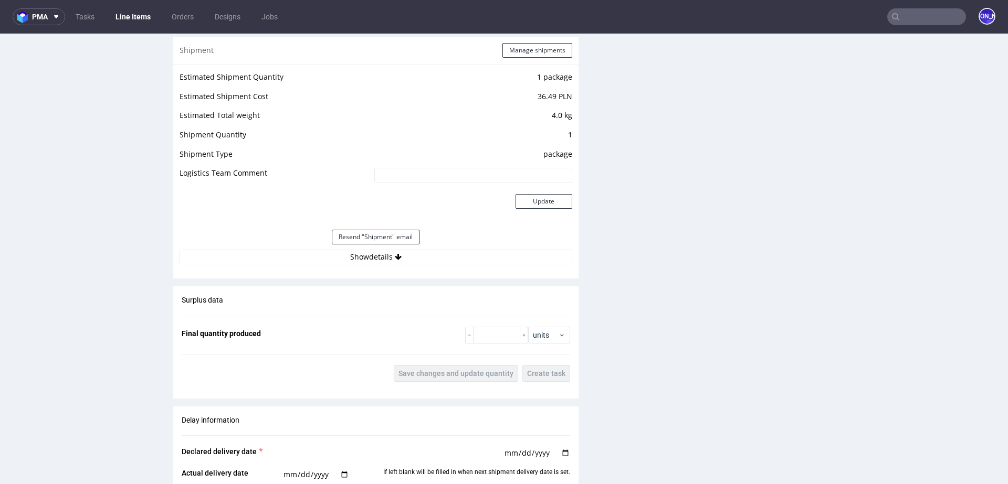
scroll to position [1285, 0]
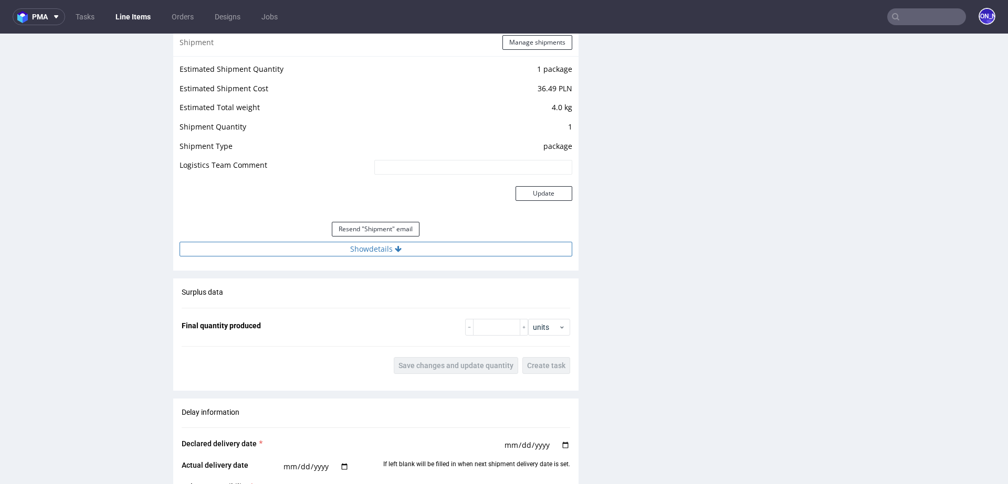
click at [366, 247] on button "Show details" at bounding box center [376, 249] width 393 height 15
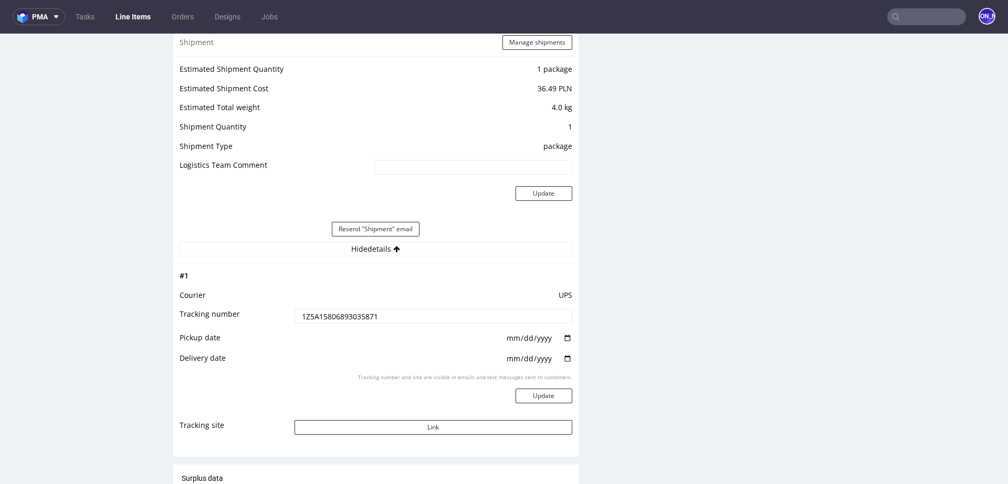
click at [330, 312] on input "1Z5A15806893035871" at bounding box center [433, 316] width 278 height 15
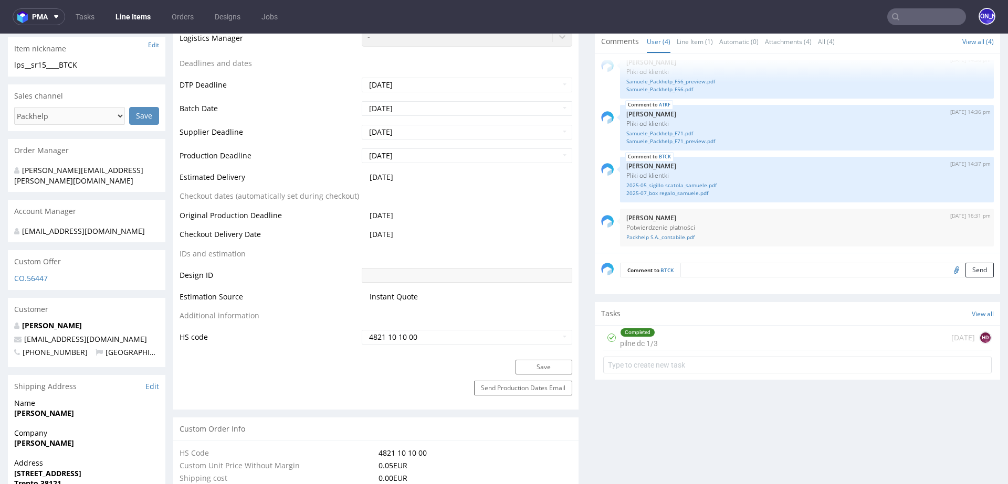
scroll to position [383, 0]
drag, startPoint x: 115, startPoint y: 325, endPoint x: 54, endPoint y: 325, distance: 61.4
click at [54, 333] on p "labotega@coopsamuele.it" at bounding box center [86, 338] width 145 height 10
copy link "@coopsamuele.it"
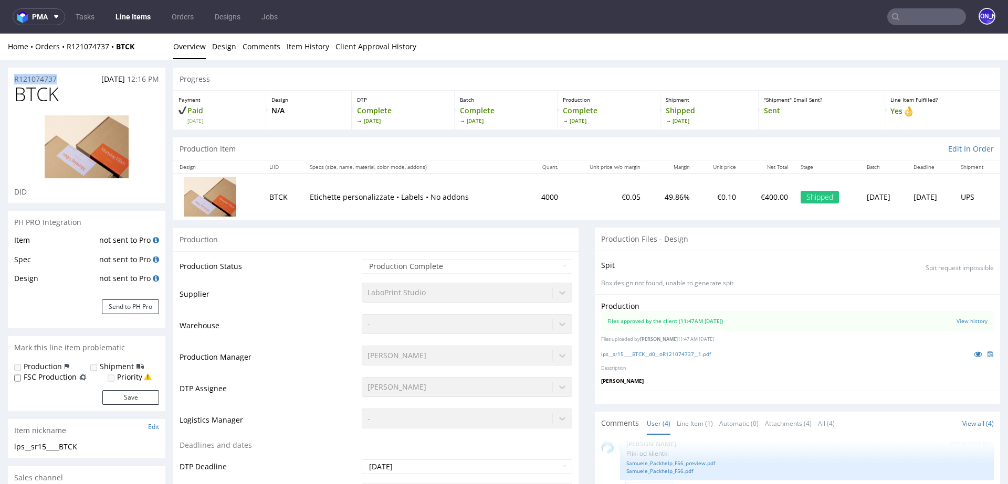
drag, startPoint x: 67, startPoint y: 80, endPoint x: 0, endPoint y: 79, distance: 66.7
copy p "R121074737"
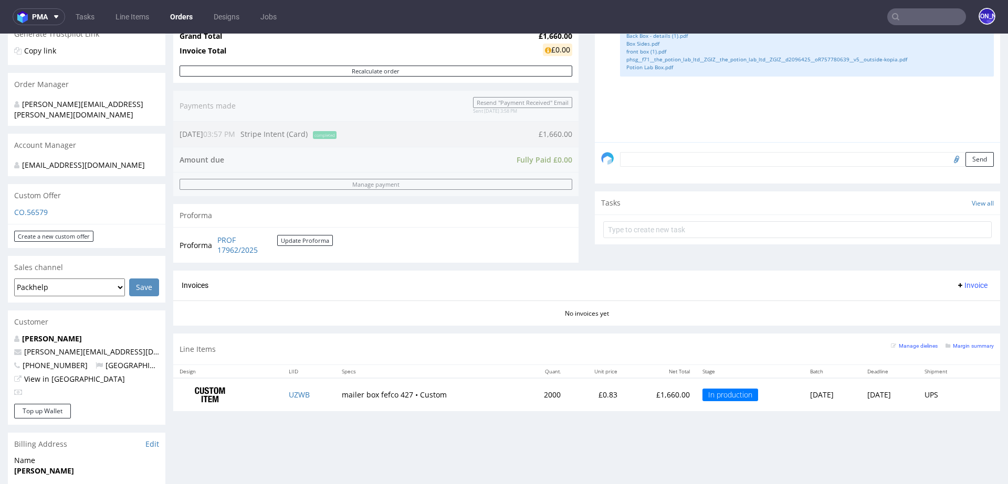
scroll to position [278, 0]
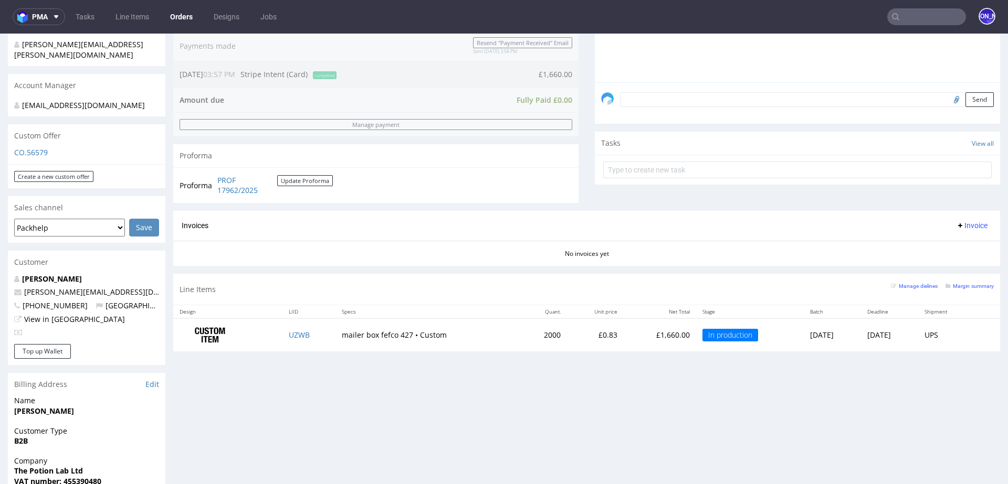
click at [133, 287] on p "[PERSON_NAME][EMAIL_ADDRESS][DOMAIN_NAME]" at bounding box center [86, 292] width 145 height 10
drag, startPoint x: 122, startPoint y: 282, endPoint x: 14, endPoint y: 282, distance: 108.1
click at [14, 287] on p "[PERSON_NAME][EMAIL_ADDRESS][DOMAIN_NAME]" at bounding box center [86, 292] width 145 height 10
copy span "[PERSON_NAME][EMAIL_ADDRESS][DOMAIN_NAME]"
click at [911, 23] on input "text" at bounding box center [926, 16] width 79 height 17
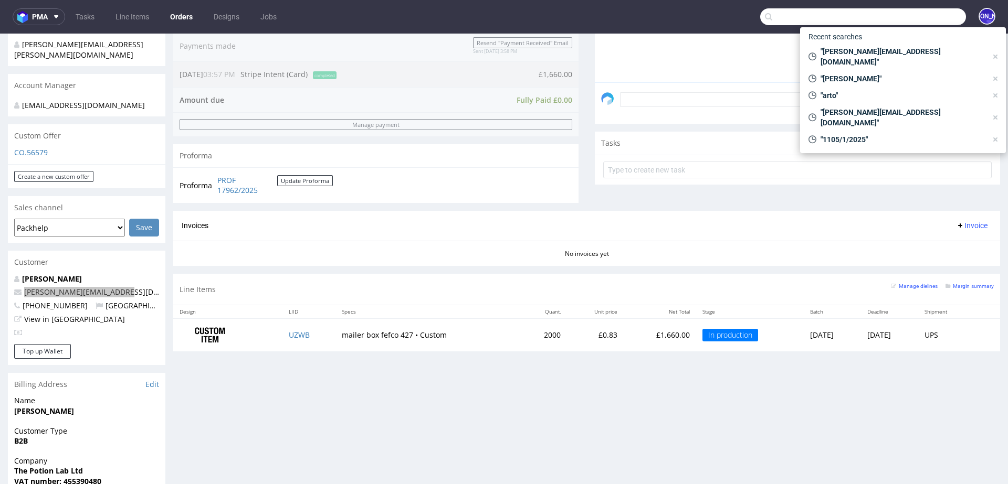
paste input "[PERSON_NAME][EMAIL_ADDRESS][DOMAIN_NAME]"
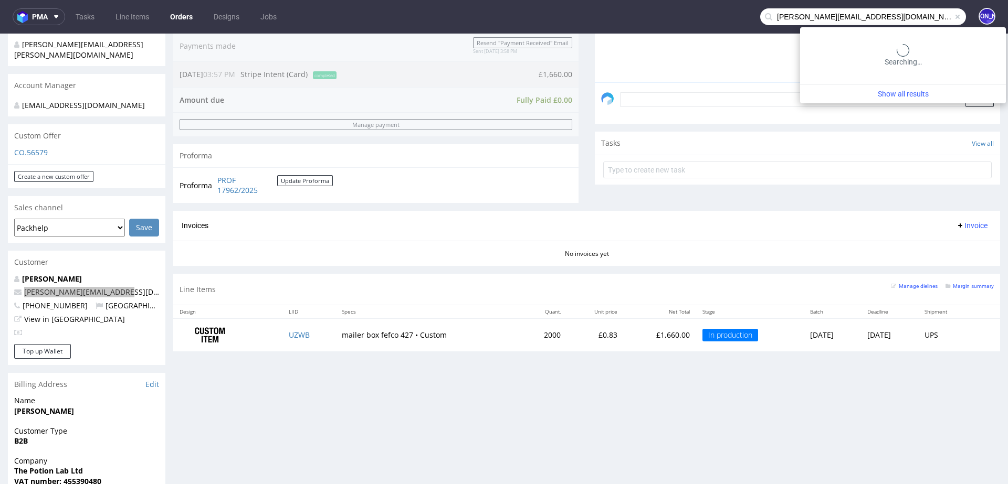
type input "sophie@thepotionlab.co.uk"
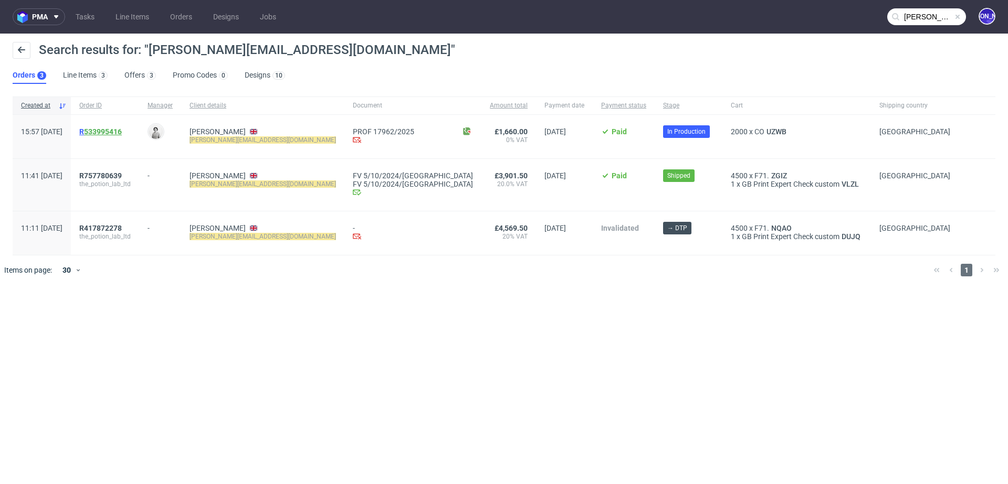
click at [120, 129] on link "533995416" at bounding box center [103, 132] width 38 height 8
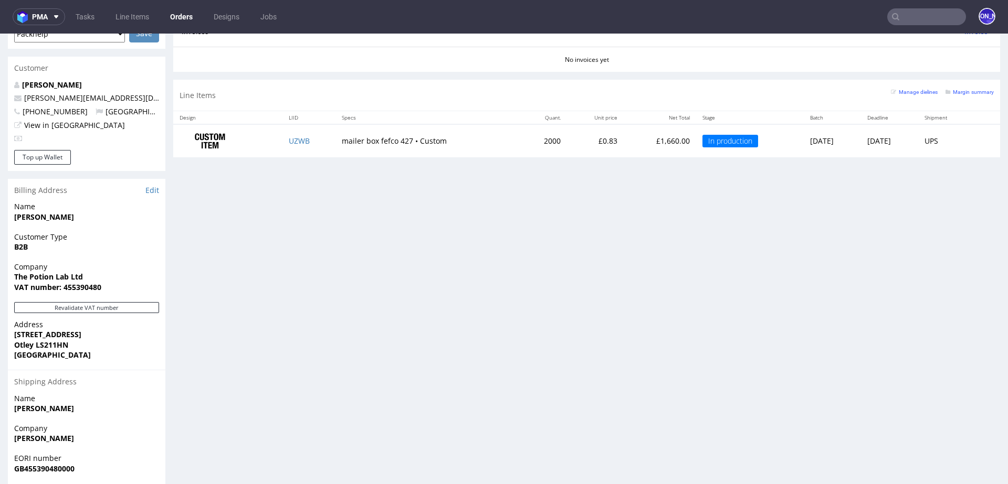
scroll to position [479, 0]
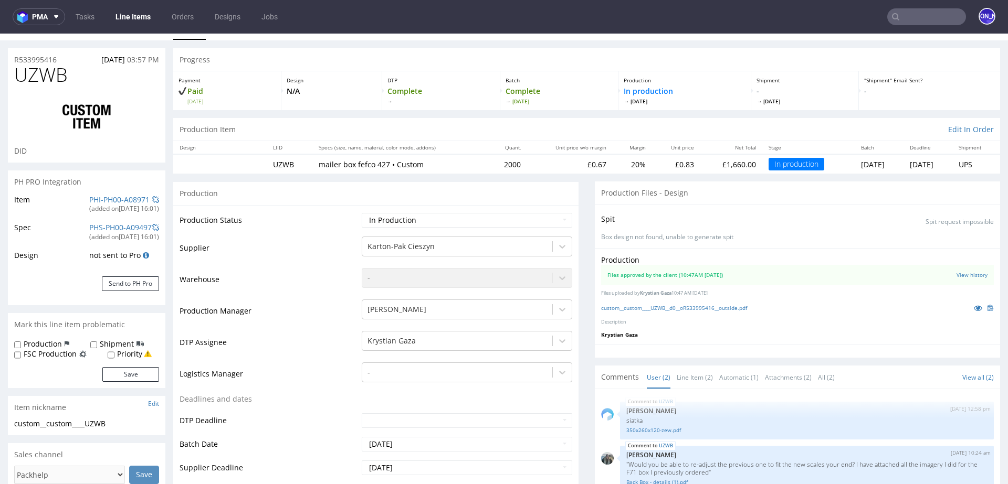
scroll to position [20, 0]
click at [974, 307] on icon at bounding box center [978, 307] width 8 height 7
click at [987, 306] on img at bounding box center [990, 307] width 6 height 6
click at [956, 273] on link "View history" at bounding box center [971, 274] width 31 height 7
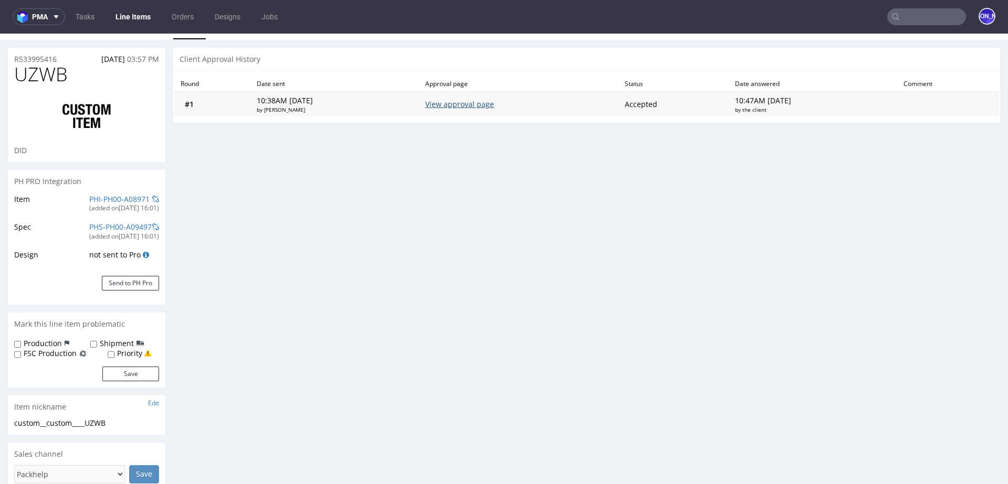
click at [476, 100] on link "View approval page" at bounding box center [459, 104] width 69 height 10
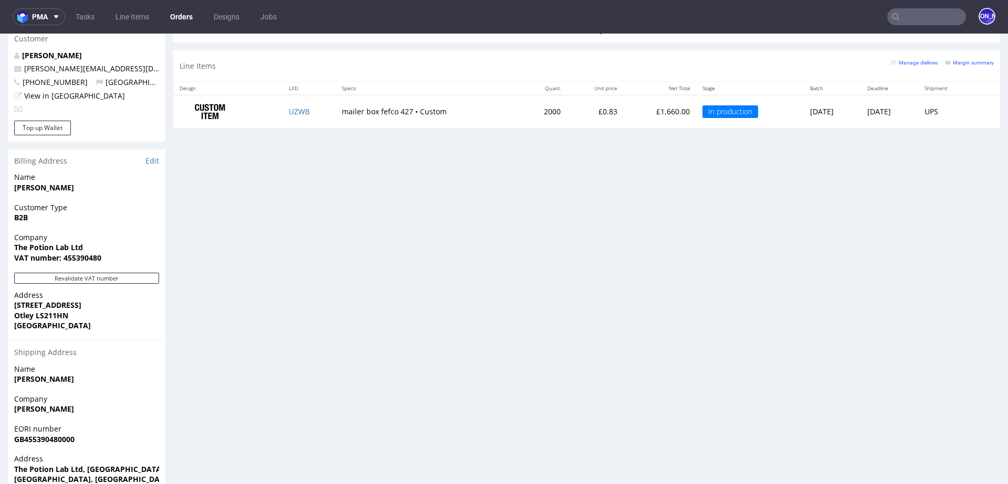
scroll to position [461, 0]
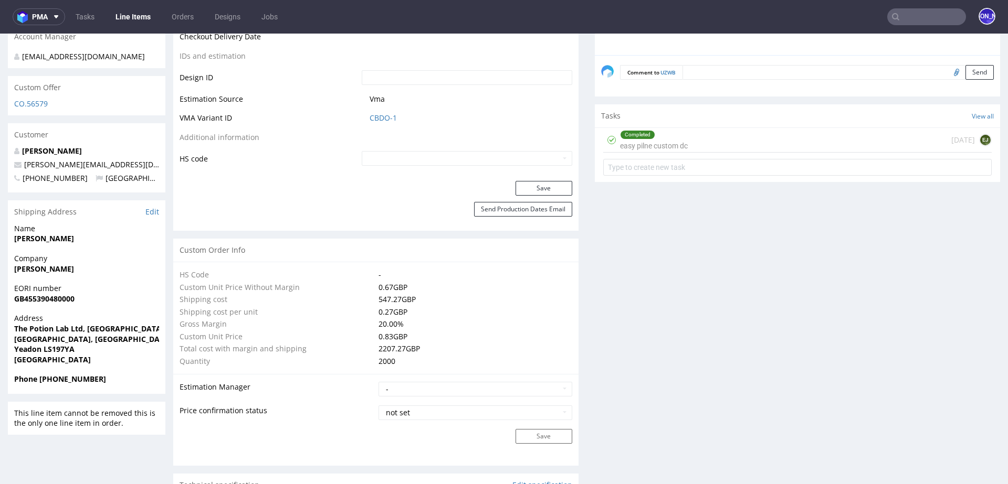
scroll to position [521, 0]
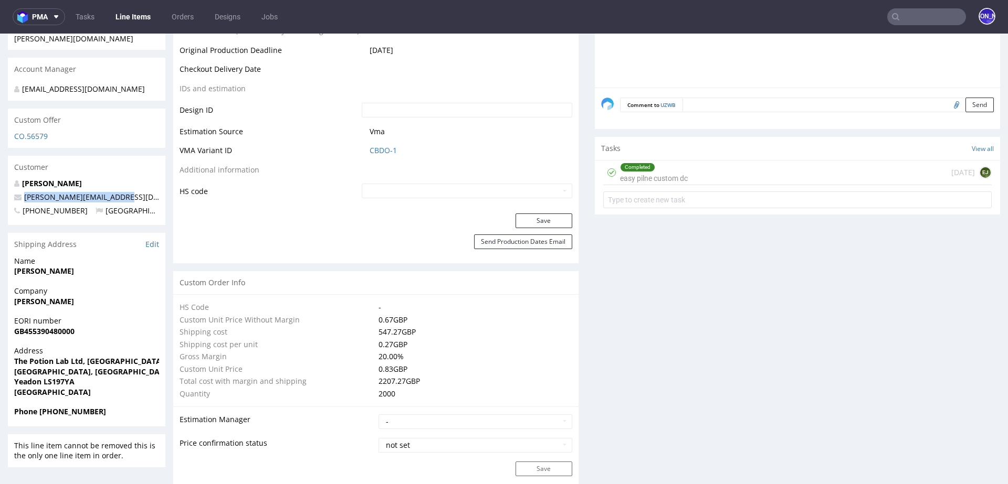
drag, startPoint x: 125, startPoint y: 183, endPoint x: 9, endPoint y: 182, distance: 116.0
click at [9, 182] on div "Sophia Clark sophie@thepotionlab.co.uk +447801096393 United Kingdom" at bounding box center [86, 201] width 157 height 47
copy span "sophie@thepotionlab.co.uk"
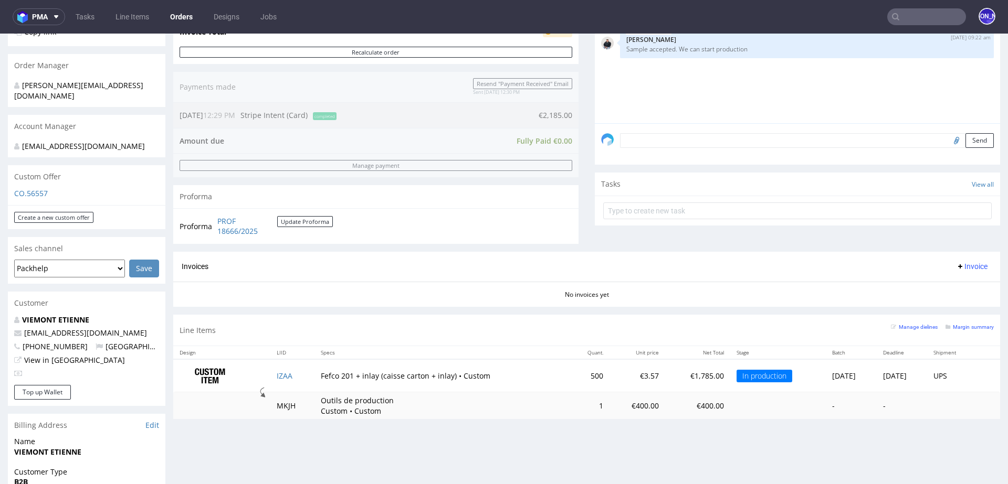
scroll to position [261, 0]
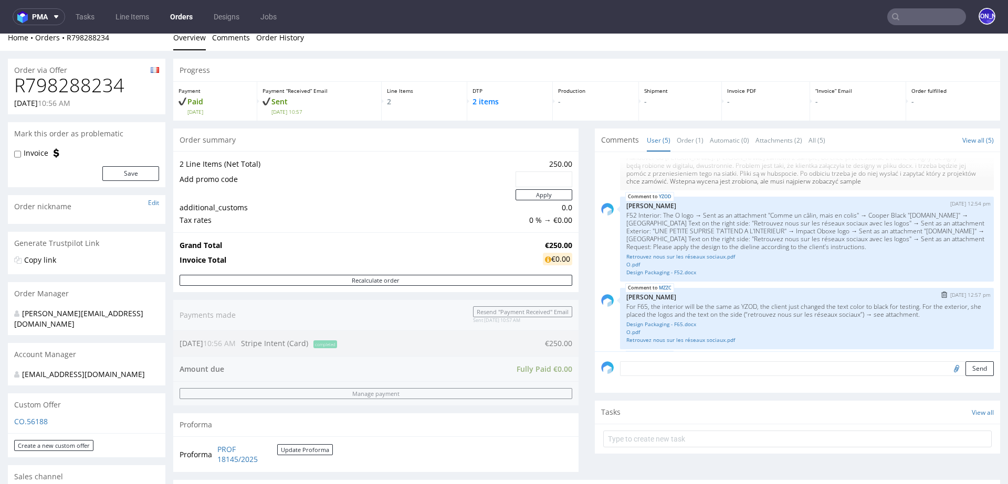
scroll to position [25, 0]
drag, startPoint x: 142, startPoint y: 89, endPoint x: 0, endPoint y: 89, distance: 142.2
copy h1 "R798288234"
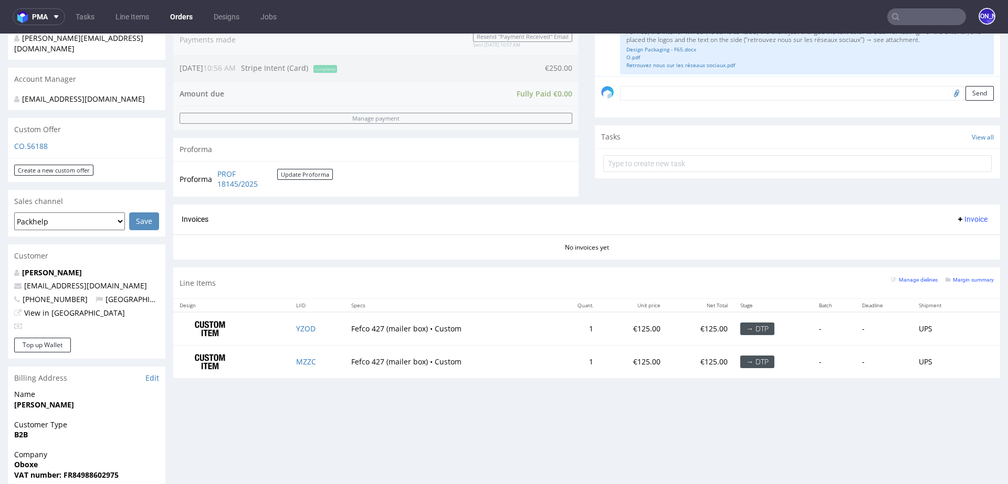
scroll to position [318, 0]
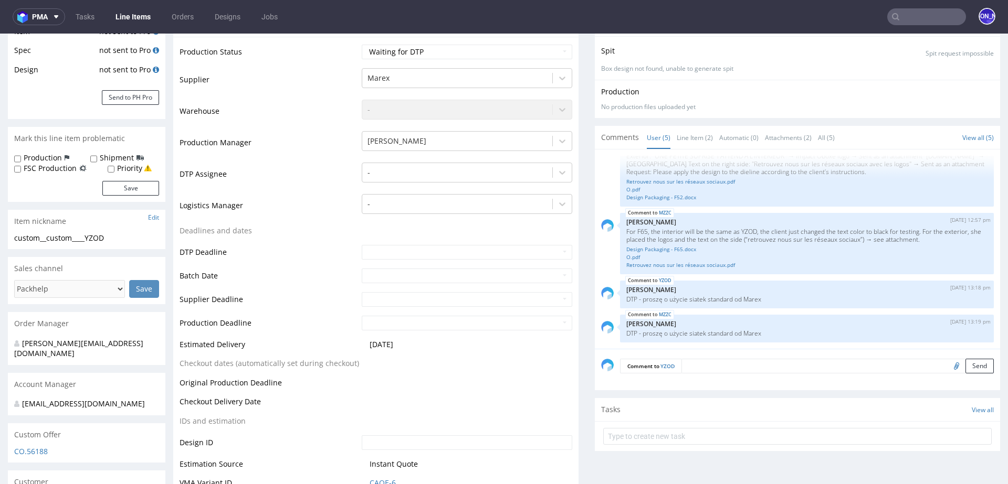
scroll to position [281, 0]
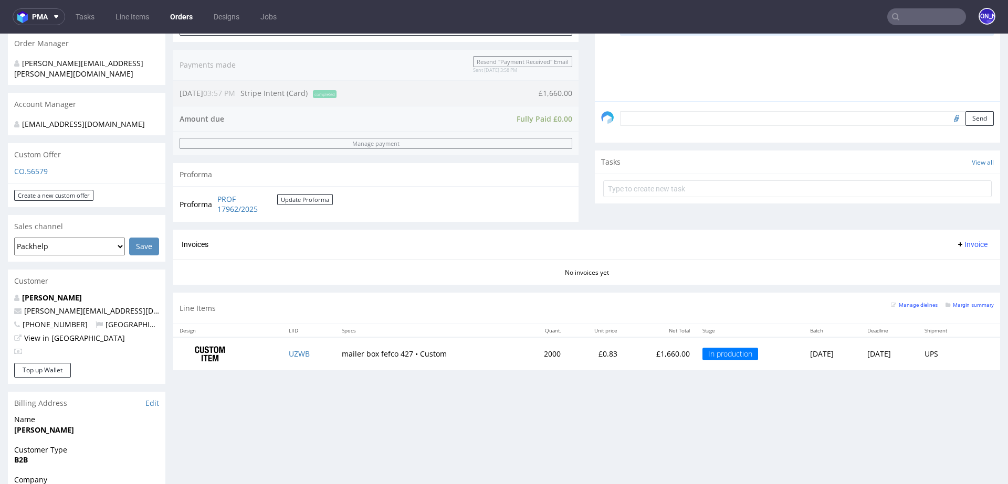
scroll to position [262, 0]
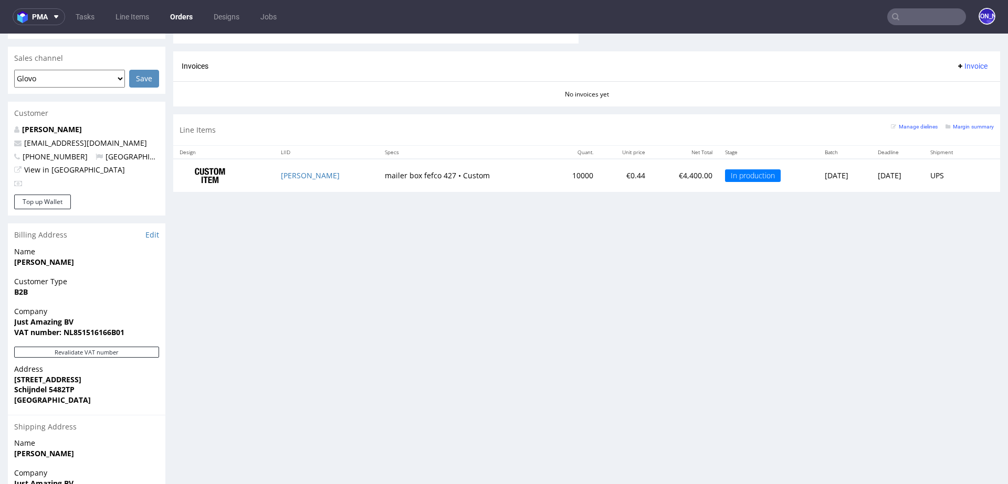
scroll to position [479, 0]
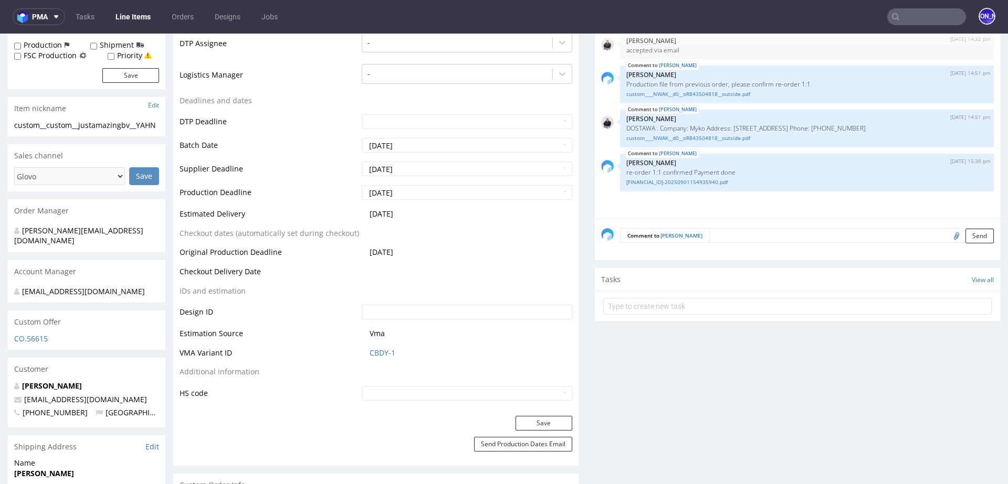
scroll to position [366, 0]
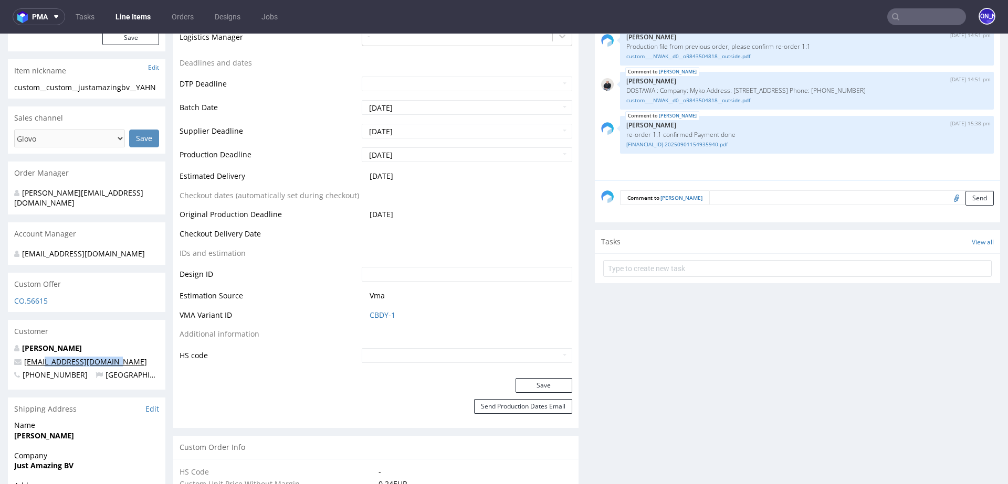
drag, startPoint x: 122, startPoint y: 340, endPoint x: 44, endPoint y: 340, distance: 78.2
click at [44, 357] on p "order@justamazingbv.com" at bounding box center [86, 362] width 145 height 10
copy link "@justamazingbv.com"
drag, startPoint x: 444, startPoint y: 141, endPoint x: 355, endPoint y: 141, distance: 88.7
click at [359, 146] on td "2025-09-26" at bounding box center [465, 158] width 213 height 24
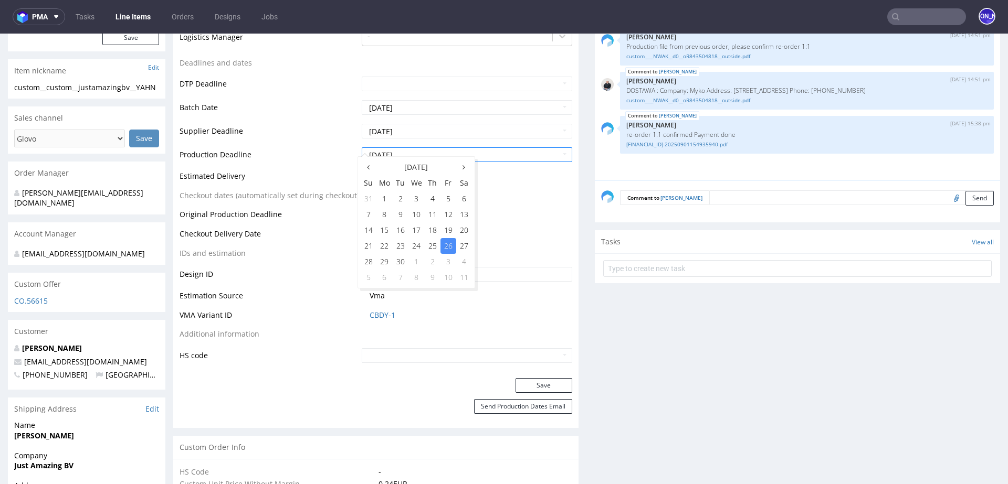
drag, startPoint x: 127, startPoint y: 339, endPoint x: 50, endPoint y: 332, distance: 76.4
click at [47, 343] on div "Posch Sarah order@justamazingbv.com +31615107968 Netherlands" at bounding box center [86, 366] width 157 height 47
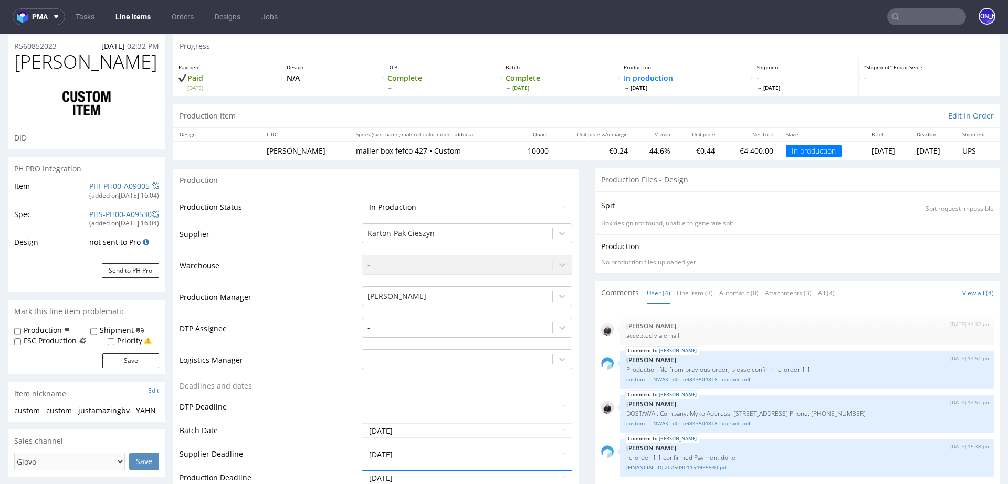
scroll to position [0, 0]
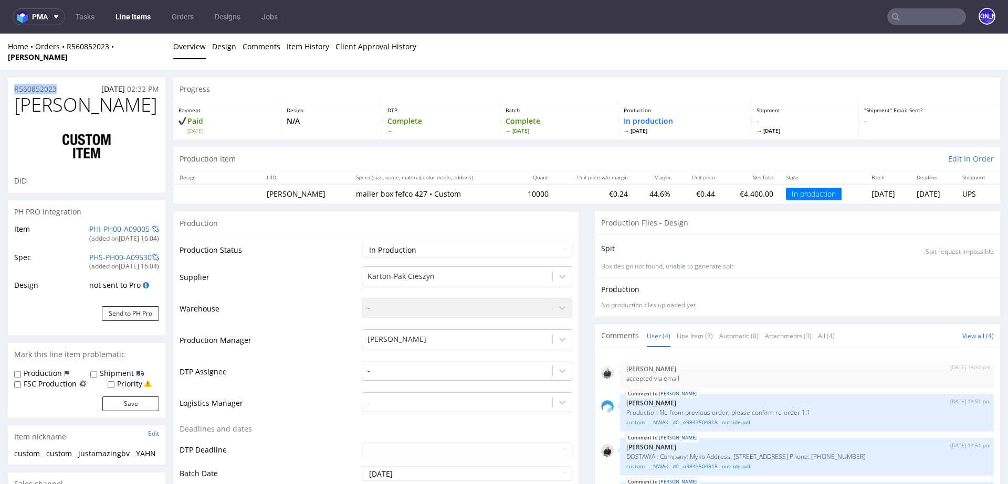
drag, startPoint x: 47, startPoint y: 76, endPoint x: 3, endPoint y: 76, distance: 44.1
copy p "R560852023"
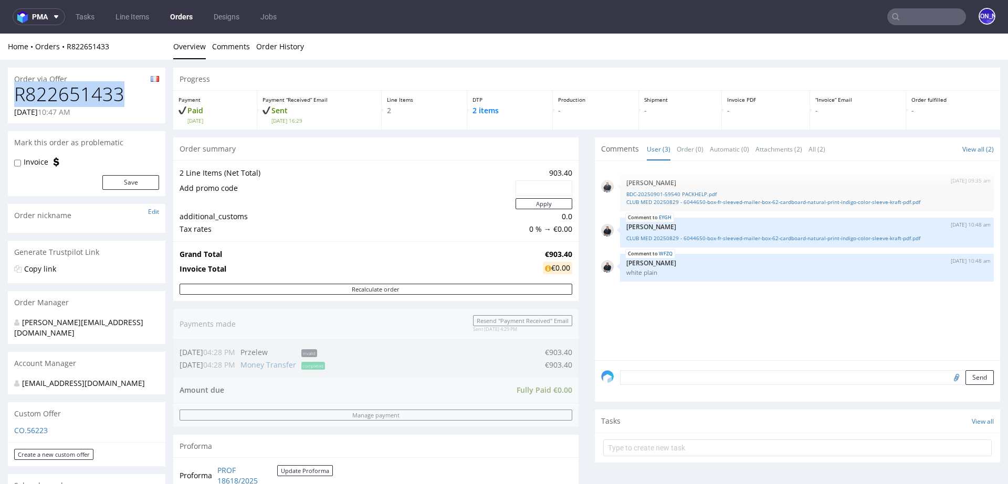
drag, startPoint x: 95, startPoint y: 97, endPoint x: 0, endPoint y: 97, distance: 95.0
copy h1 "R822651433"
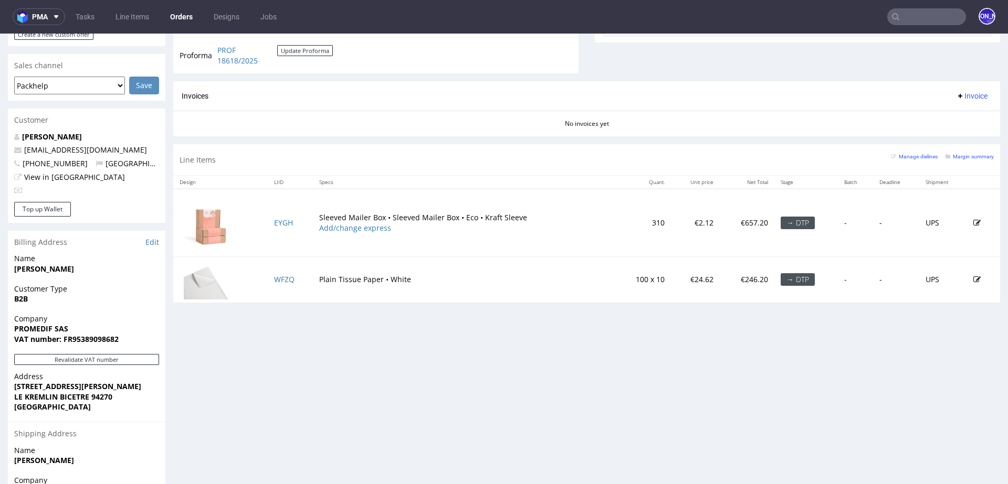
scroll to position [420, 0]
drag, startPoint x: 118, startPoint y: 141, endPoint x: 24, endPoint y: 140, distance: 93.4
click at [24, 145] on p "[EMAIL_ADDRESS][DOMAIN_NAME]" at bounding box center [86, 150] width 145 height 10
copy link "[EMAIL_ADDRESS][DOMAIN_NAME]"
click at [283, 224] on link "EYGH" at bounding box center [283, 223] width 19 height 10
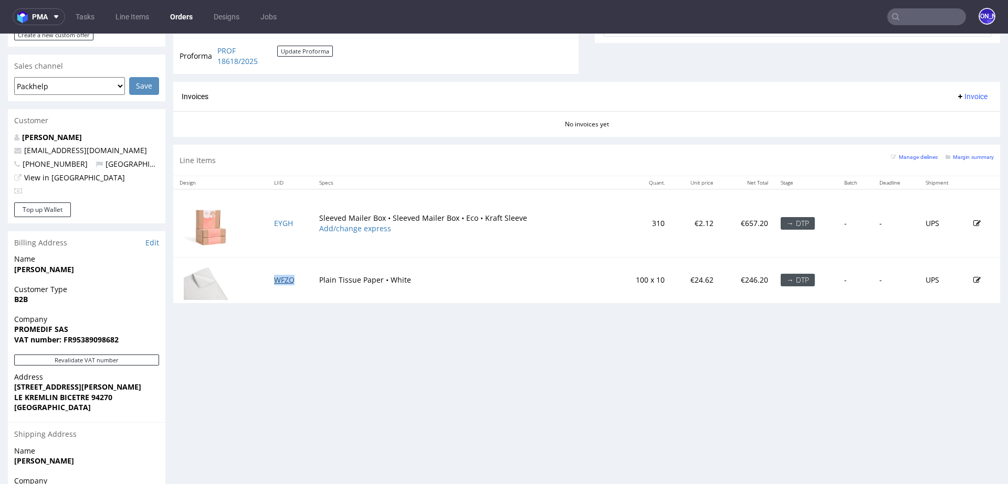
click at [286, 279] on link "WFZQ" at bounding box center [284, 280] width 20 height 10
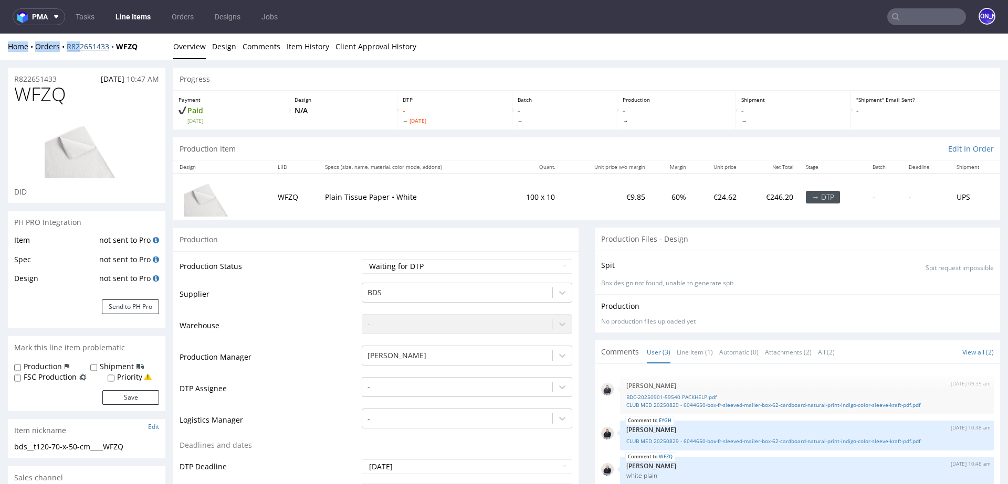
drag, startPoint x: 67, startPoint y: 37, endPoint x: 81, endPoint y: 50, distance: 20.1
click at [81, 51] on div "Home Orders R822651433 WFZQ Overview Design Comments Item History Client Approv…" at bounding box center [504, 47] width 1008 height 26
drag, startPoint x: 150, startPoint y: 47, endPoint x: 67, endPoint y: 47, distance: 82.4
click at [67, 47] on div "Home Orders R822651433 WFZQ" at bounding box center [86, 46] width 157 height 10
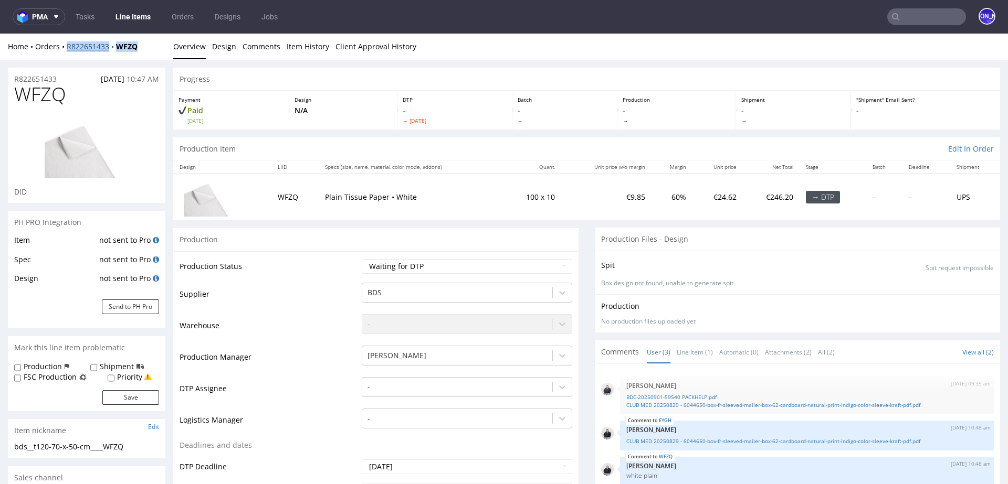
copy div "R822651433 WFZQ"
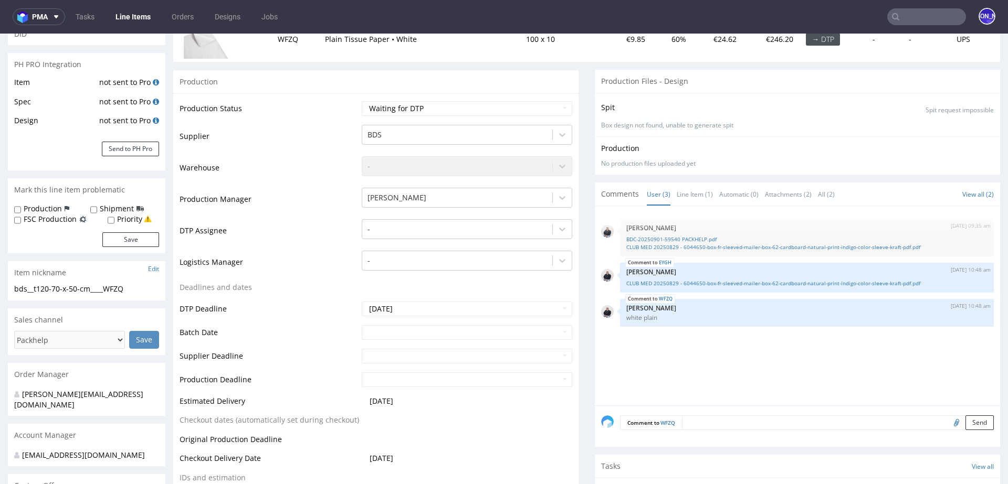
scroll to position [227, 0]
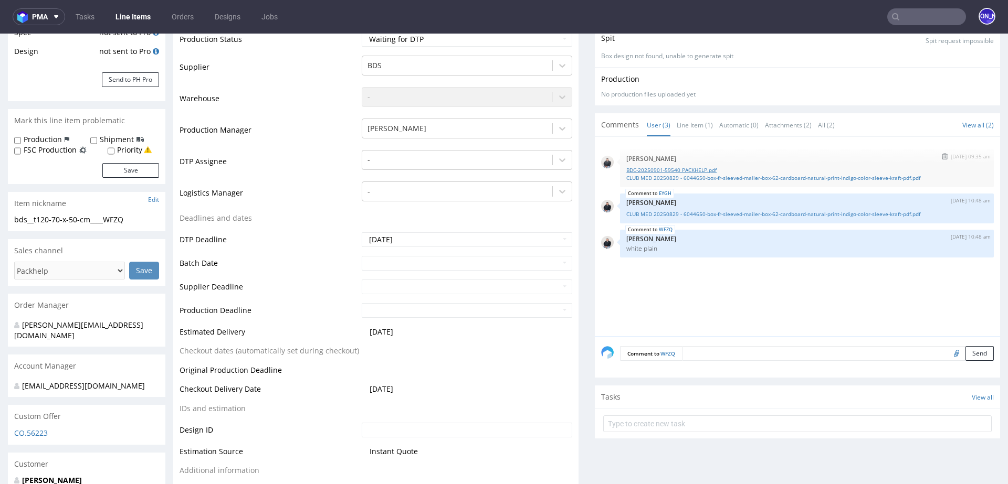
click at [681, 168] on link "BDC-20250901-59540 PACKHELP.pdf" at bounding box center [806, 170] width 361 height 8
click at [724, 174] on link "CLUB MED 20250829 - 6044650-box-fr-sleeved-mailer-box-62-cardboard-natural-prin…" at bounding box center [806, 178] width 361 height 8
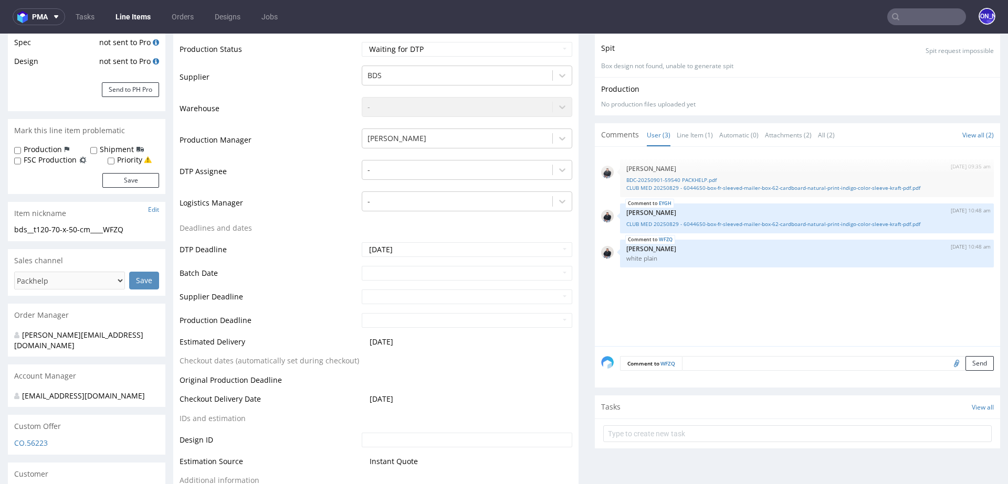
scroll to position [215, 0]
click at [659, 202] on link "EYGH" at bounding box center [665, 206] width 13 height 8
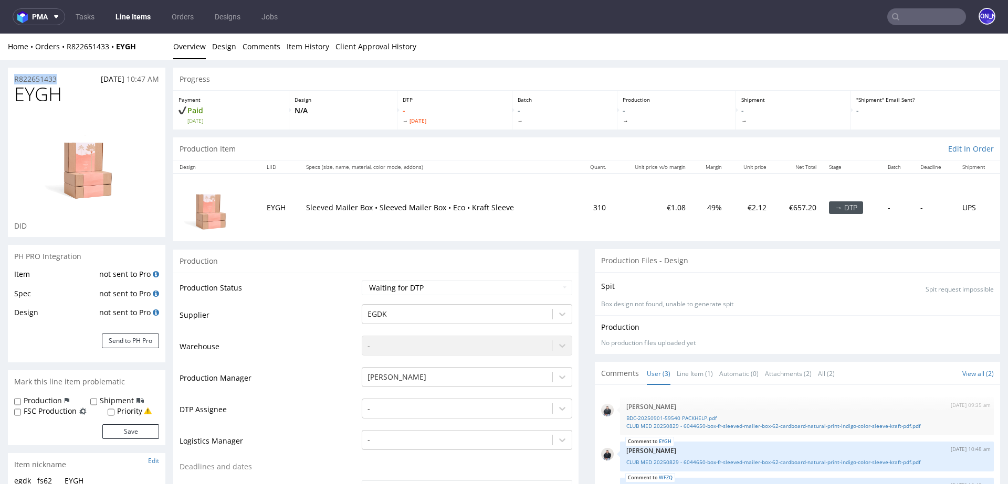
drag, startPoint x: 62, startPoint y: 80, endPoint x: 0, endPoint y: 80, distance: 61.9
copy p "R822651433"
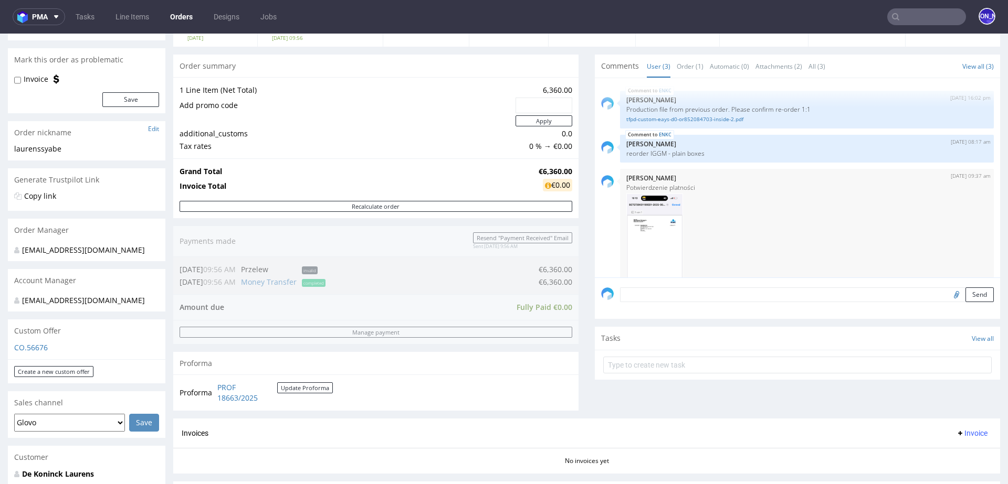
scroll to position [420, 0]
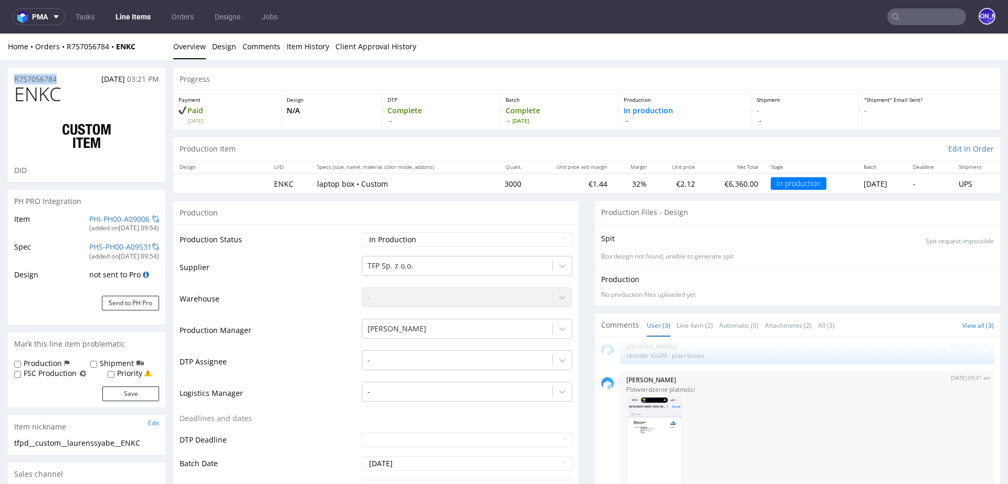
drag, startPoint x: 70, startPoint y: 77, endPoint x: 0, endPoint y: 77, distance: 69.8
copy p "R757056784"
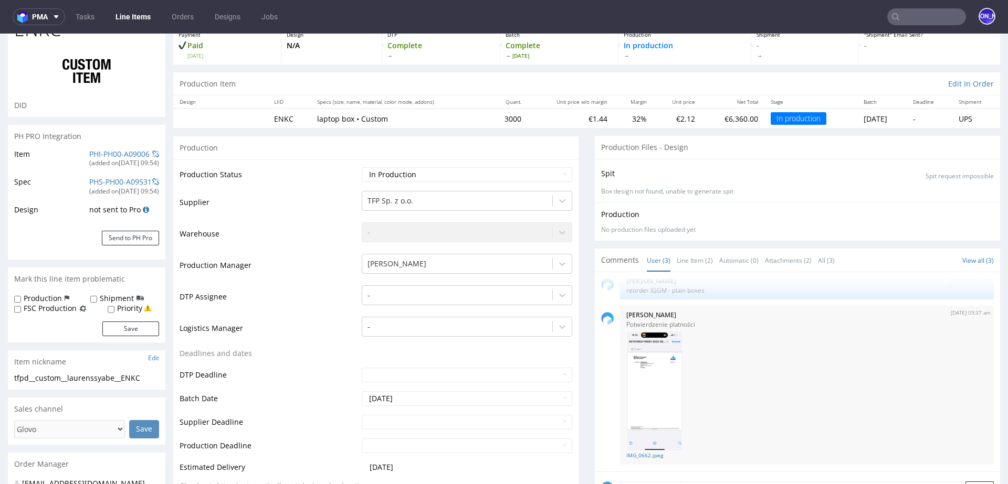
scroll to position [5, 0]
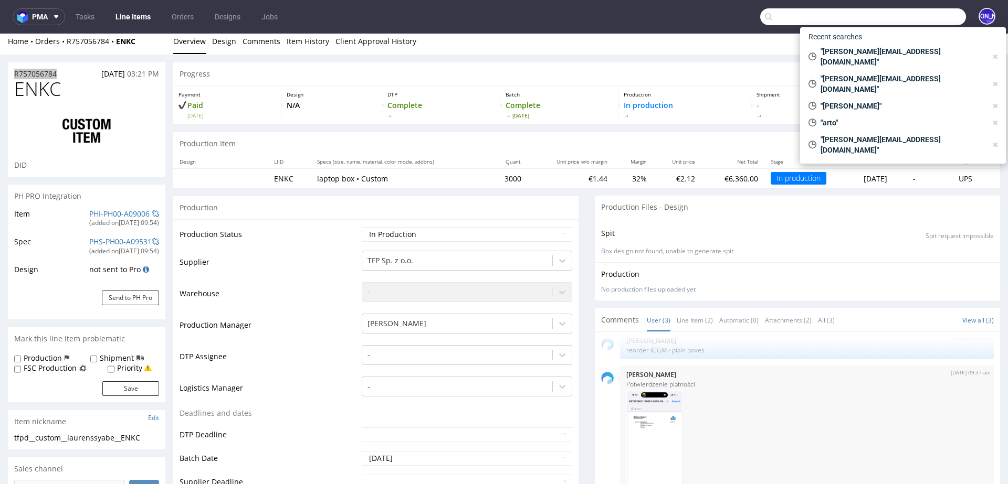
click at [898, 12] on input "text" at bounding box center [863, 16] width 206 height 17
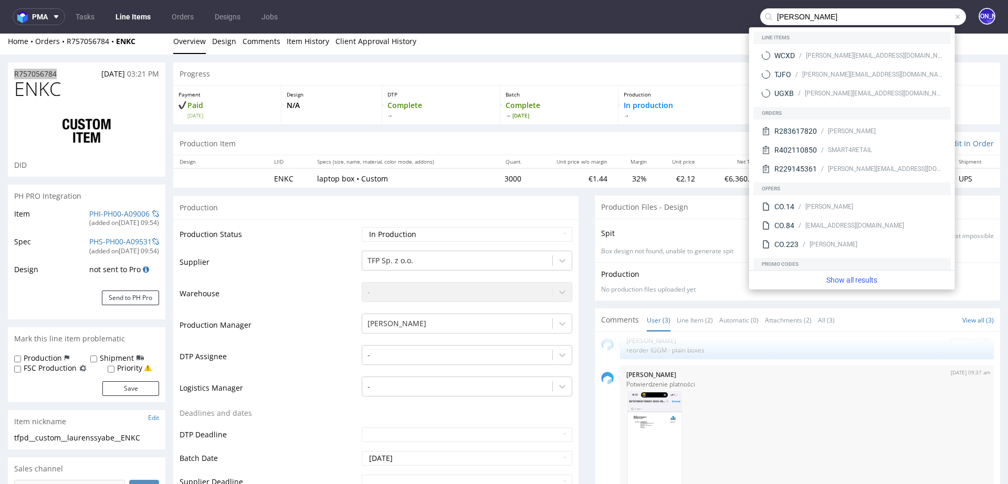
type input "martone"
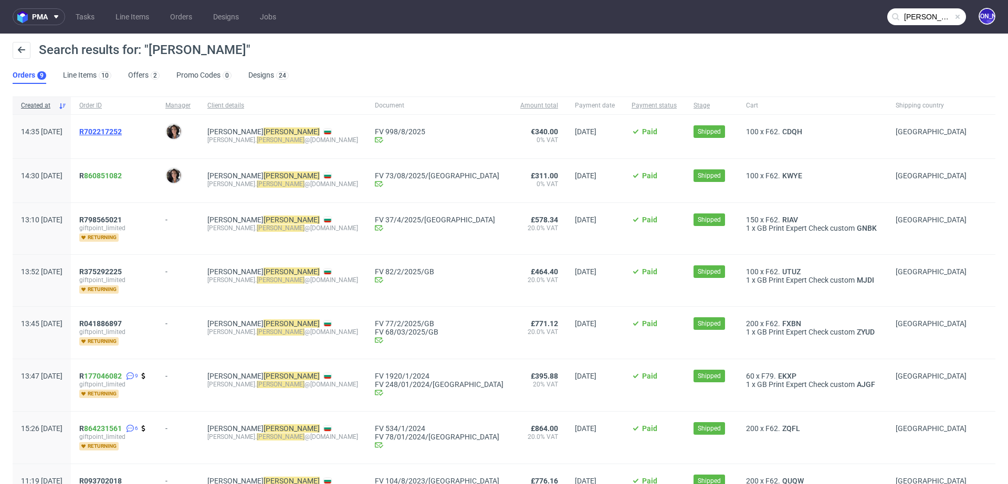
click at [122, 128] on span "R702217252" at bounding box center [100, 132] width 43 height 8
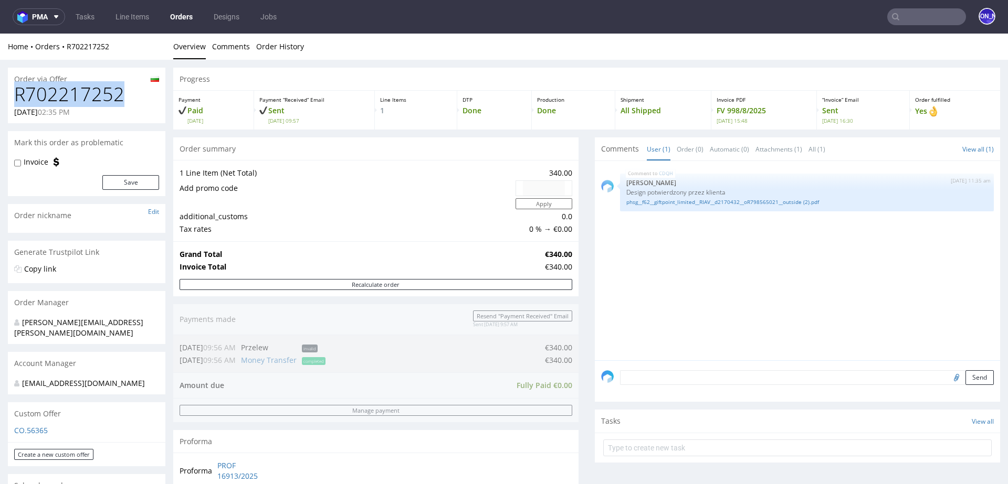
drag, startPoint x: 131, startPoint y: 102, endPoint x: 0, endPoint y: 101, distance: 131.2
copy h1 "R702217252"
click at [92, 99] on h1 "R702217252" at bounding box center [86, 94] width 145 height 21
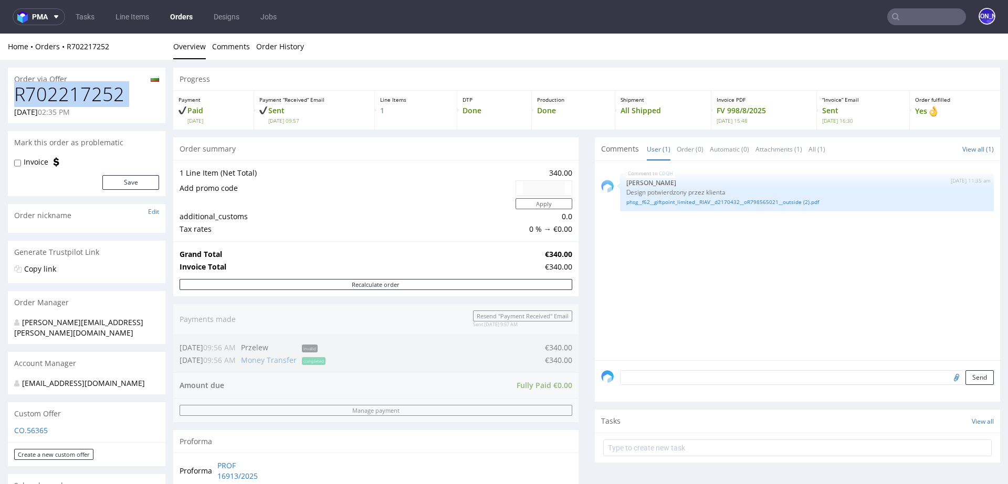
click at [92, 99] on h1 "R702217252" at bounding box center [86, 94] width 145 height 21
copy h1 "R702217252"
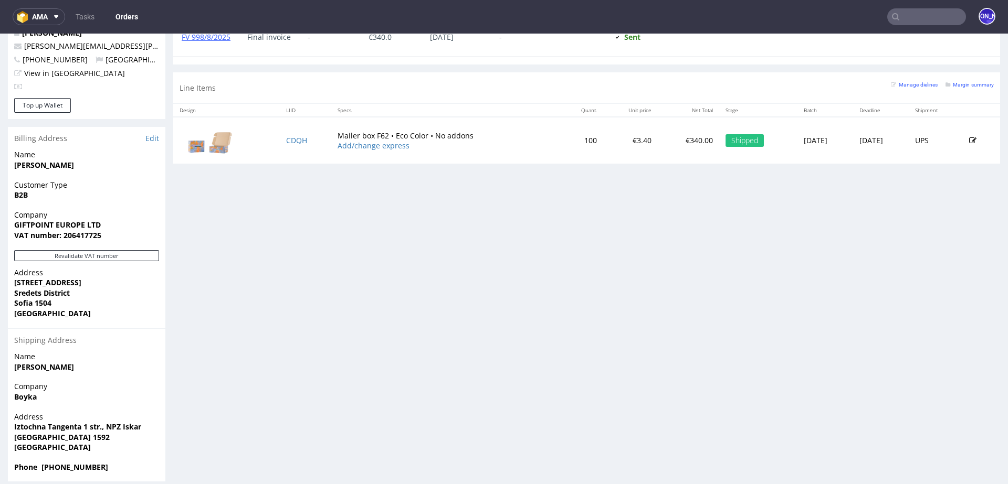
scroll to position [3, 0]
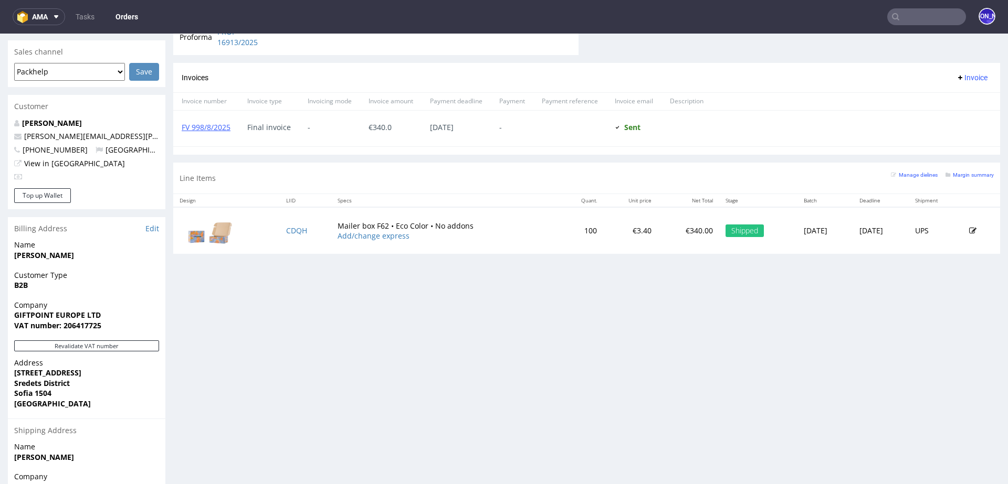
scroll to position [396, 0]
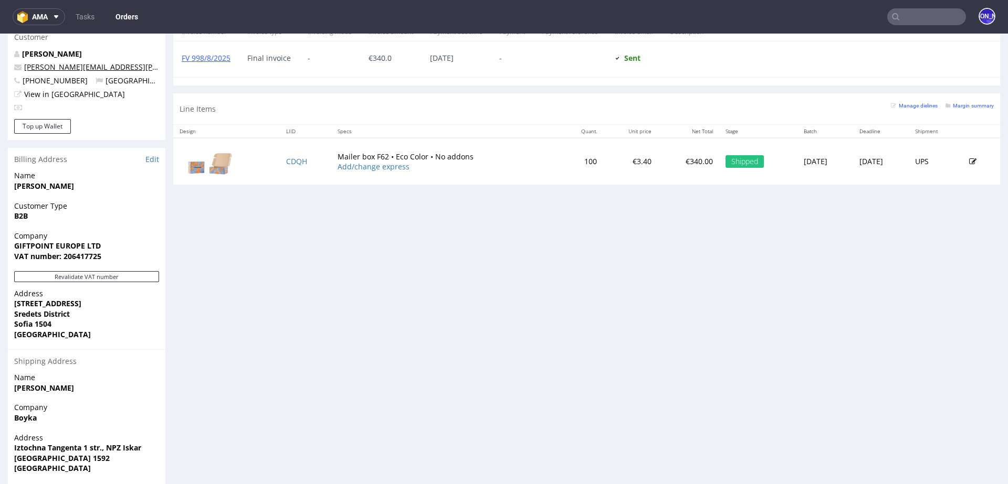
scroll to position [524, 0]
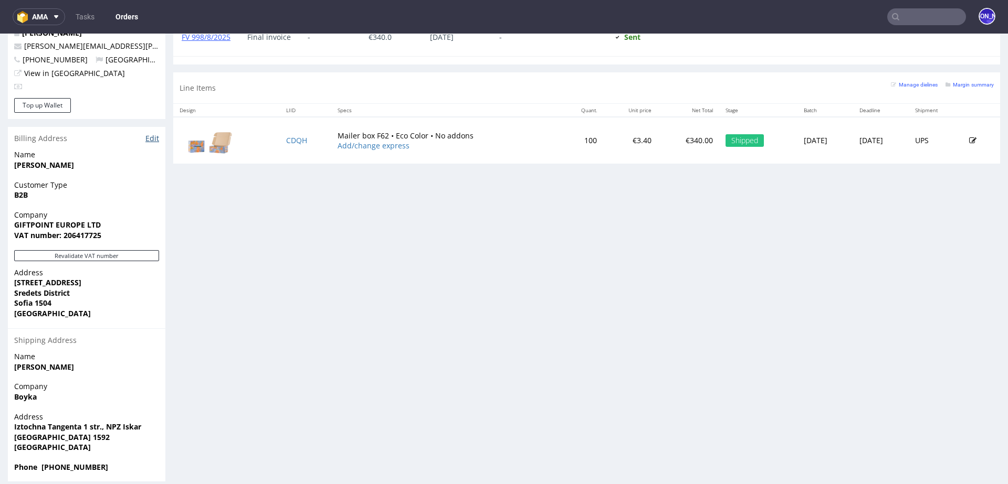
click at [151, 133] on link "Edit" at bounding box center [152, 138] width 14 height 10
click at [911, 24] on input "text" at bounding box center [926, 16] width 79 height 17
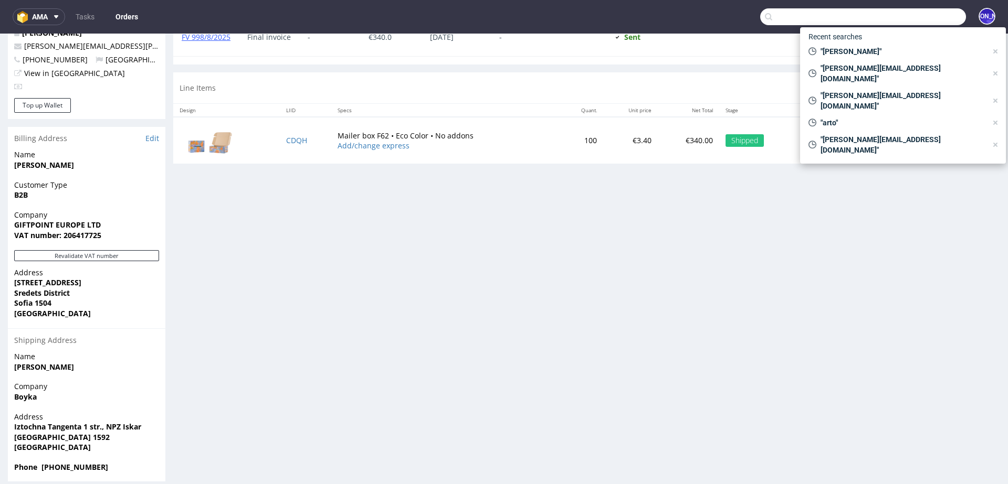
paste input "[EMAIL_ADDRESS][DOMAIN_NAME]"
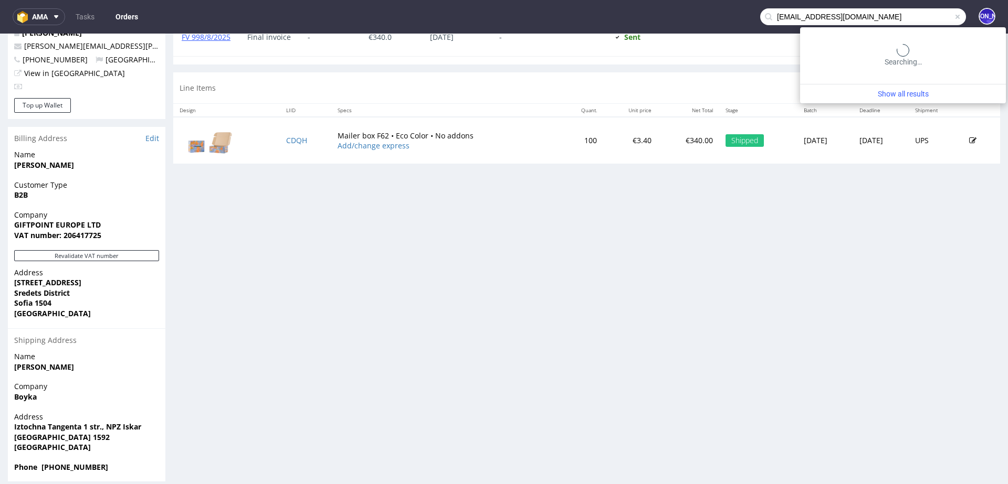
type input "[EMAIL_ADDRESS][DOMAIN_NAME]"
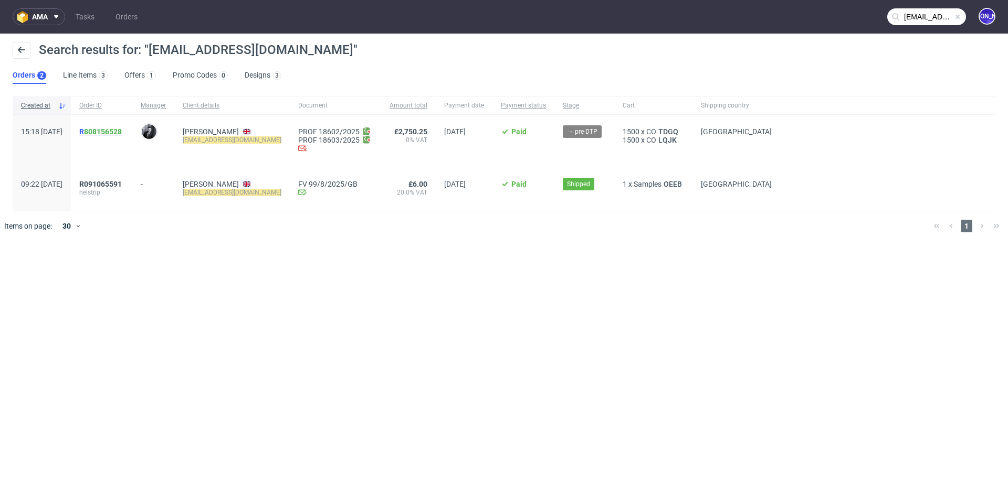
click at [110, 131] on span "R 808156528" at bounding box center [100, 132] width 43 height 8
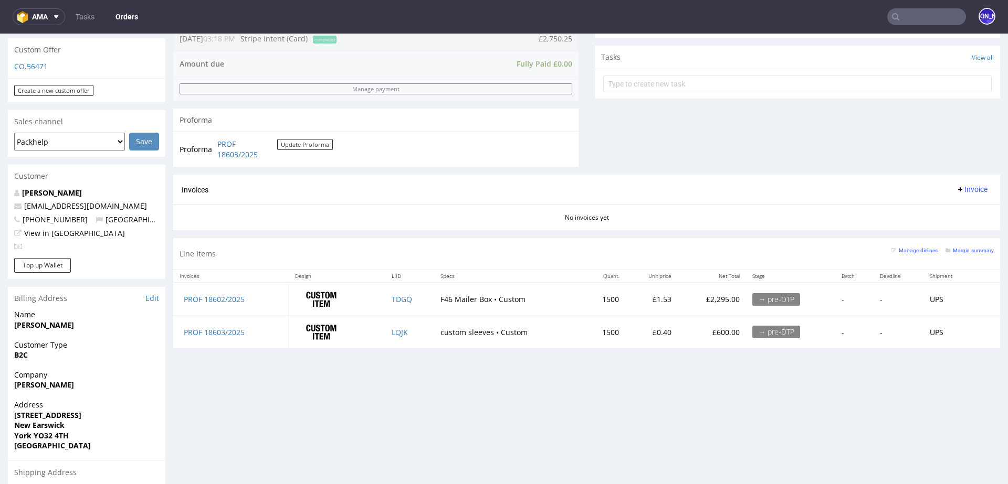
scroll to position [311, 0]
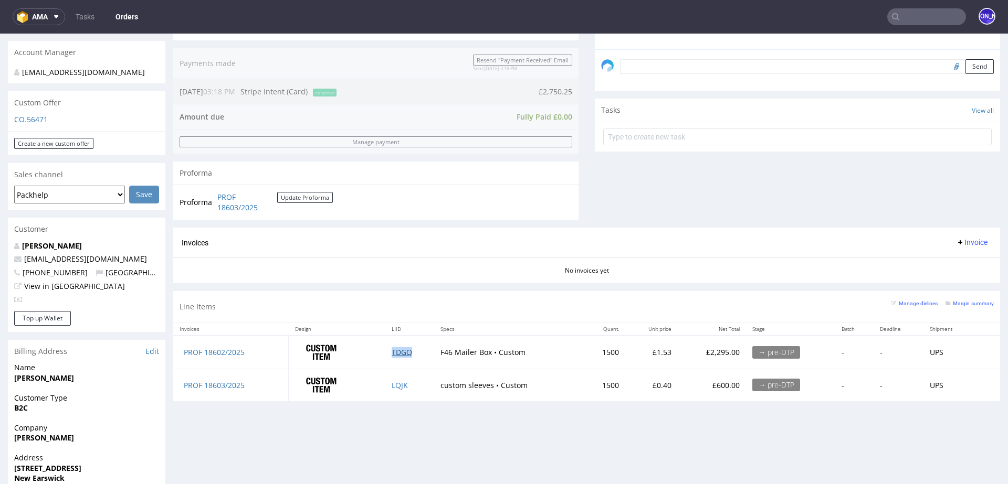
click at [392, 350] on link "TDGQ" at bounding box center [402, 352] width 20 height 10
click at [394, 386] on link "LQJK" at bounding box center [400, 386] width 16 height 10
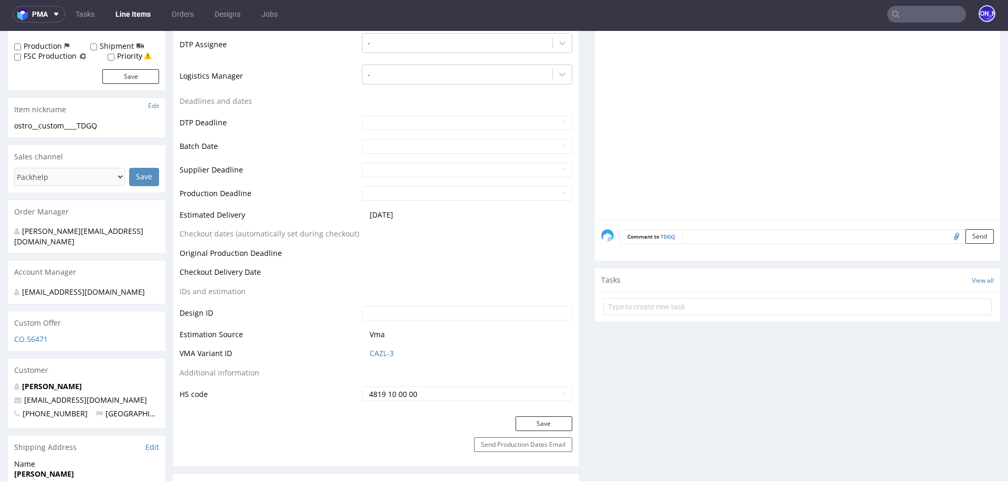
scroll to position [307, 0]
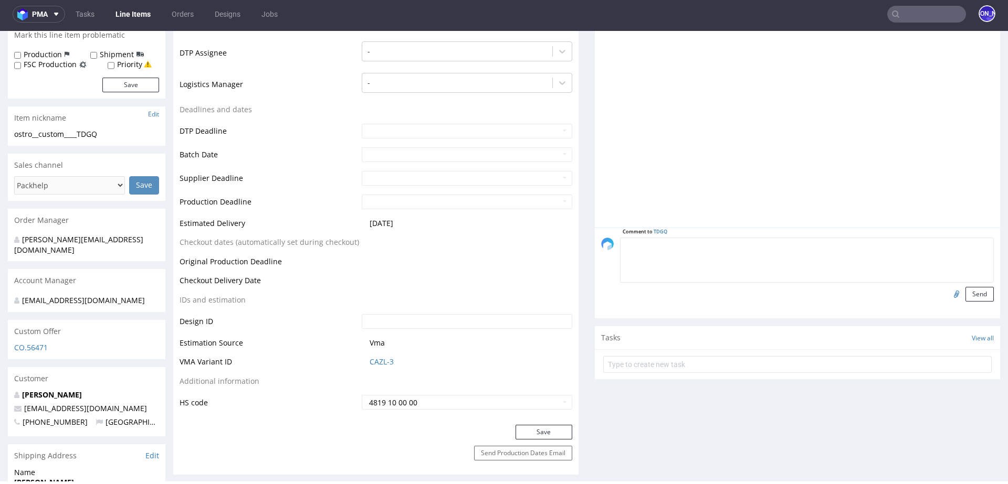
click at [727, 238] on textarea at bounding box center [807, 260] width 374 height 45
type textarea "Design od klienta"
click at [947, 293] on input "file" at bounding box center [954, 294] width 15 height 14
type input "C:\fakepath\Box Outside.pdf"
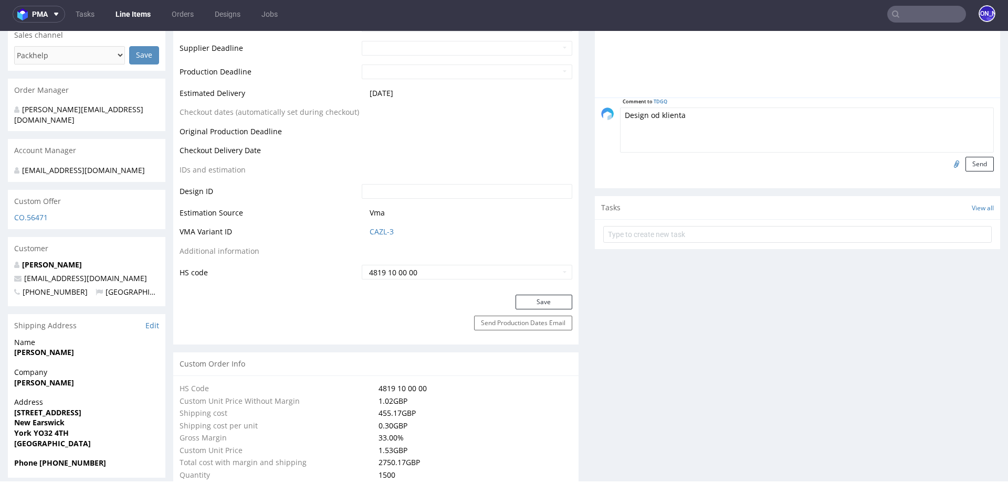
scroll to position [435, 0]
click at [967, 166] on button "Send" at bounding box center [979, 166] width 28 height 15
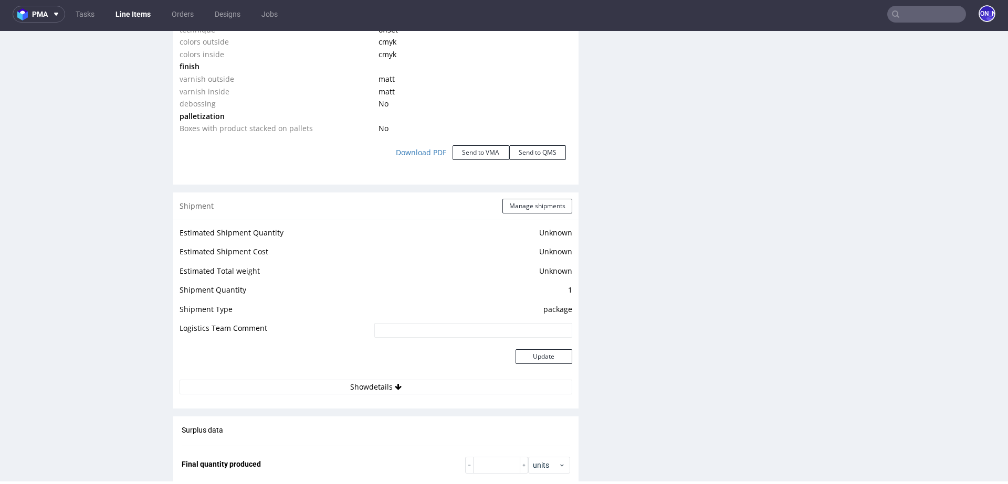
scroll to position [0, 0]
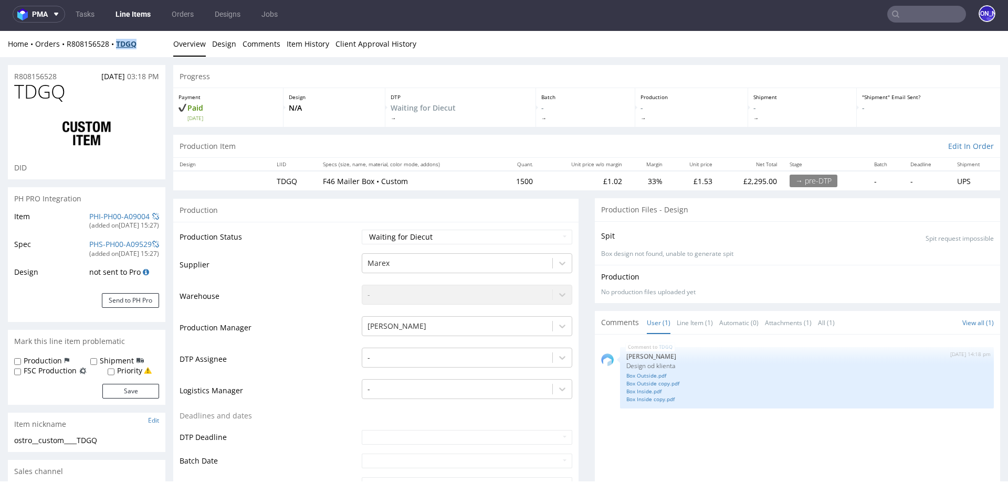
drag, startPoint x: 160, startPoint y: 41, endPoint x: 119, endPoint y: 42, distance: 41.5
click at [119, 42] on div "Home Orders R808156528 TDGQ" at bounding box center [86, 44] width 157 height 10
copy strong "TDGQ"
